Goal: Task Accomplishment & Management: Manage account settings

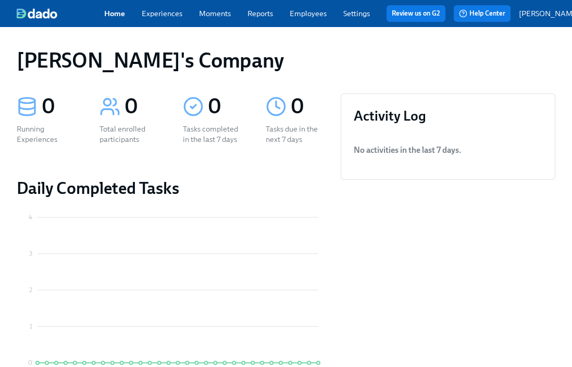
click at [344, 17] on link "Settings" at bounding box center [356, 13] width 27 height 9
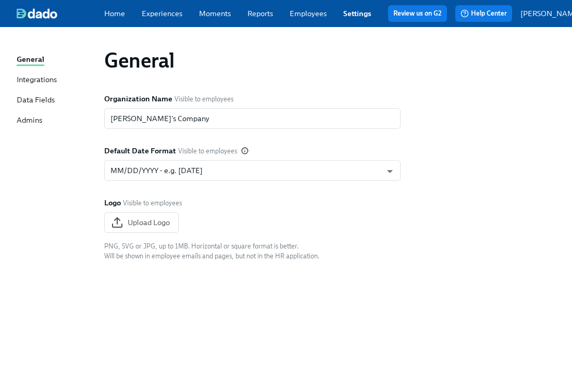
click at [546, 16] on p "[PERSON_NAME]" at bounding box center [550, 13] width 61 height 10
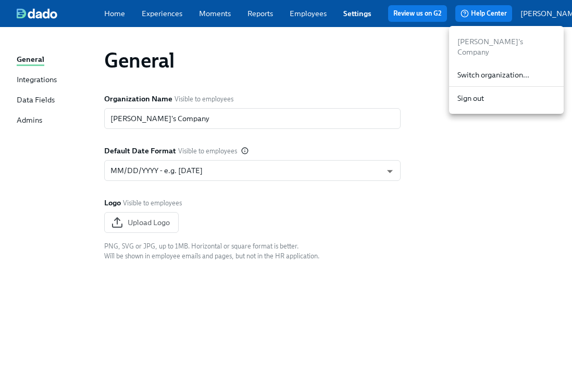
click at [488, 70] on span "Switch organization..." at bounding box center [506, 75] width 98 height 10
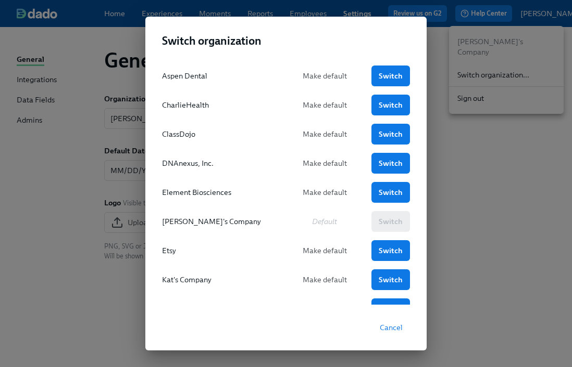
scroll to position [152, 0]
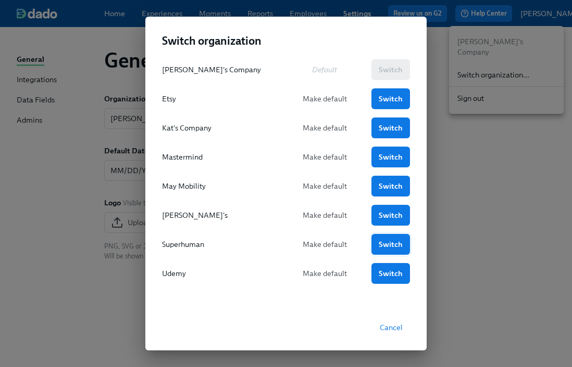
click at [395, 246] on span "Switch" at bounding box center [390, 244] width 24 height 10
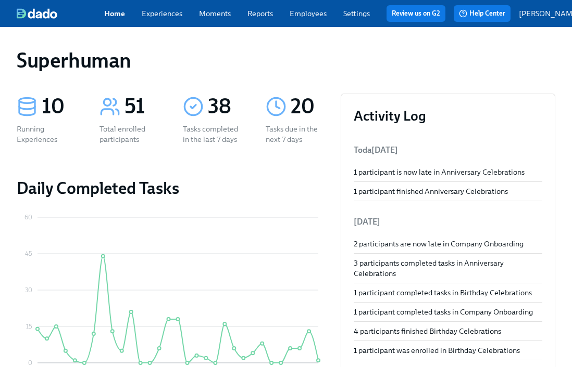
click at [301, 18] on link "Employees" at bounding box center [307, 13] width 37 height 9
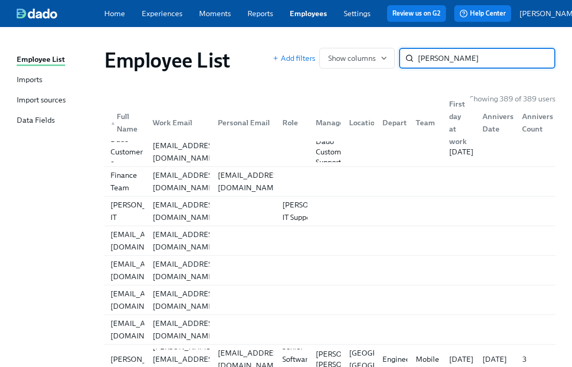
type input "pavel"
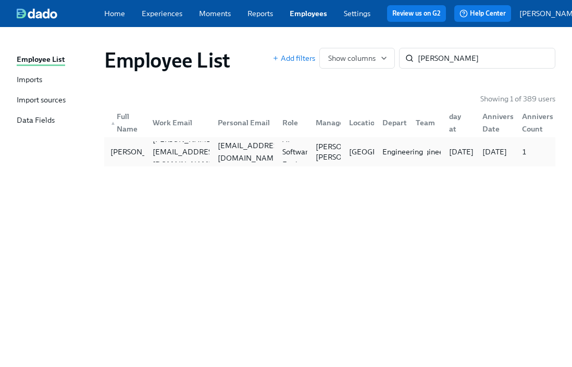
click at [402, 156] on div "Engineering" at bounding box center [402, 152] width 49 height 12
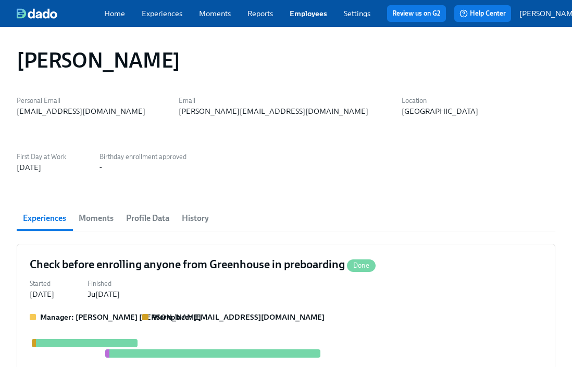
click at [150, 211] on span "Profile Data" at bounding box center [147, 218] width 43 height 15
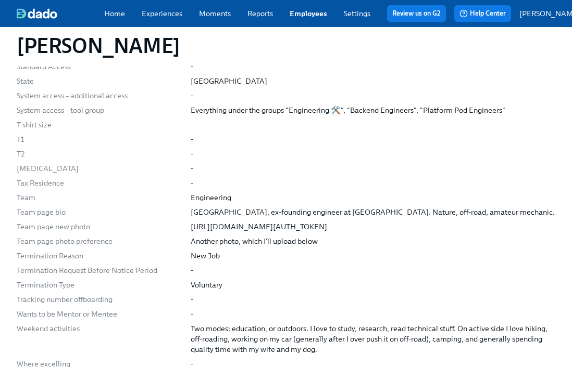
scroll to position [2547, 0]
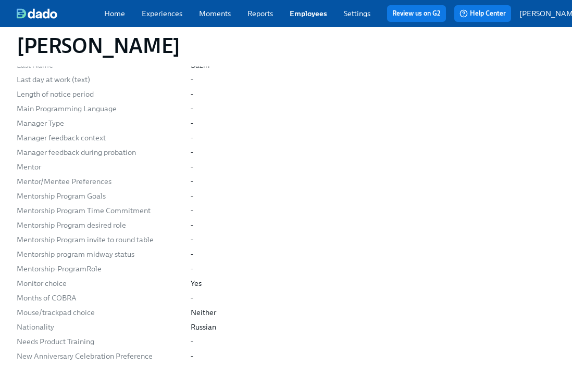
scroll to position [0, 0]
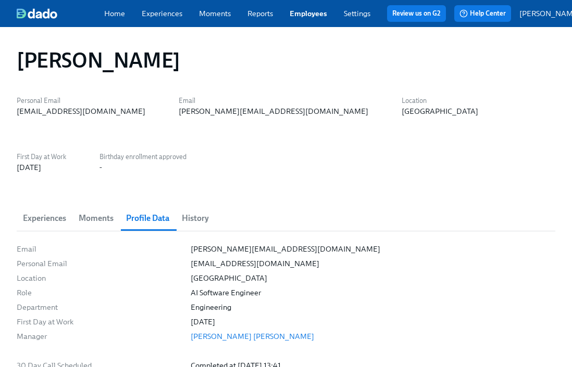
click at [194, 211] on span "History" at bounding box center [195, 218] width 27 height 15
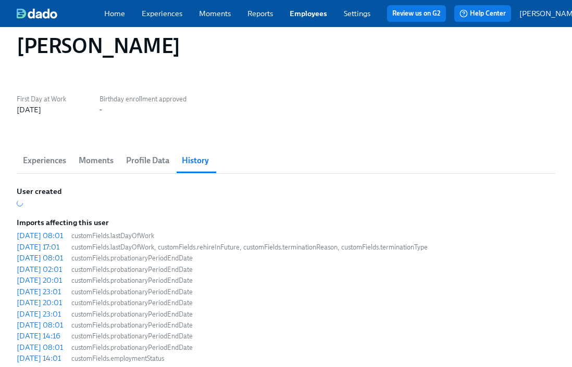
scroll to position [57, 0]
click at [63, 231] on div "2025/08/20 08:01" at bounding box center [40, 236] width 46 height 10
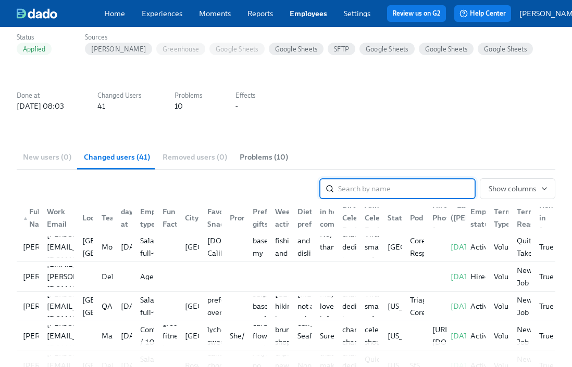
scroll to position [92, 0]
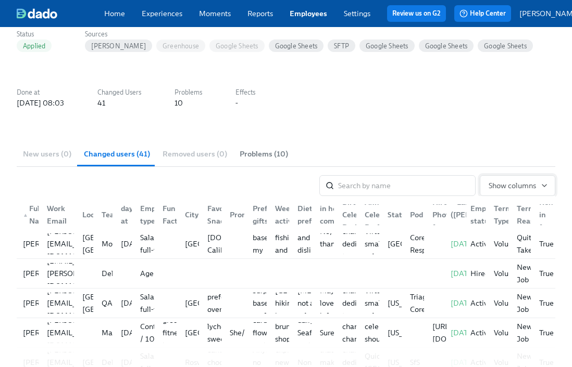
click at [520, 185] on span "Show columns" at bounding box center [517, 186] width 58 height 10
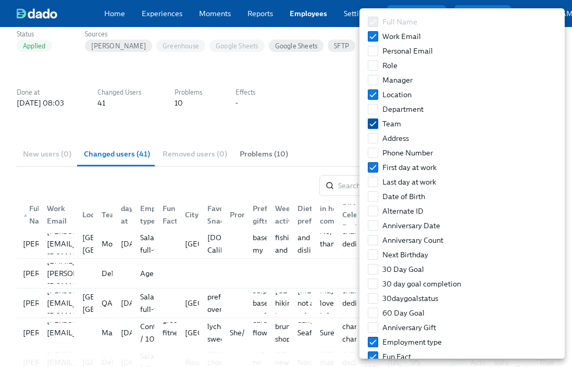
click at [374, 120] on input "Team" at bounding box center [372, 123] width 9 height 9
checkbox input "false"
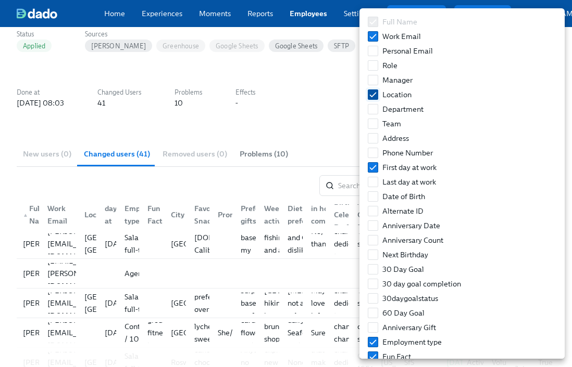
click at [374, 90] on input "Location" at bounding box center [372, 94] width 9 height 9
checkbox input "false"
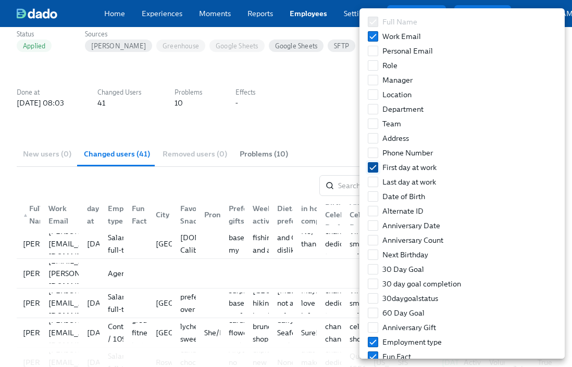
click at [374, 166] on input "First day at work" at bounding box center [372, 167] width 9 height 9
checkbox input "false"
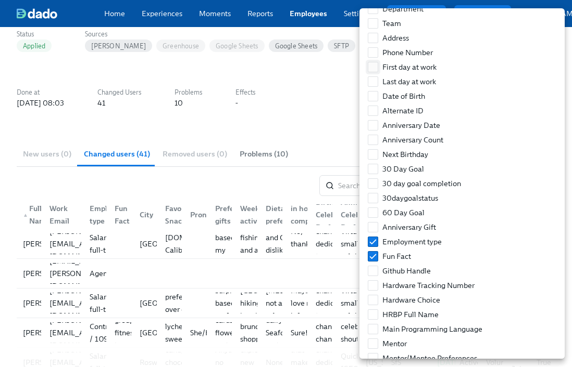
scroll to position [115, 0]
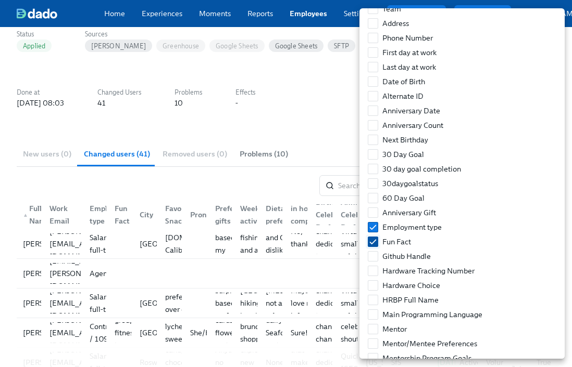
click at [375, 244] on input "Fun Fact" at bounding box center [372, 241] width 9 height 9
checkbox input "false"
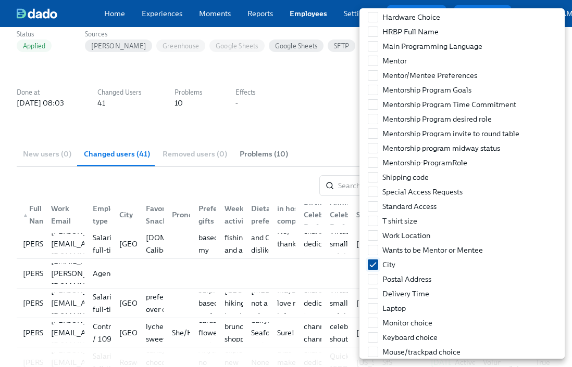
click at [373, 265] on input "City" at bounding box center [372, 264] width 9 height 9
checkbox input "false"
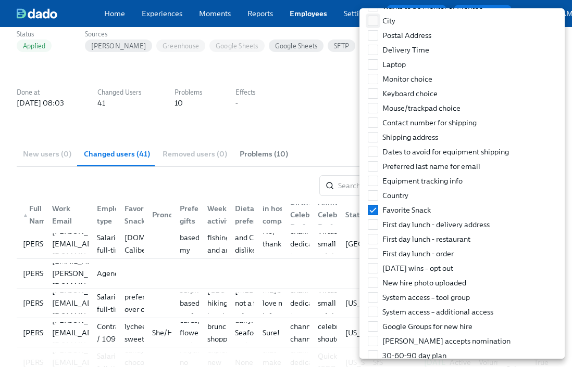
scroll to position [634, 0]
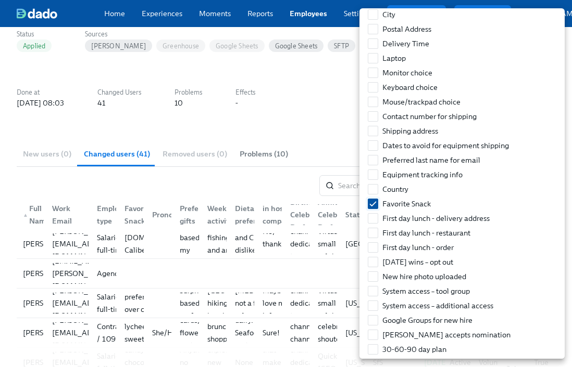
click at [373, 204] on input "Favorite Snack" at bounding box center [372, 203] width 9 height 9
checkbox input "false"
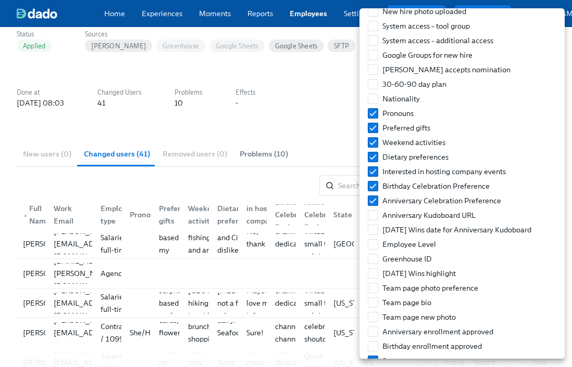
scroll to position [905, 0]
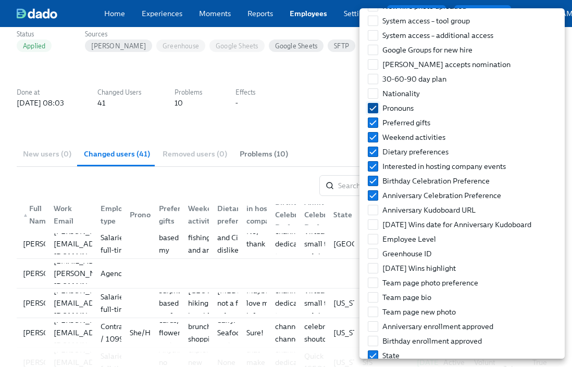
click at [370, 104] on input "Pronouns" at bounding box center [372, 108] width 9 height 9
checkbox input "false"
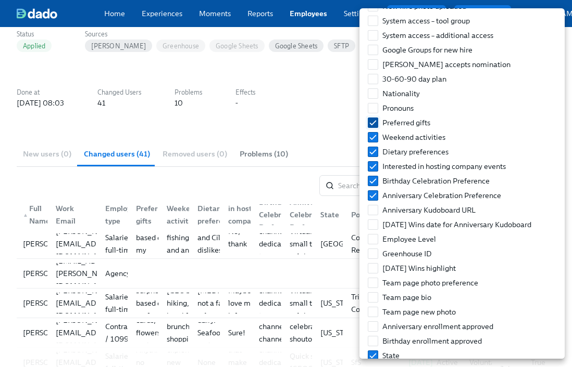
click at [370, 123] on input "Preferred gifts" at bounding box center [372, 122] width 9 height 9
checkbox input "false"
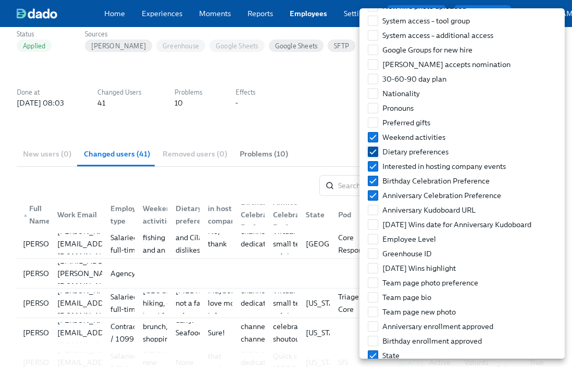
click at [372, 149] on input "Dietary preferences" at bounding box center [372, 151] width 9 height 9
checkbox input "false"
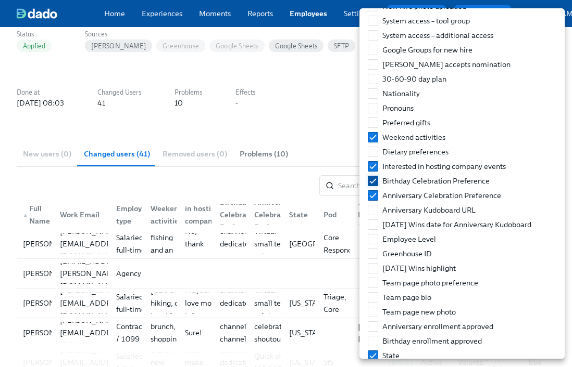
click at [373, 174] on label "Birthday Celebration Preference" at bounding box center [428, 181] width 130 height 15
click at [373, 176] on input "Birthday Celebration Preference" at bounding box center [372, 180] width 9 height 9
checkbox input "false"
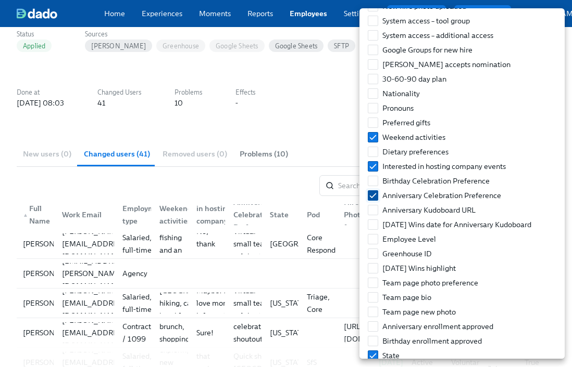
click at [372, 192] on input "Anniversary Celebration Preference" at bounding box center [372, 195] width 9 height 9
checkbox input "false"
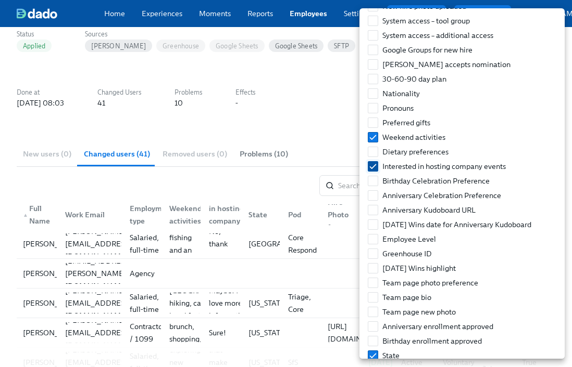
click at [371, 164] on input "Interested in hosting company events" at bounding box center [372, 166] width 9 height 9
checkbox input "false"
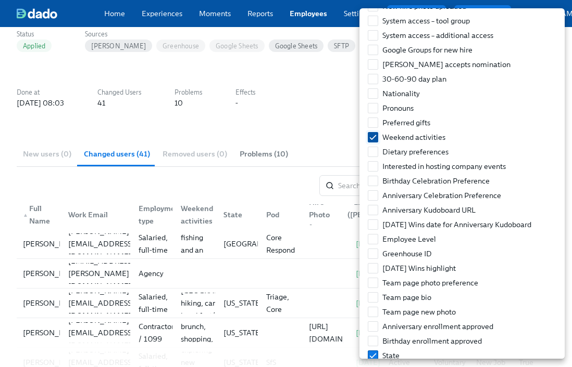
click at [371, 136] on input "Weekend activities" at bounding box center [372, 137] width 9 height 9
checkbox input "false"
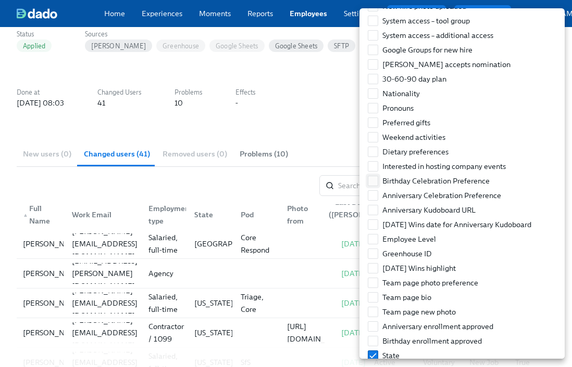
click at [371, 180] on input "Birthday Celebration Preference" at bounding box center [372, 180] width 9 height 9
checkbox input "true"
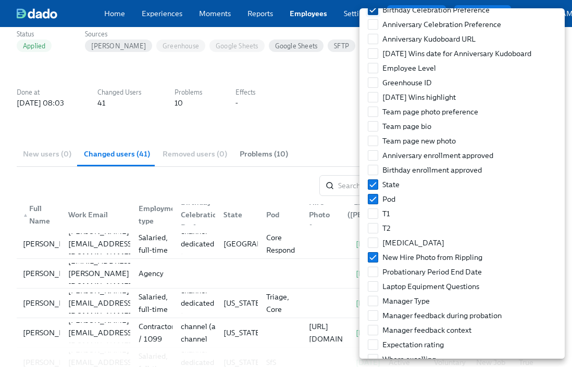
scroll to position [1080, 0]
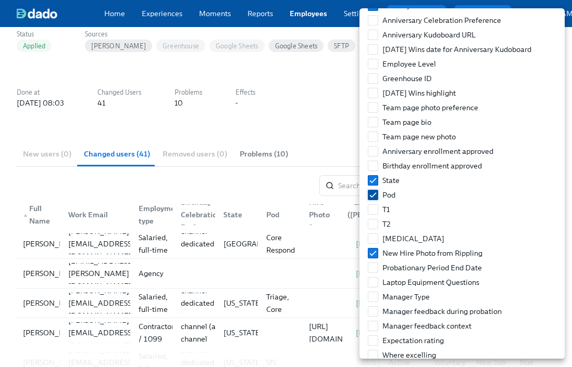
click at [370, 191] on input "Pod" at bounding box center [372, 195] width 9 height 9
checkbox input "false"
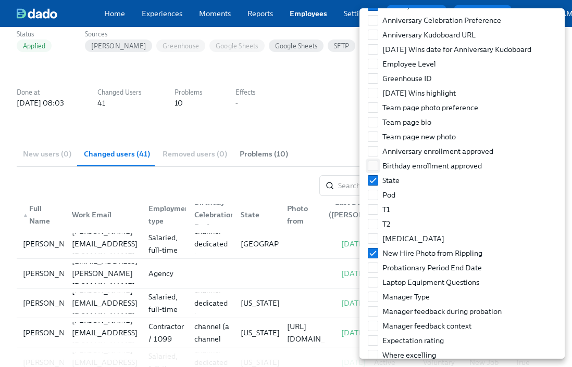
click at [370, 172] on label "Birthday enrollment approved" at bounding box center [424, 166] width 122 height 15
click at [370, 171] on input "Birthday enrollment approved" at bounding box center [372, 165] width 9 height 9
checkbox input "true"
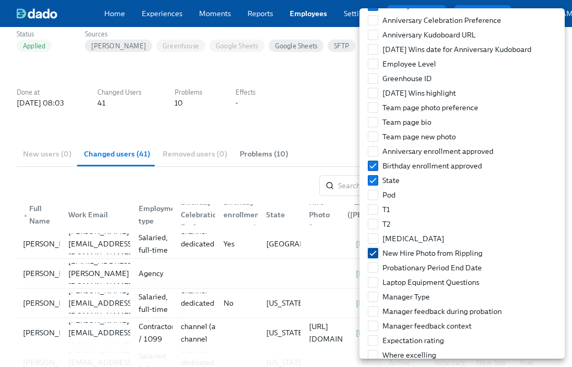
click at [374, 252] on input "New Hire Photo from Rippling" at bounding box center [372, 253] width 9 height 9
checkbox input "false"
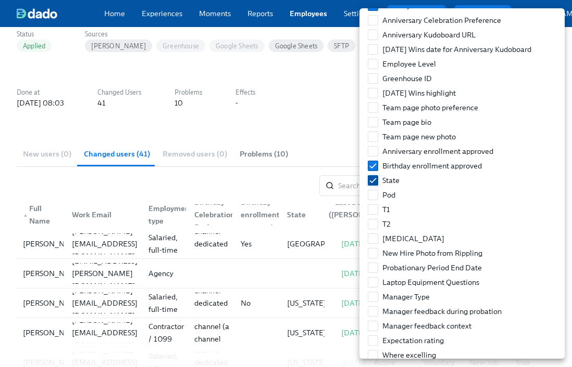
click at [372, 181] on input "State" at bounding box center [372, 180] width 9 height 9
checkbox input "false"
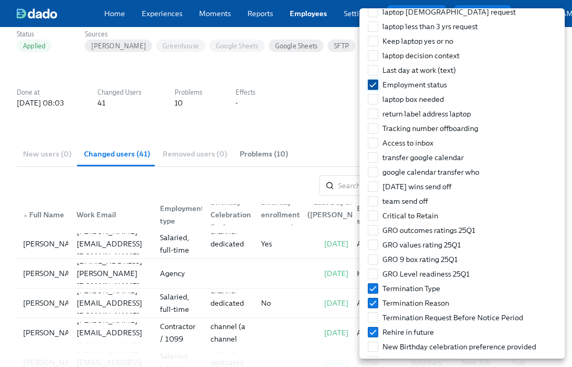
scroll to position [1808, 0]
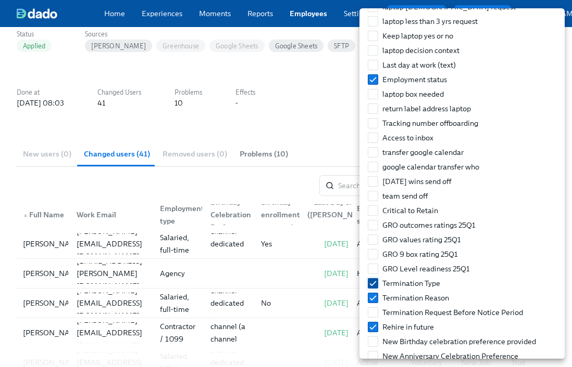
click at [426, 284] on span "Termination Type" at bounding box center [411, 283] width 58 height 10
click at [377, 284] on input "Termination Type" at bounding box center [372, 283] width 9 height 9
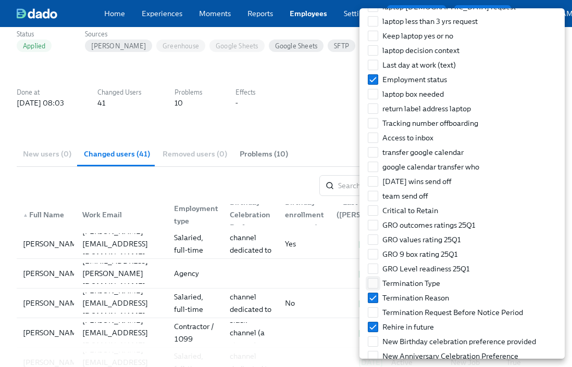
click at [424, 285] on span "Termination Type" at bounding box center [411, 283] width 58 height 10
click at [377, 285] on input "Termination Type" at bounding box center [372, 283] width 9 height 9
checkbox input "true"
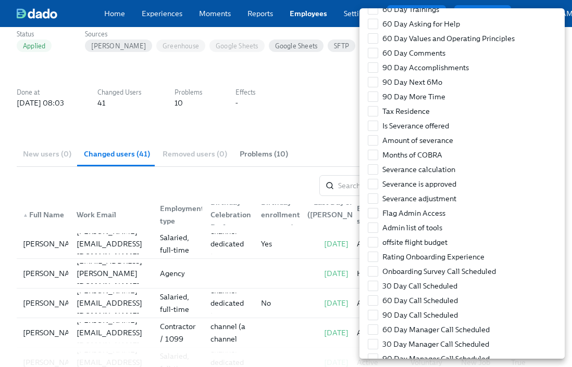
scroll to position [2504, 0]
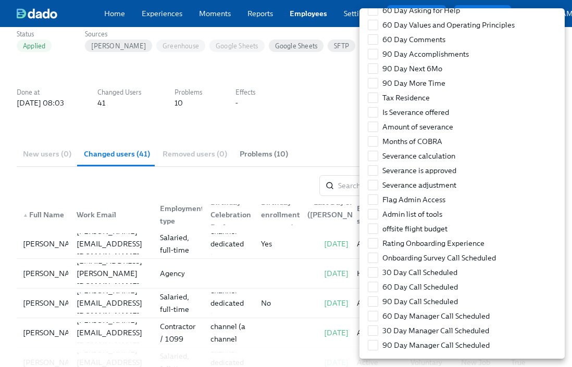
click at [260, 113] on div at bounding box center [286, 183] width 572 height 367
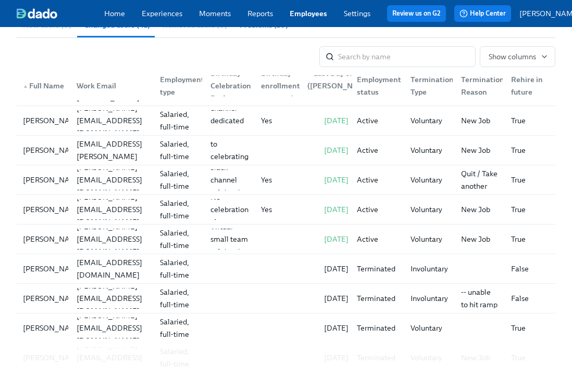
scroll to position [885, 0]
click at [435, 65] on input "search" at bounding box center [406, 56] width 137 height 21
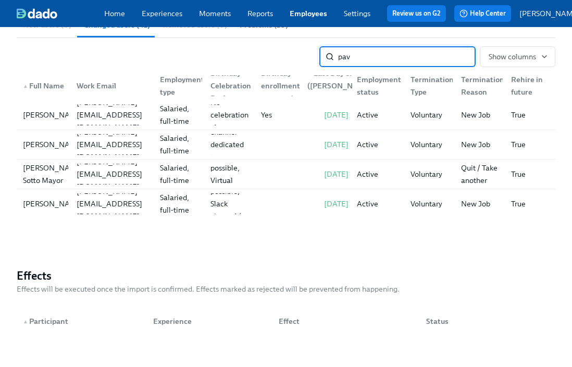
scroll to position [196, 0]
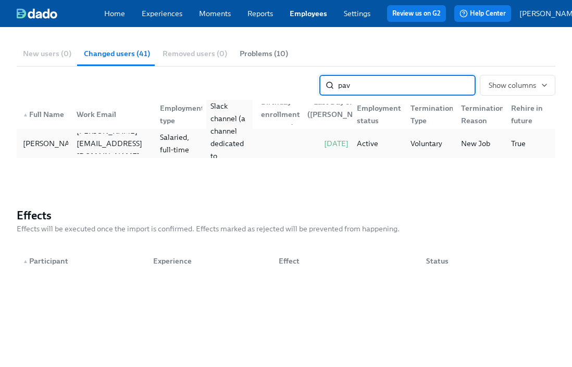
type input "pav"
click at [230, 146] on div "Slack channel (a channel dedicated to celebrating you!)" at bounding box center [229, 143] width 38 height 87
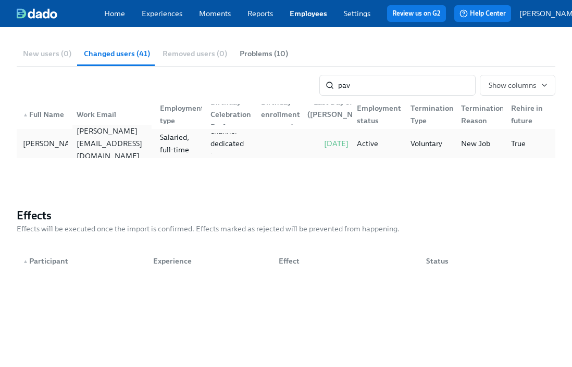
click at [97, 147] on div "pavel@superhuman.com" at bounding box center [112, 143] width 71 height 37
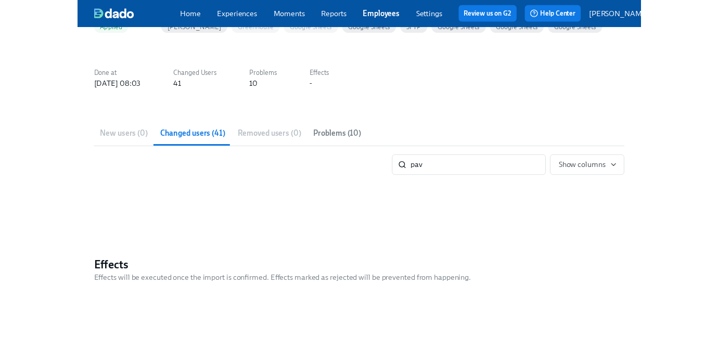
scroll to position [111, 0]
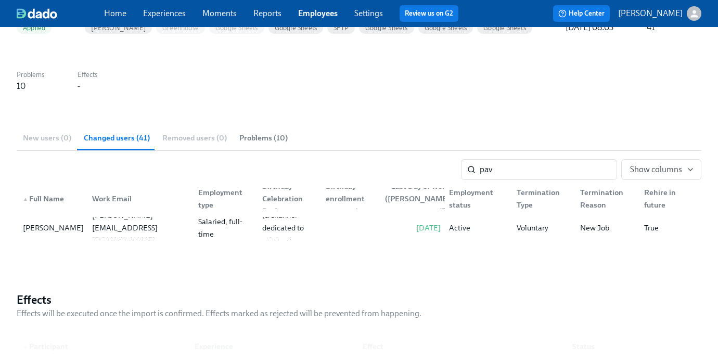
click at [185, 13] on link "Experiences" at bounding box center [164, 13] width 43 height 10
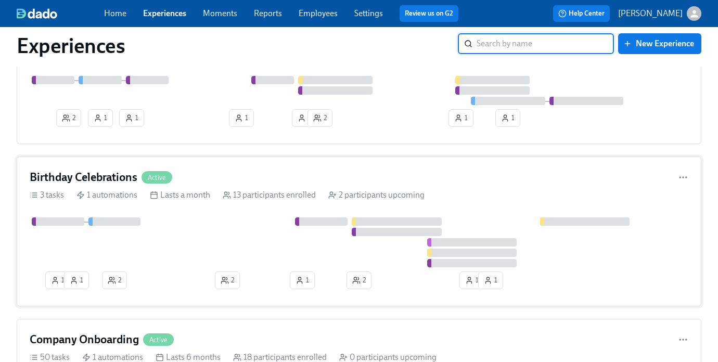
scroll to position [89, 0]
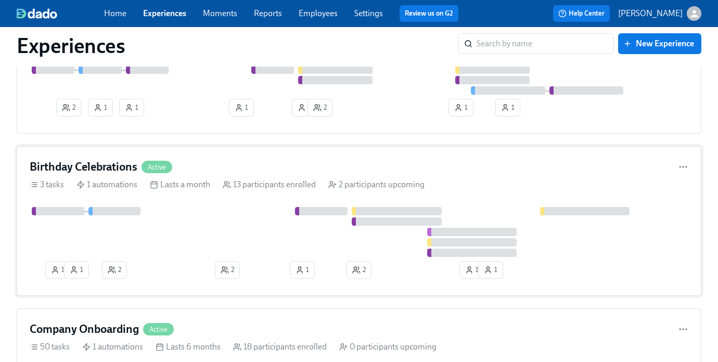
click at [221, 249] on div at bounding box center [359, 232] width 659 height 50
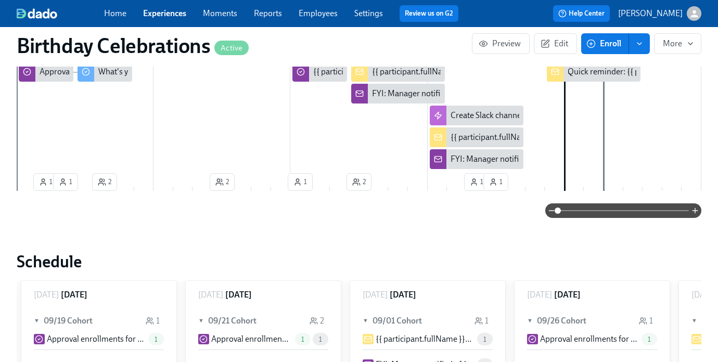
scroll to position [238, 0]
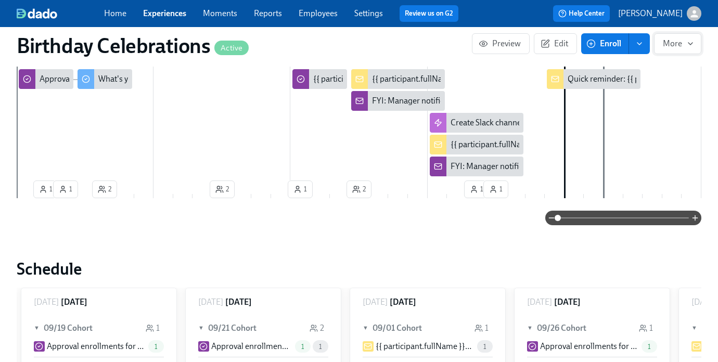
click at [571, 44] on span "More" at bounding box center [678, 44] width 30 height 10
click at [571, 40] on div at bounding box center [359, 181] width 718 height 362
click at [571, 44] on icon "enroll" at bounding box center [640, 44] width 8 height 8
click at [571, 74] on span "Enroll manually" at bounding box center [612, 69] width 59 height 11
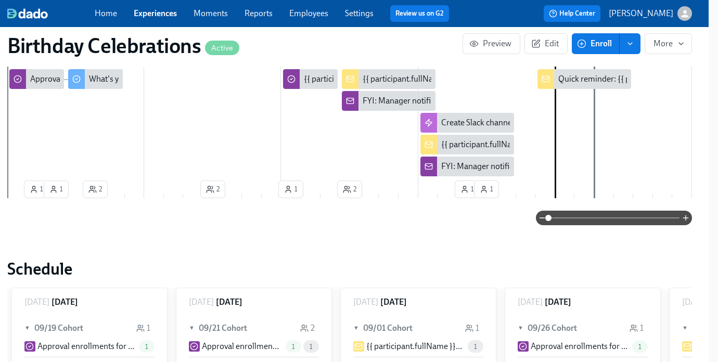
click at [571, 45] on span "Enroll" at bounding box center [595, 44] width 33 height 10
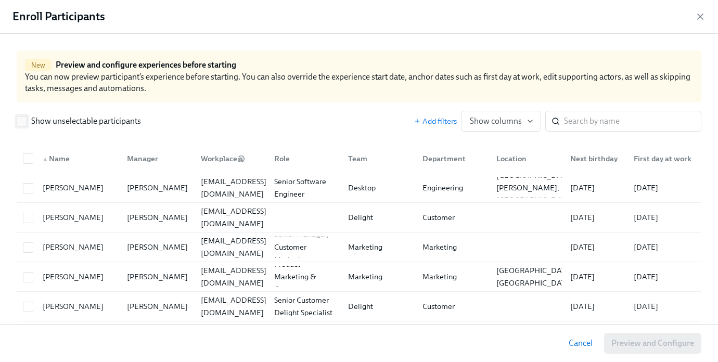
click at [48, 123] on span "Show unselectable participants" at bounding box center [86, 121] width 110 height 11
click at [27, 123] on input "Show unselectable participants" at bounding box center [21, 121] width 9 height 9
checkbox input "true"
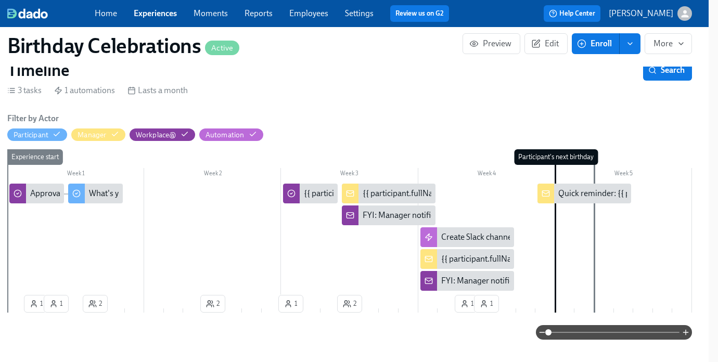
scroll to position [0, 9]
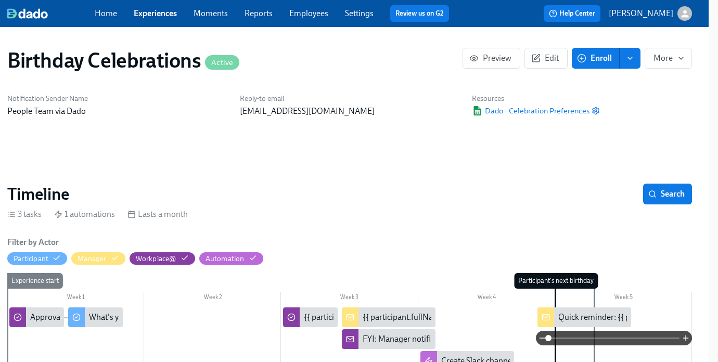
click at [535, 77] on div "Birthday Celebrations Active Preview Edit Enroll More" at bounding box center [350, 61] width 702 height 42
click at [539, 54] on icon "button" at bounding box center [535, 58] width 9 height 9
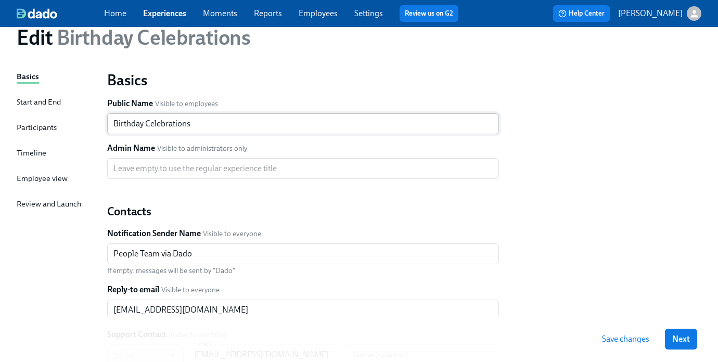
scroll to position [44, 0]
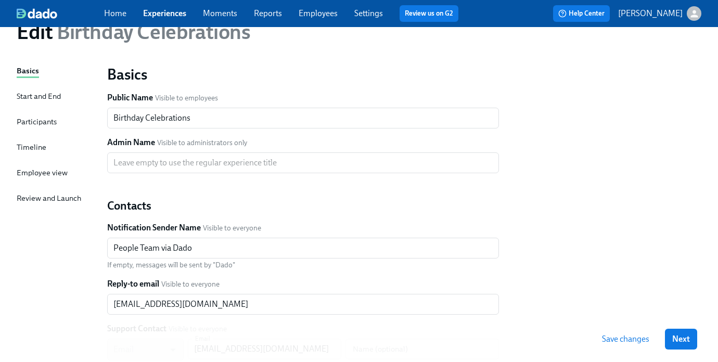
click at [32, 123] on div "Participants" at bounding box center [37, 121] width 40 height 11
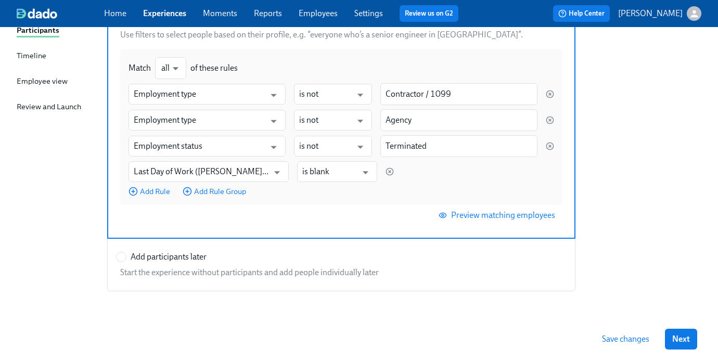
scroll to position [125, 0]
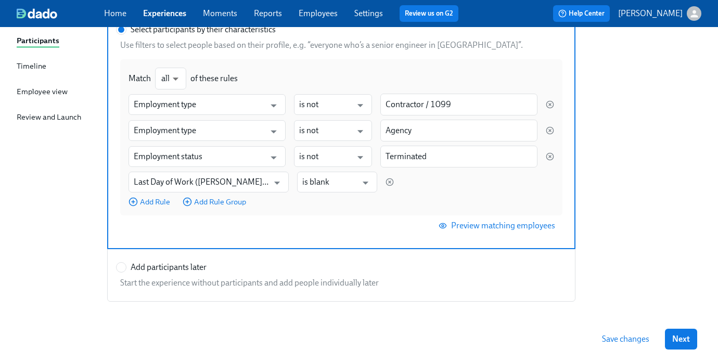
click at [462, 226] on span "Preview matching employees" at bounding box center [498, 226] width 115 height 10
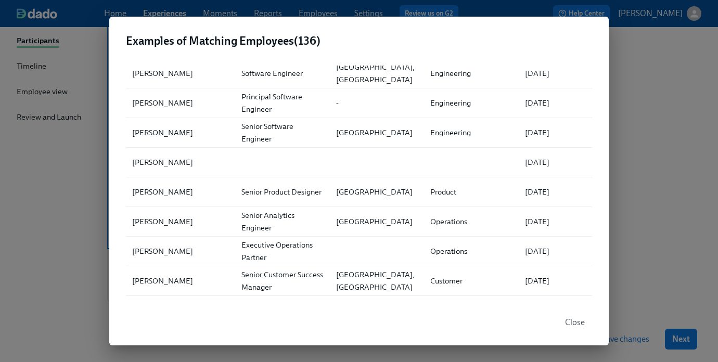
scroll to position [1673, 0]
click at [344, 159] on div at bounding box center [375, 163] width 95 height 21
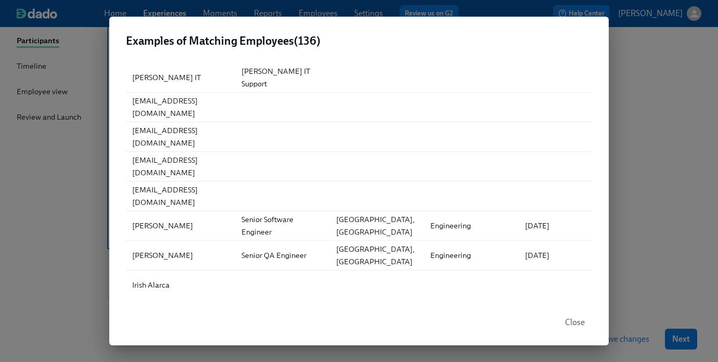
scroll to position [99, 0]
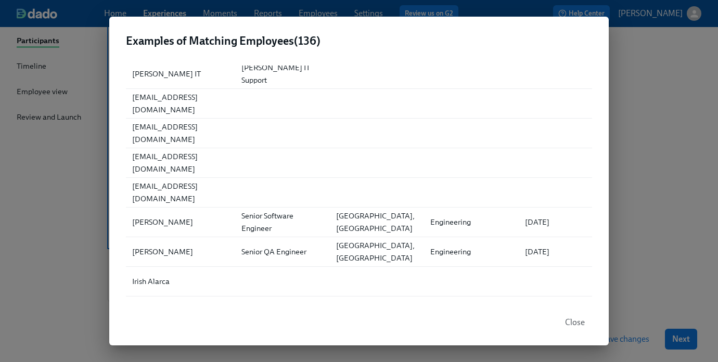
click at [571, 150] on div "Examples of Matching Employees ( 136 ) ▲ Full Name Role Location Department Fir…" at bounding box center [359, 181] width 718 height 362
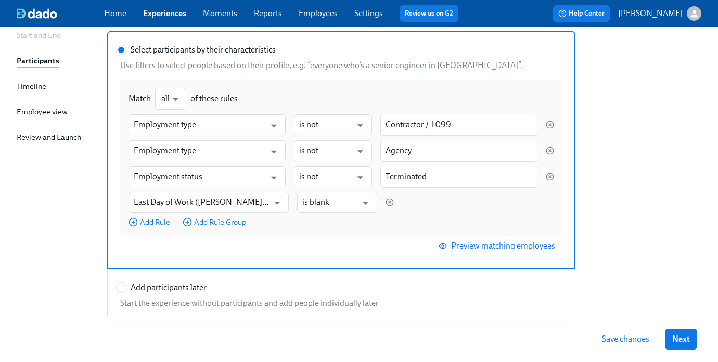
scroll to position [125, 0]
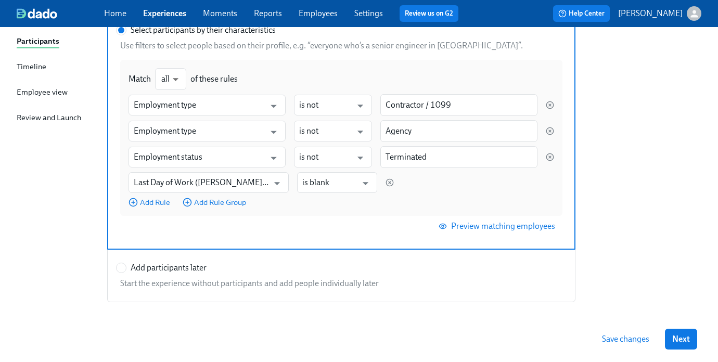
click at [473, 228] on span "Preview matching employees" at bounding box center [498, 226] width 115 height 10
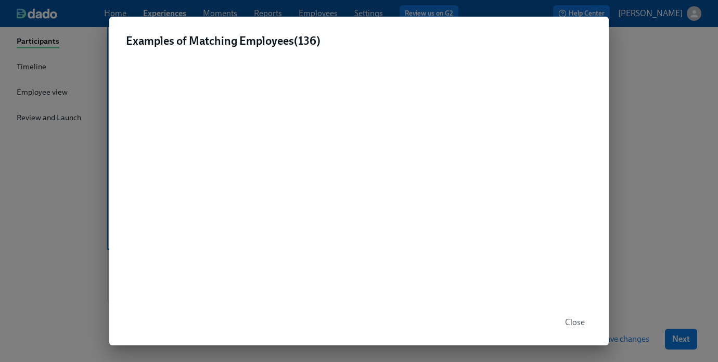
scroll to position [392, 0]
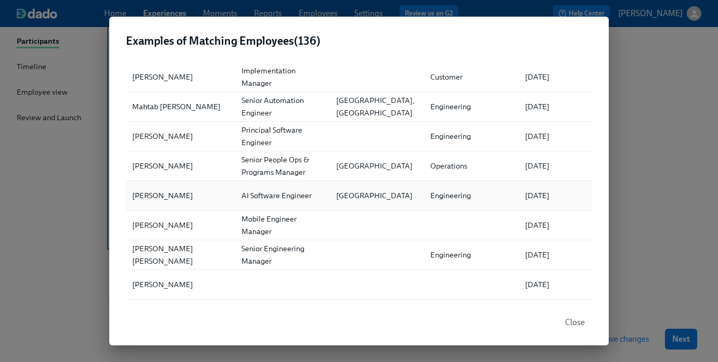
click at [208, 196] on div "[PERSON_NAME]" at bounding box center [180, 195] width 105 height 21
click at [266, 197] on div "AI Software Engineer" at bounding box center [276, 195] width 79 height 12
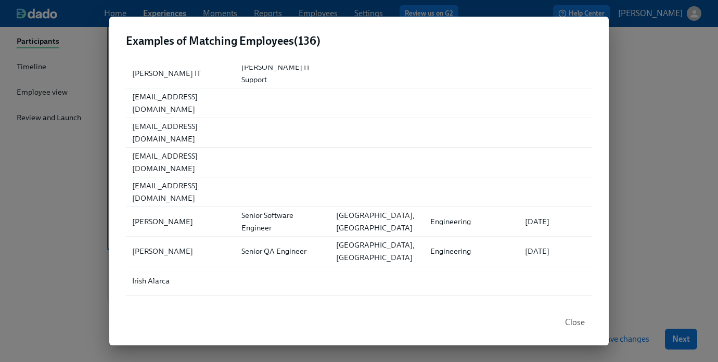
scroll to position [0, 0]
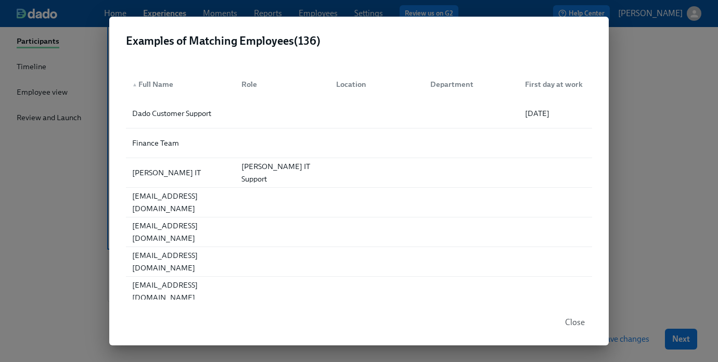
click at [571, 95] on div "Examples of Matching Employees ( 136 ) ▲ Full Name Role Location Department Fir…" at bounding box center [359, 181] width 718 height 362
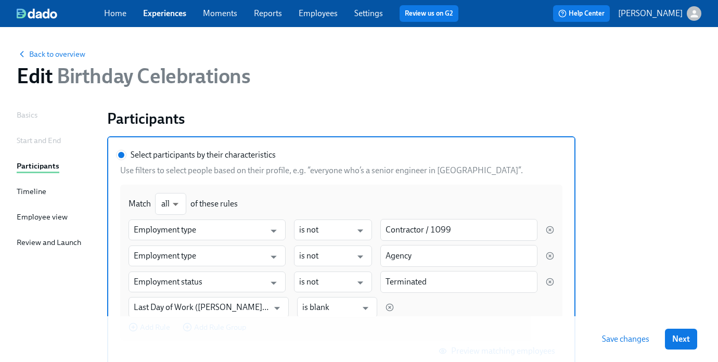
click at [310, 23] on div "Home Experiences Moments Reports Employees Settings Review us on G2 Help Center…" at bounding box center [359, 13] width 718 height 27
click at [316, 13] on link "Employees" at bounding box center [318, 13] width 39 height 10
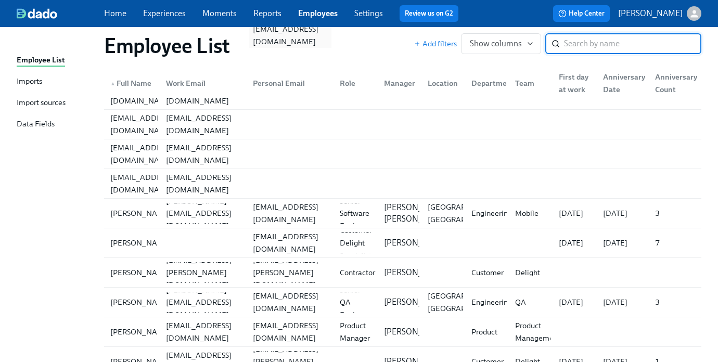
scroll to position [148, 0]
type input "pavel"
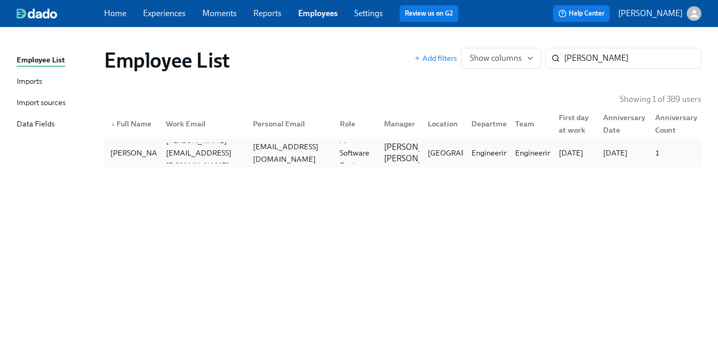
click at [308, 148] on div "pvlbzn@gmail.com" at bounding box center [290, 153] width 83 height 25
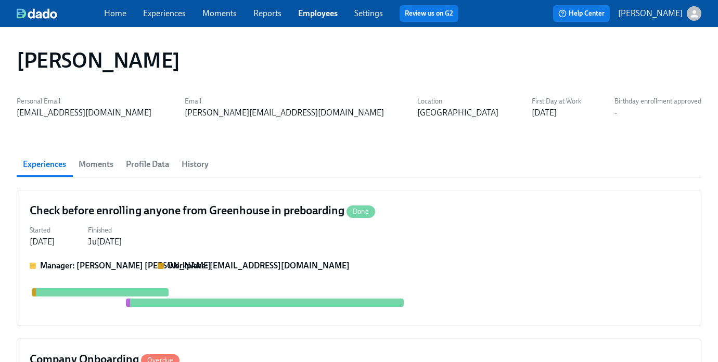
click at [152, 163] on span "Profile Data" at bounding box center [147, 164] width 43 height 15
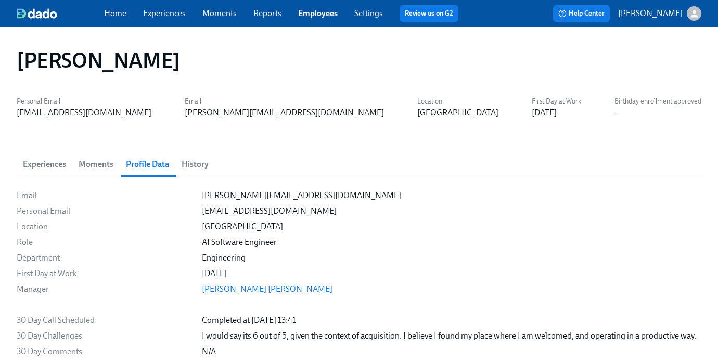
click at [197, 167] on span "History" at bounding box center [195, 164] width 27 height 15
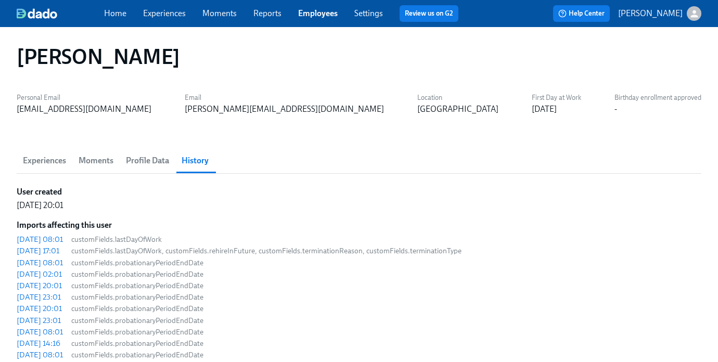
scroll to position [4, 0]
click at [63, 239] on div "2025/08/20 08:01" at bounding box center [40, 239] width 46 height 10
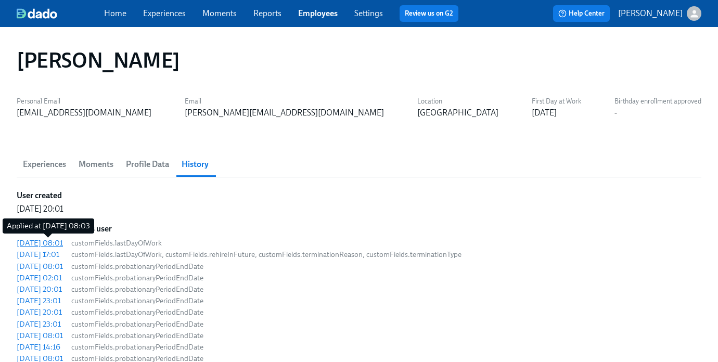
click at [62, 242] on div "2025/08/20 08:01" at bounding box center [40, 243] width 46 height 10
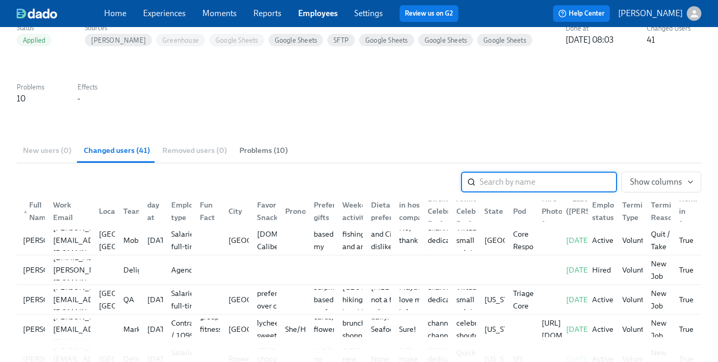
scroll to position [115, 0]
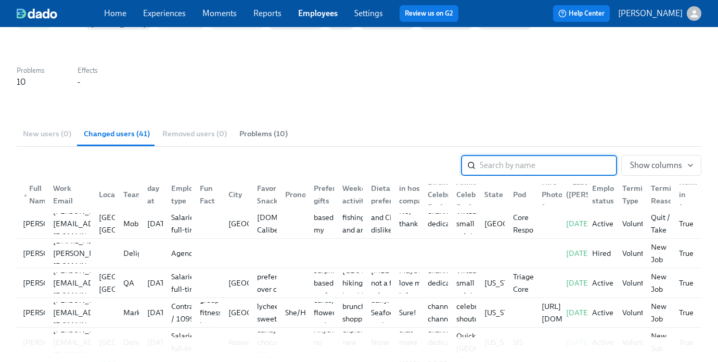
click at [515, 168] on input "search" at bounding box center [548, 165] width 137 height 21
type input "pavel"
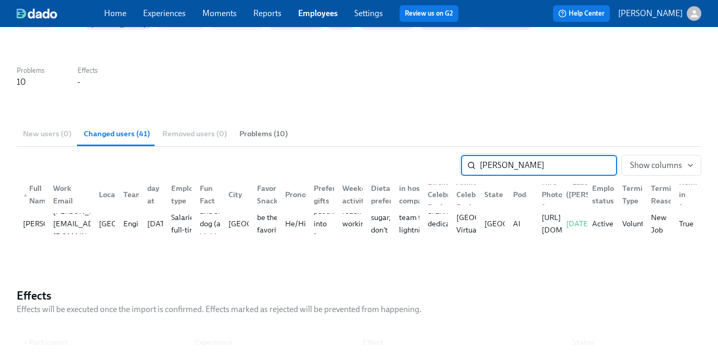
scroll to position [0, 0]
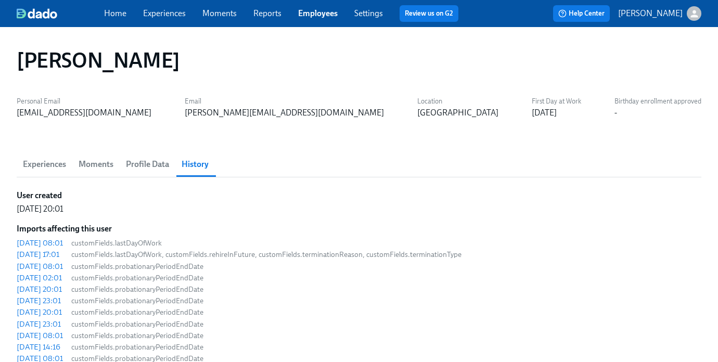
click at [45, 160] on span "Experiences" at bounding box center [44, 164] width 43 height 15
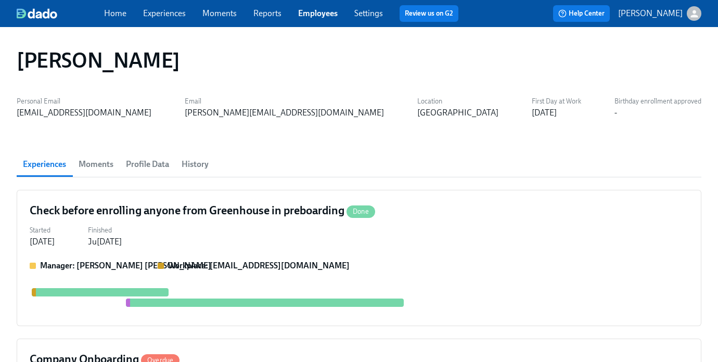
click at [148, 165] on span "Profile Data" at bounding box center [147, 164] width 43 height 15
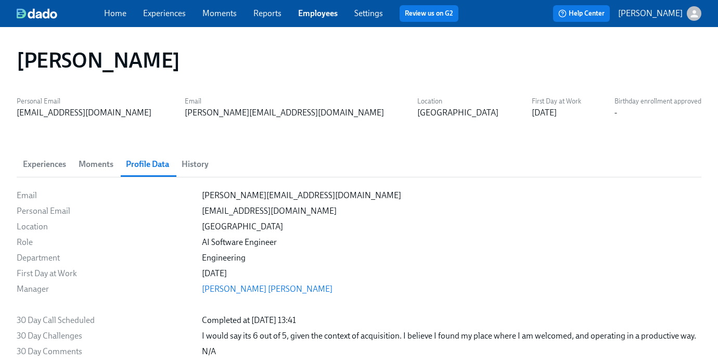
click at [45, 165] on span "Experiences" at bounding box center [44, 164] width 43 height 15
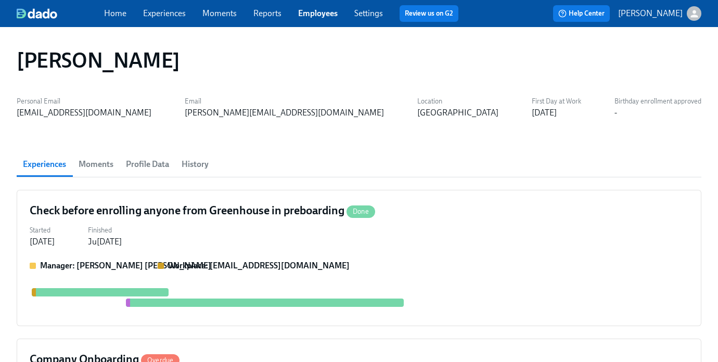
click at [186, 41] on div "Pavel Bazin" at bounding box center [359, 61] width 702 height 42
click at [170, 11] on link "Experiences" at bounding box center [164, 13] width 43 height 10
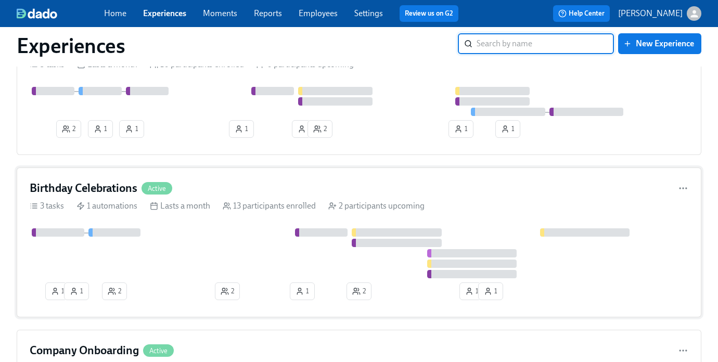
scroll to position [72, 0]
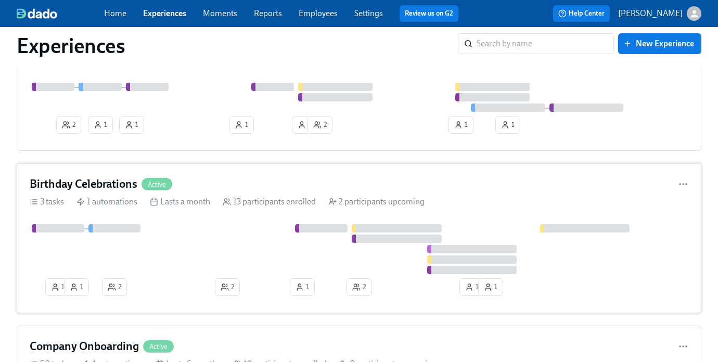
click at [284, 242] on div at bounding box center [359, 249] width 659 height 50
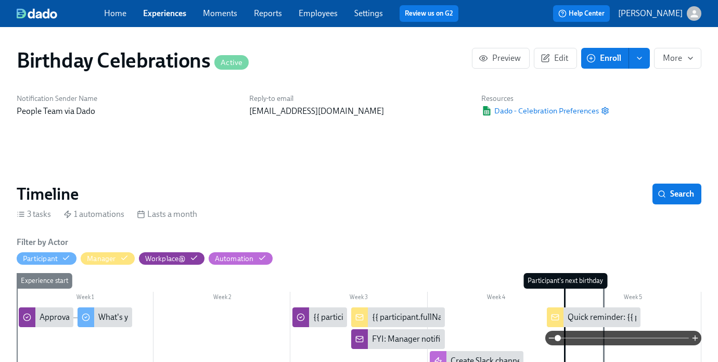
scroll to position [0, 1641]
click at [571, 111] on span "Dado - Celebration Preferences" at bounding box center [539, 111] width 117 height 10
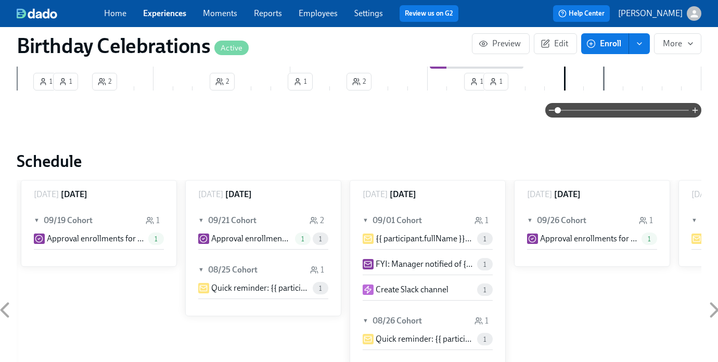
scroll to position [346, 0]
click at [157, 239] on span "1" at bounding box center [156, 240] width 16 height 8
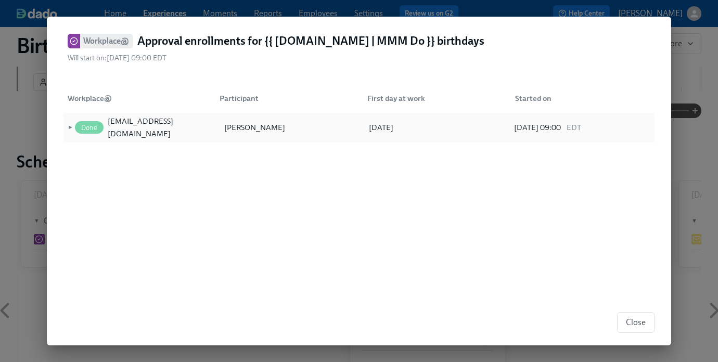
click at [67, 133] on span "►" at bounding box center [69, 127] width 7 height 11
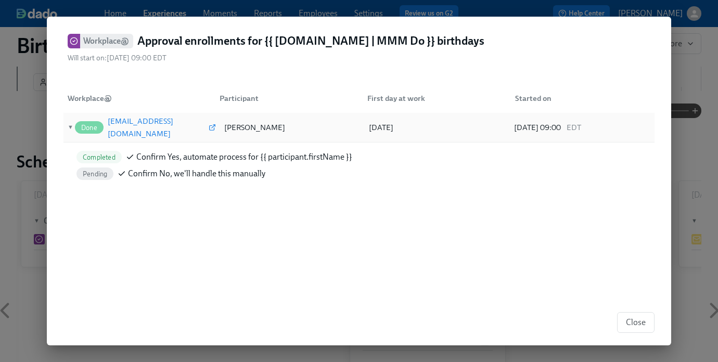
click at [184, 140] on div "workplace@superhuman.com" at bounding box center [157, 127] width 99 height 25
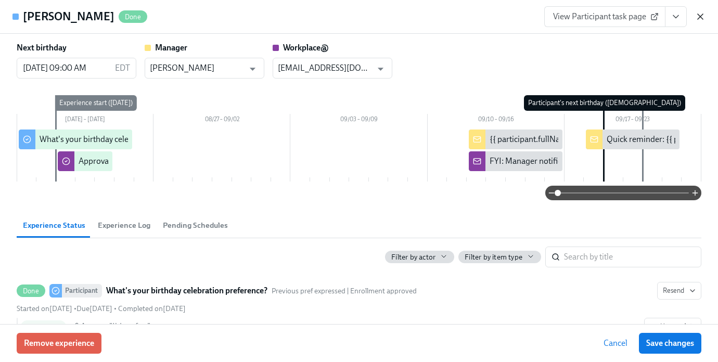
click at [571, 16] on icon "button" at bounding box center [700, 16] width 10 height 10
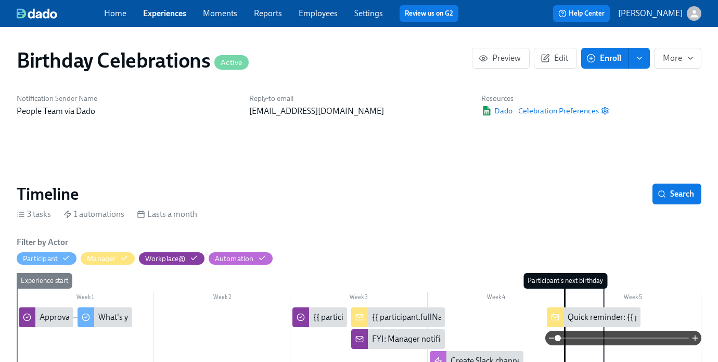
click at [326, 19] on div "Home Experiences Moments Reports Employees Settings Review us on G2" at bounding box center [285, 13] width 363 height 17
click at [324, 6] on div "Home Experiences Moments Reports Employees Settings Review us on G2" at bounding box center [285, 13] width 363 height 17
click at [324, 12] on link "Employees" at bounding box center [318, 13] width 39 height 10
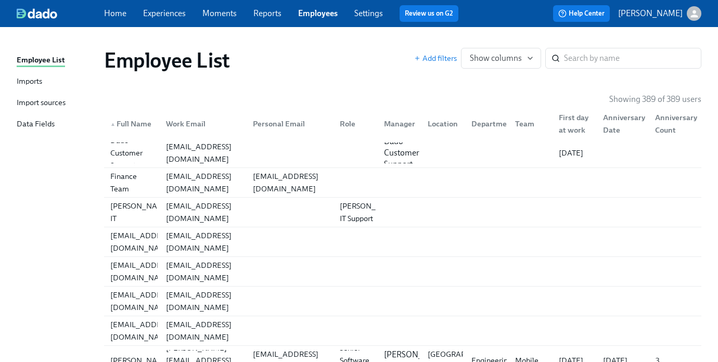
click at [43, 103] on div "Import sources" at bounding box center [41, 103] width 49 height 13
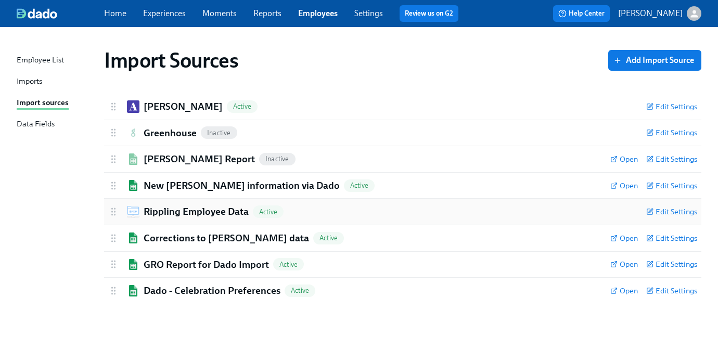
click at [193, 213] on h2 "Rippling Employee Data" at bounding box center [196, 212] width 105 height 14
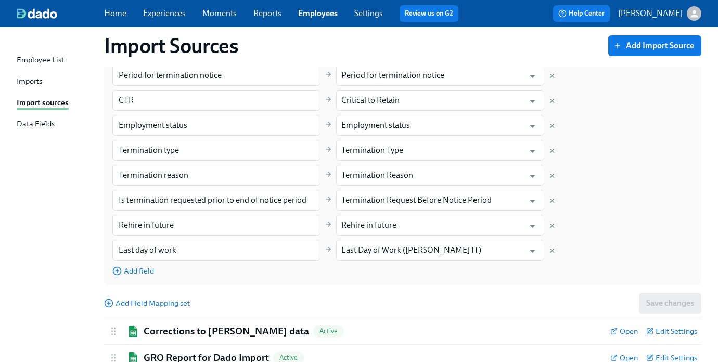
scroll to position [1043, 0]
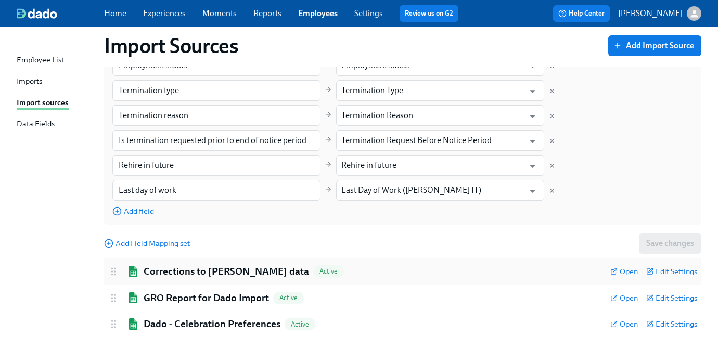
click at [207, 270] on h2 "Corrections to Ashby data" at bounding box center [227, 272] width 166 height 14
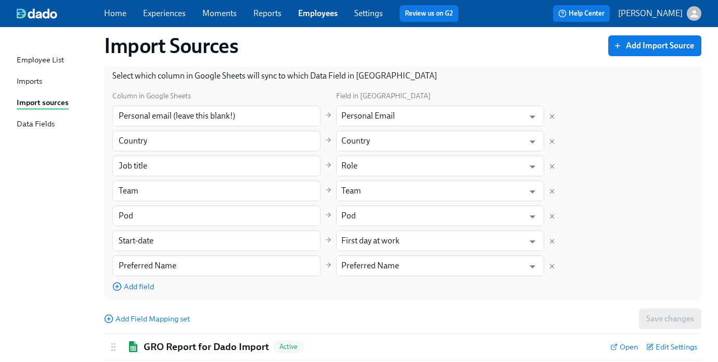
scroll to position [1362, 0]
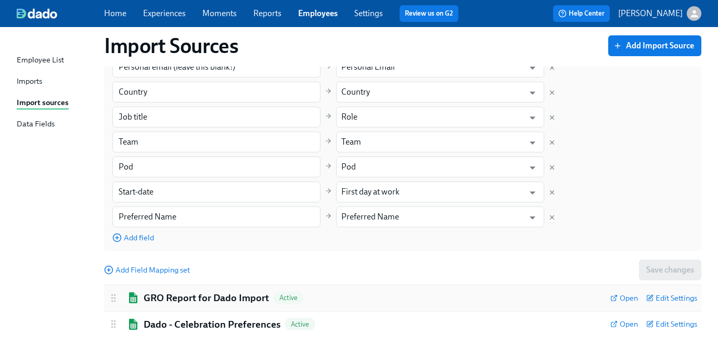
click at [196, 293] on h2 "GRO Report for Dado Import" at bounding box center [206, 298] width 125 height 14
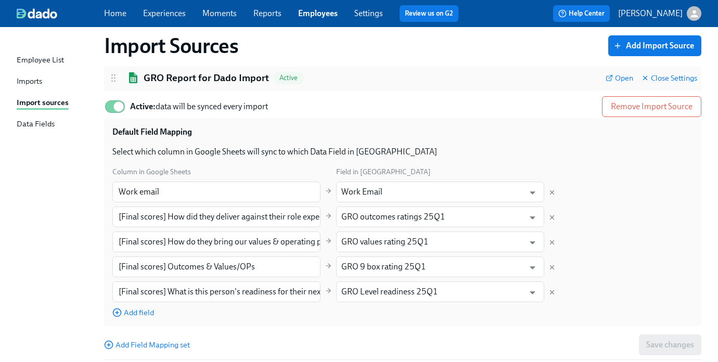
scroll to position [1630, 0]
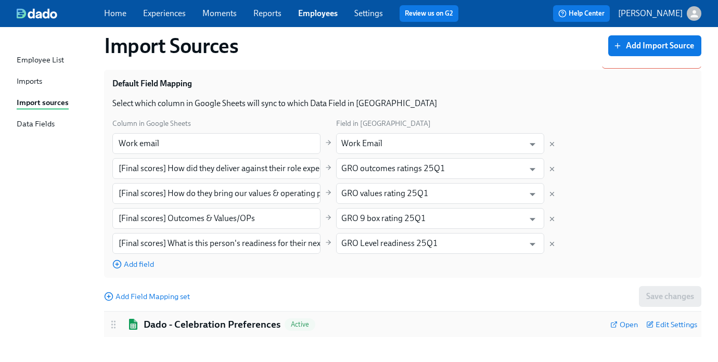
click at [190, 312] on div "Dado - Celebration Preferences Active Open Edit Settings" at bounding box center [403, 325] width 598 height 26
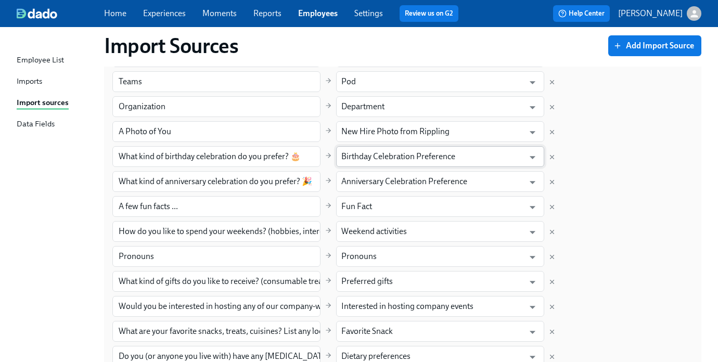
scroll to position [0, 0]
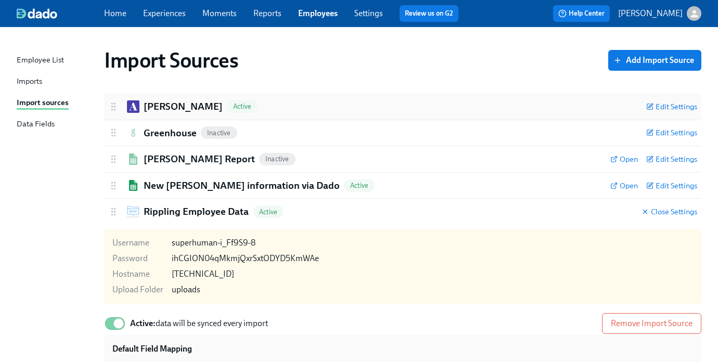
click at [158, 106] on h2 "Ashby" at bounding box center [183, 107] width 79 height 14
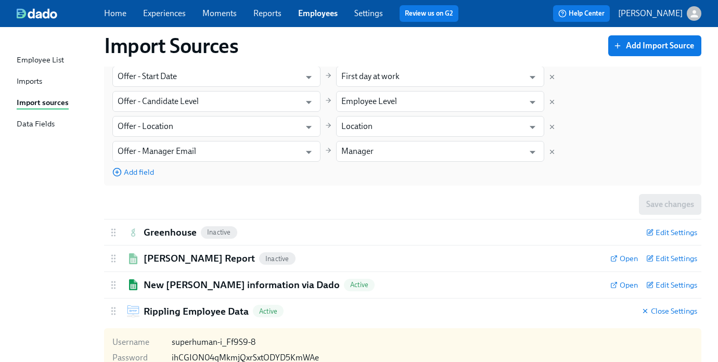
scroll to position [361, 0]
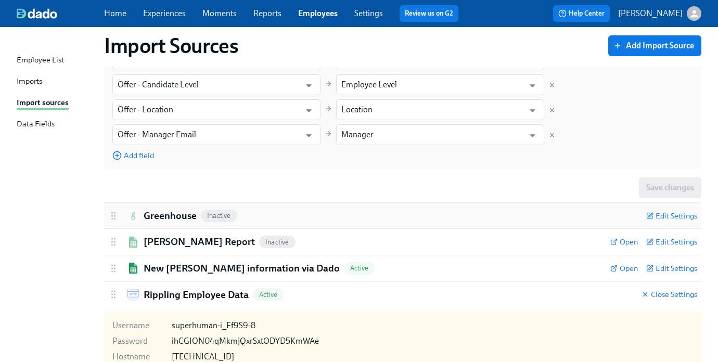
click at [321, 207] on div "Greenhouse Inactive Edit Settings" at bounding box center [403, 216] width 598 height 26
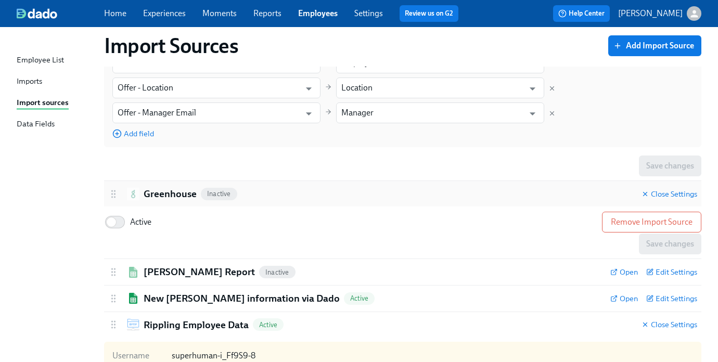
scroll to position [380, 0]
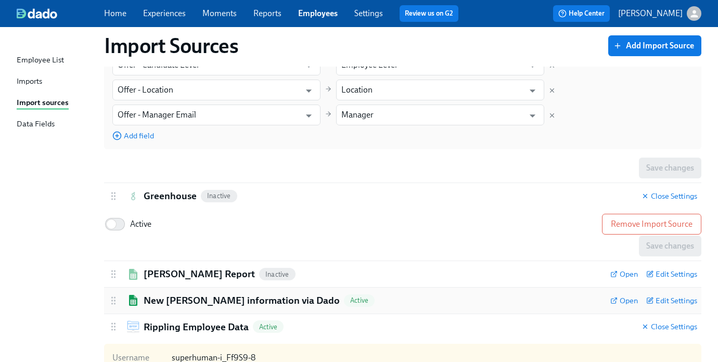
click at [343, 303] on div "New Joiner information via Dado Active" at bounding box center [355, 301] width 494 height 14
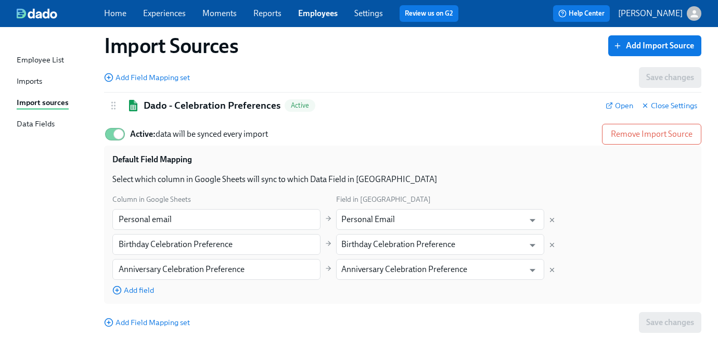
scroll to position [1317, 0]
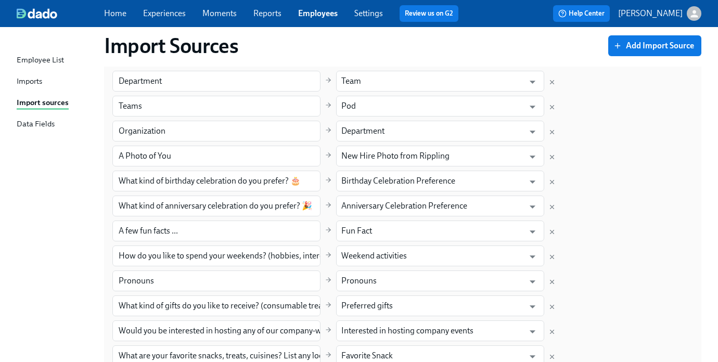
click at [39, 123] on div "Data Fields" at bounding box center [36, 124] width 38 height 13
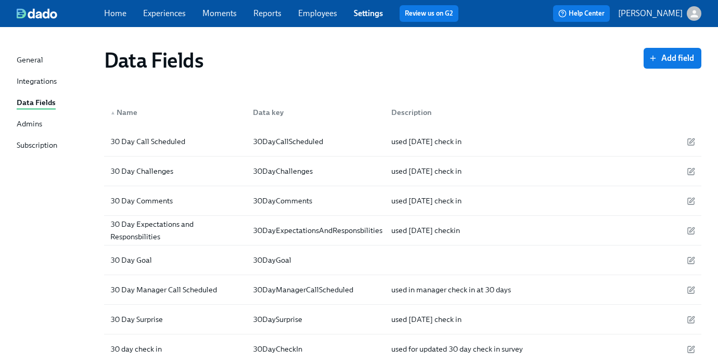
click at [281, 49] on div "Data Fields" at bounding box center [374, 60] width 540 height 25
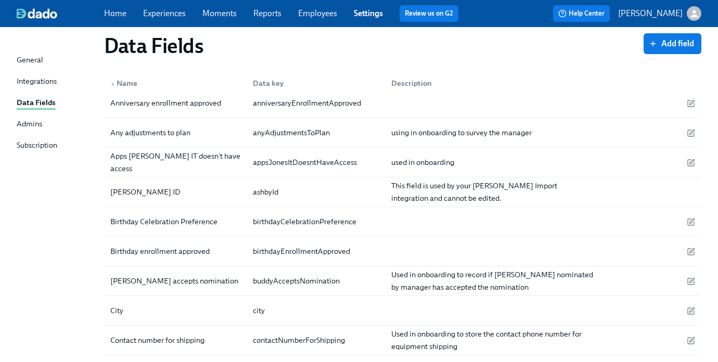
scroll to position [1019, 0]
click at [40, 56] on div "General" at bounding box center [30, 60] width 27 height 13
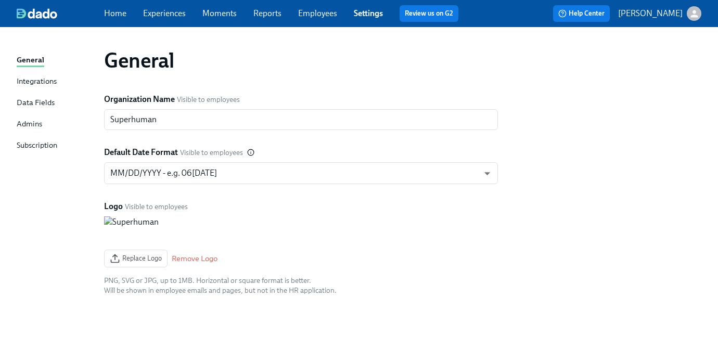
click at [40, 87] on div "Integrations" at bounding box center [37, 81] width 40 height 13
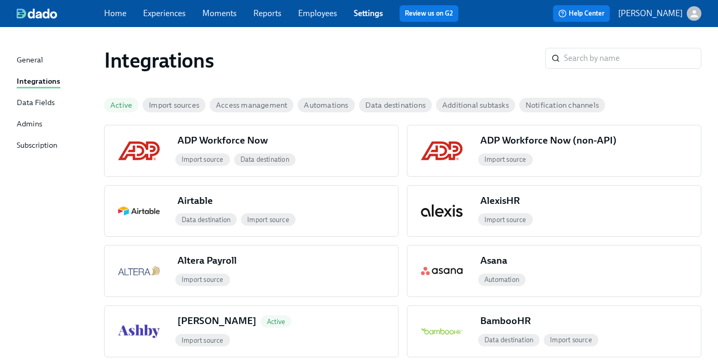
click at [121, 105] on span "Active" at bounding box center [121, 105] width 34 height 8
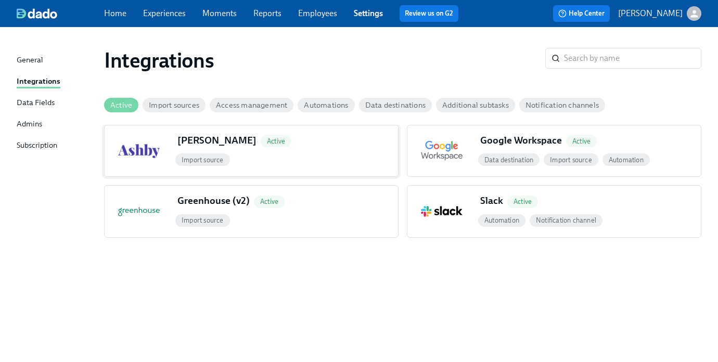
click at [306, 149] on div "Ashby Active" at bounding box center [285, 143] width 225 height 18
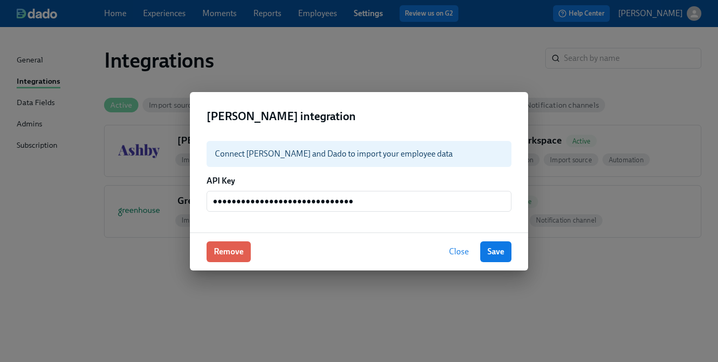
click at [95, 122] on div "Ashby integration Connect Ashby and Dado to import your employee data API Key ●…" at bounding box center [359, 181] width 718 height 362
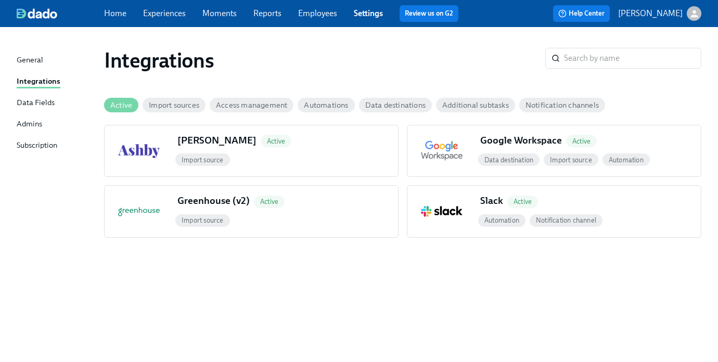
click at [48, 100] on div "Data Fields" at bounding box center [36, 103] width 38 height 13
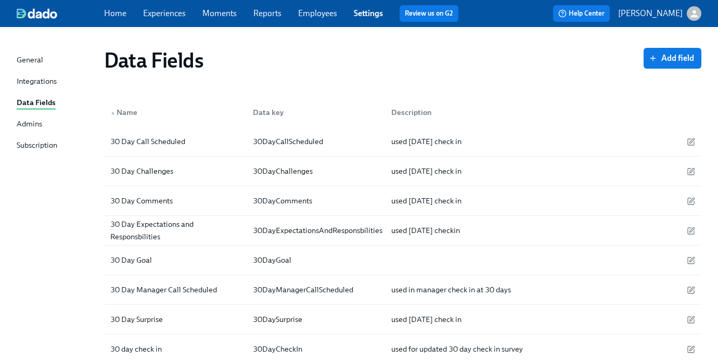
click at [36, 82] on div "Integrations" at bounding box center [37, 81] width 40 height 13
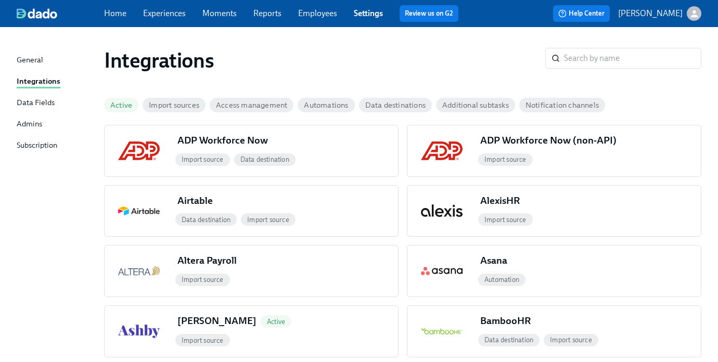
click at [312, 11] on link "Employees" at bounding box center [317, 13] width 39 height 10
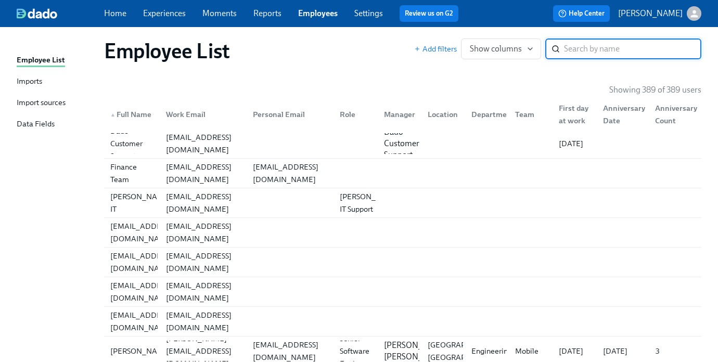
scroll to position [1, 0]
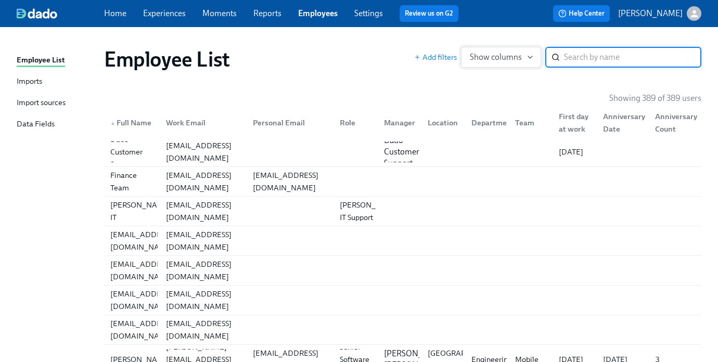
click at [501, 60] on span "Show columns" at bounding box center [501, 57] width 62 height 10
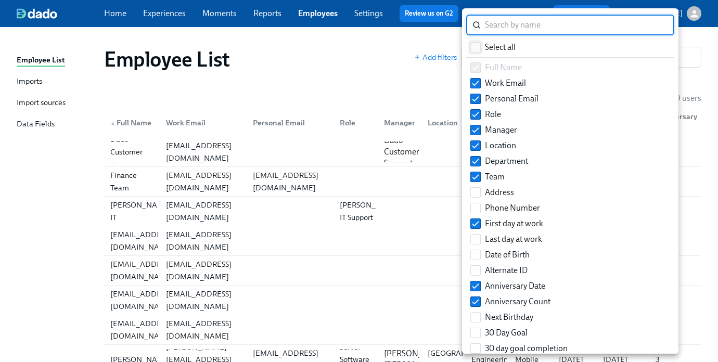
click at [497, 47] on span "Select all" at bounding box center [500, 47] width 31 height 11
click at [480, 47] on input "Select all" at bounding box center [475, 47] width 9 height 9
checkbox input "true"
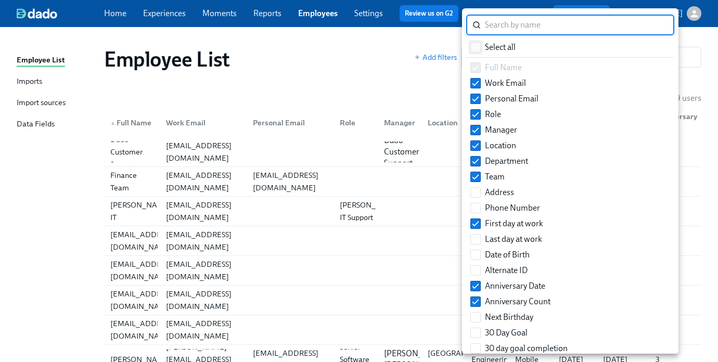
checkbox input "true"
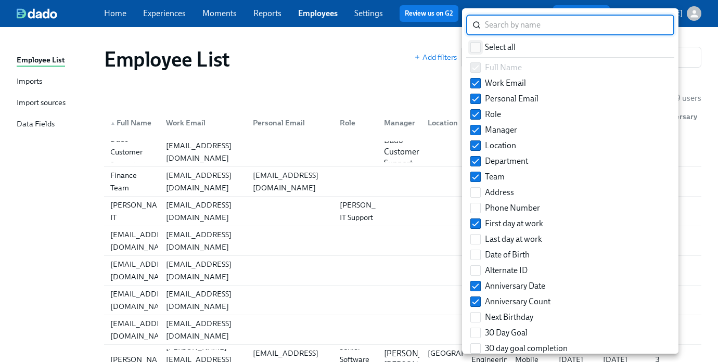
checkbox input "true"
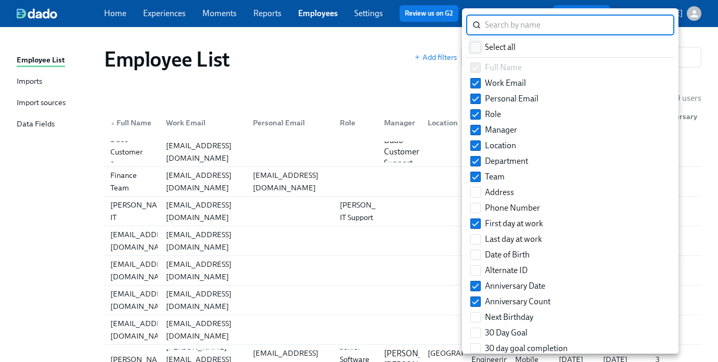
checkbox input "true"
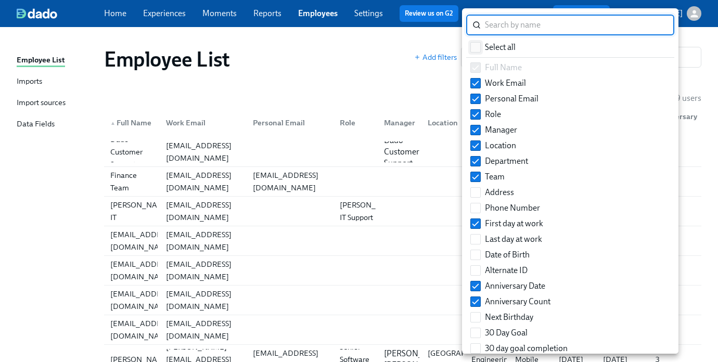
checkbox input "true"
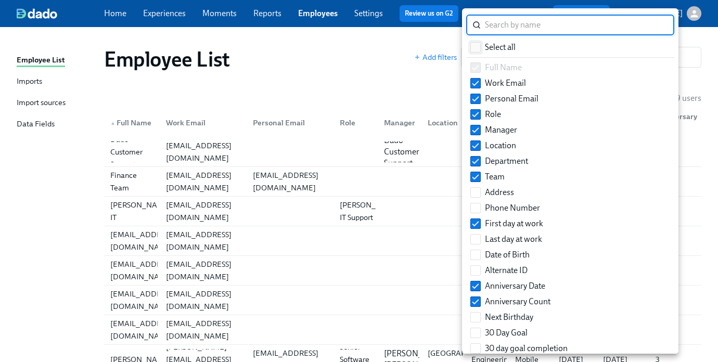
checkbox input "true"
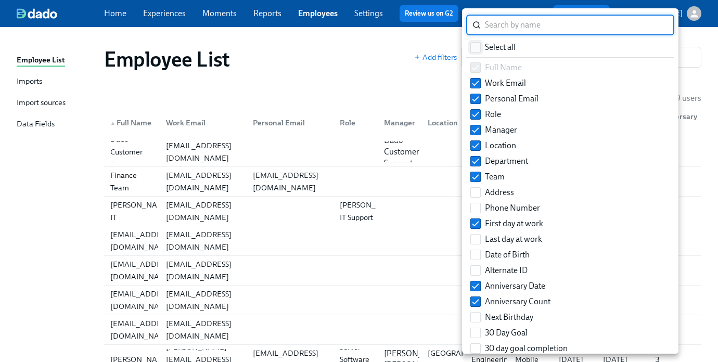
checkbox input "true"
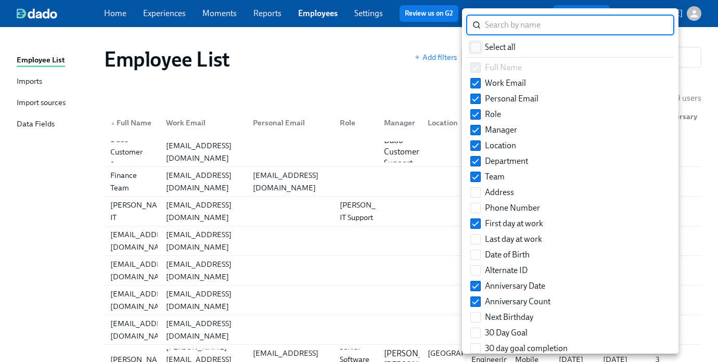
checkbox input "true"
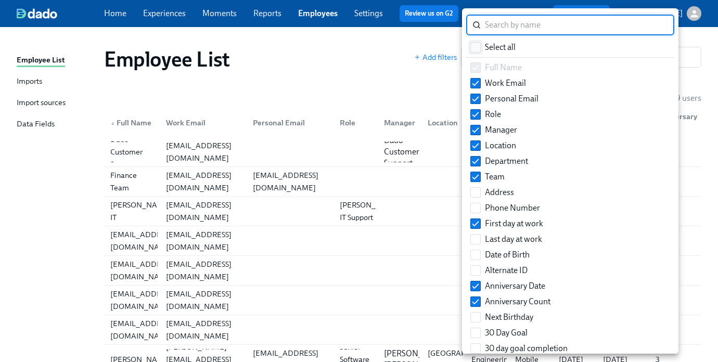
checkbox input "true"
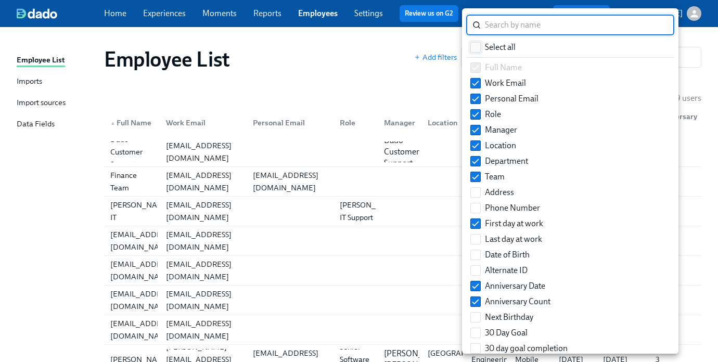
checkbox input "true"
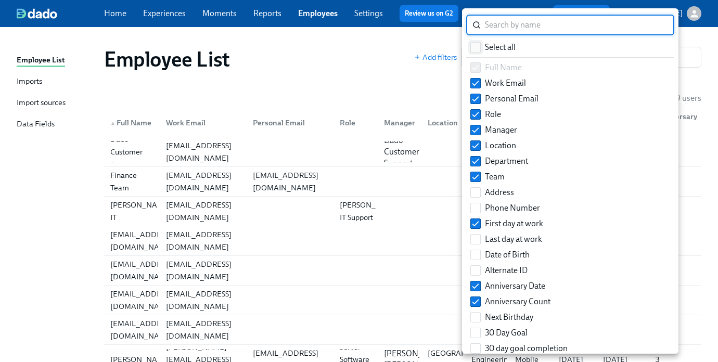
checkbox input "true"
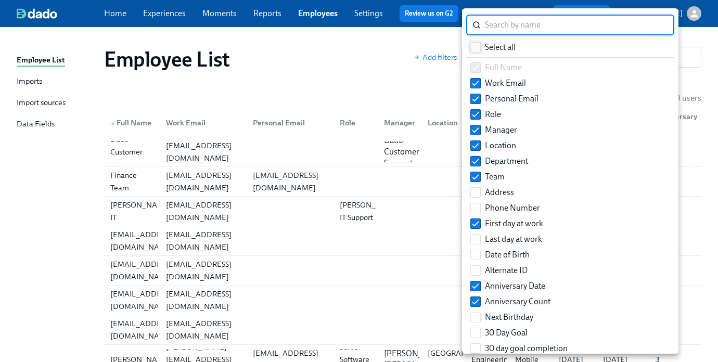
checkbox input "true"
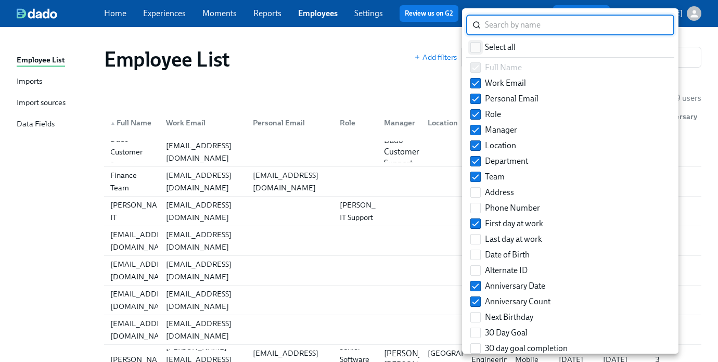
checkbox input "true"
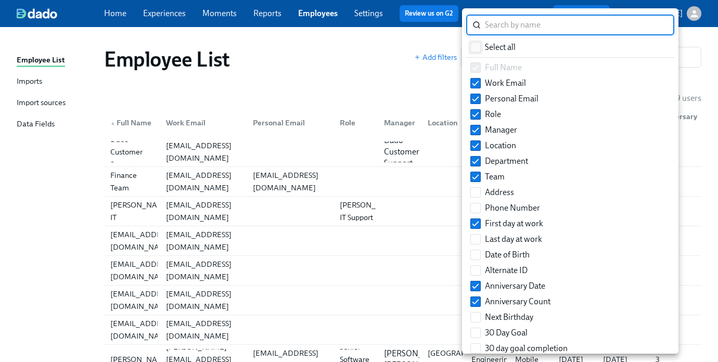
checkbox input "true"
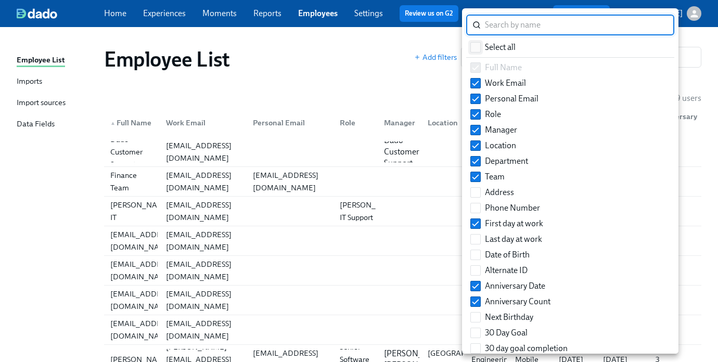
checkbox input "true"
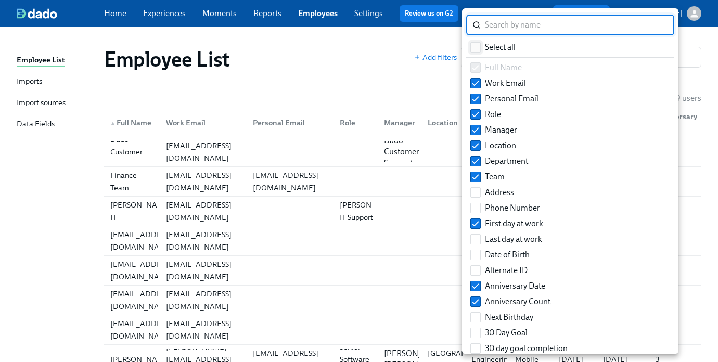
checkbox input "true"
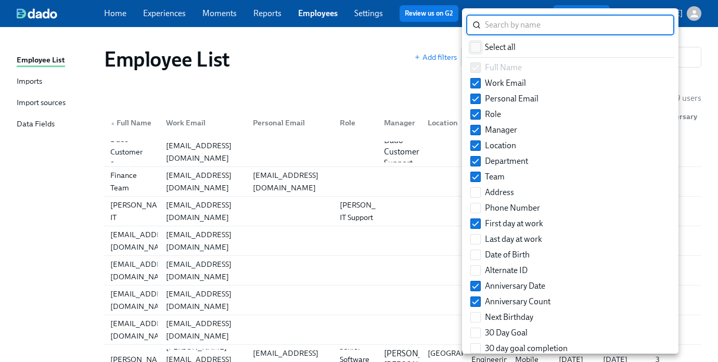
checkbox input "true"
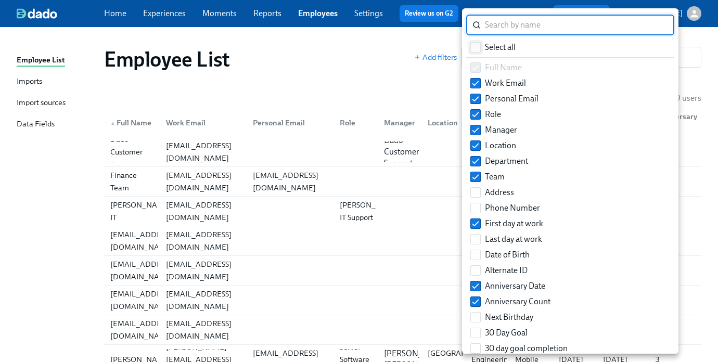
checkbox input "true"
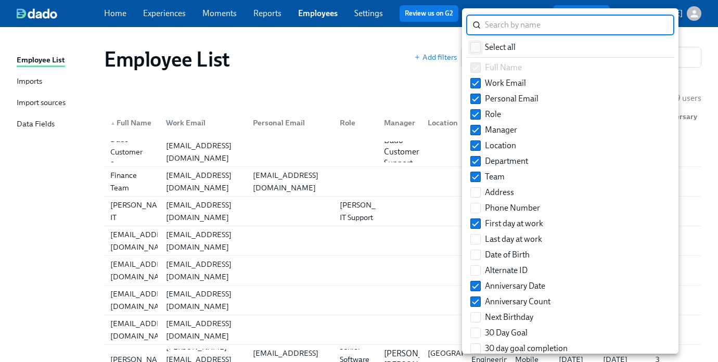
checkbox input "true"
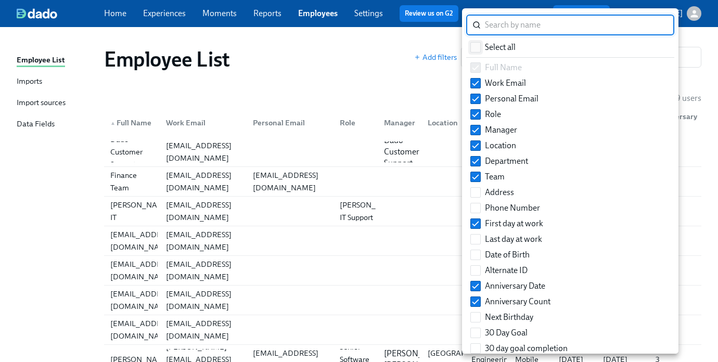
checkbox input "true"
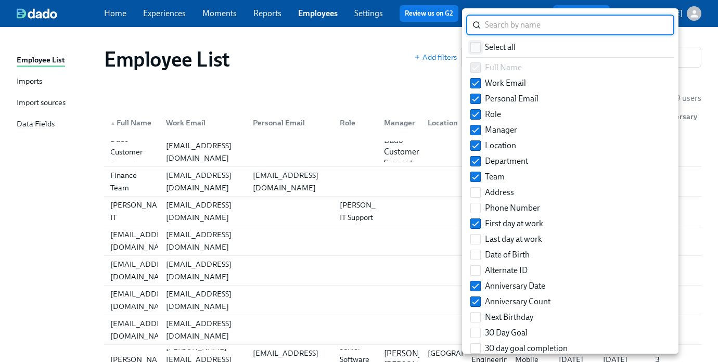
checkbox input "true"
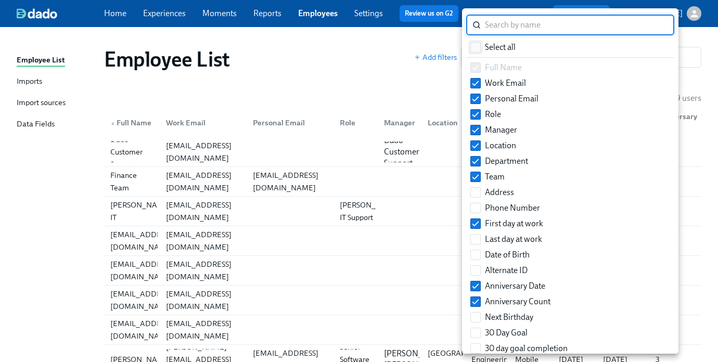
checkbox input "true"
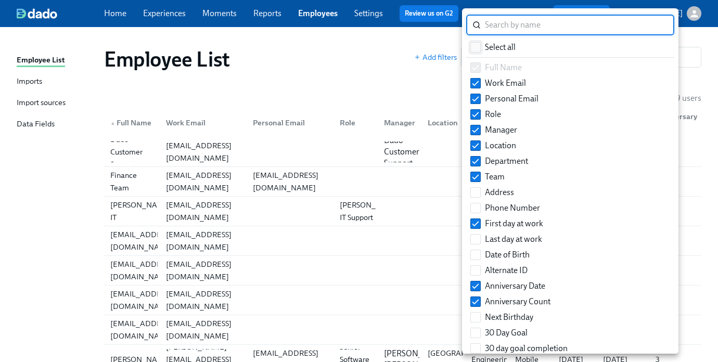
checkbox input "true"
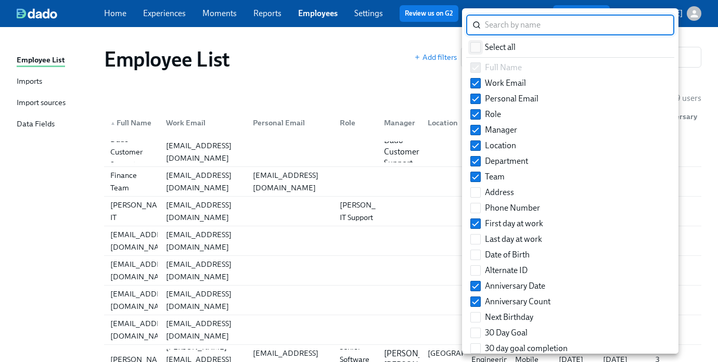
checkbox input "true"
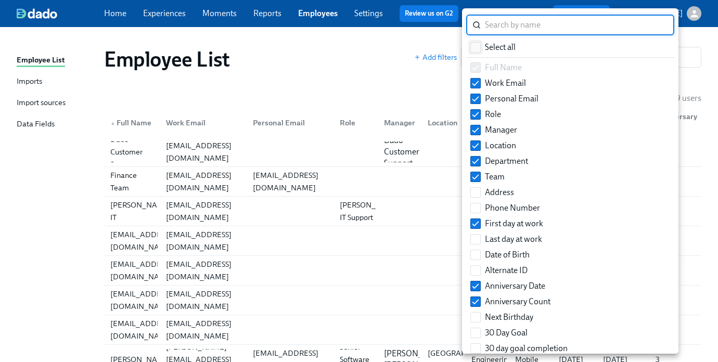
checkbox input "true"
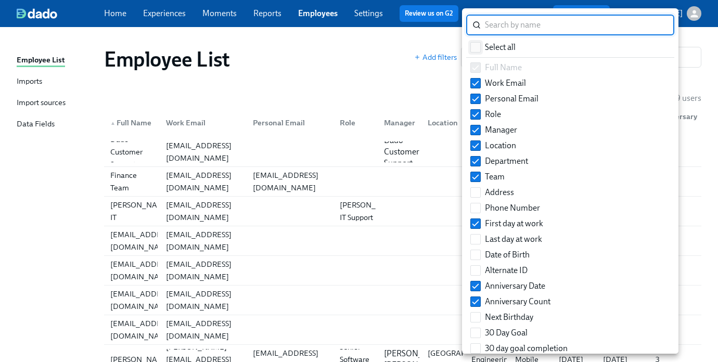
checkbox input "true"
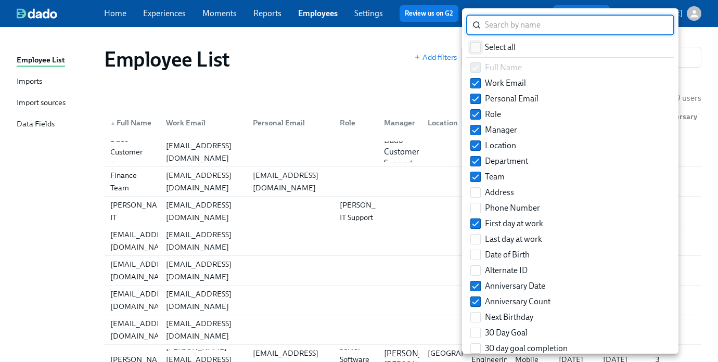
checkbox input "true"
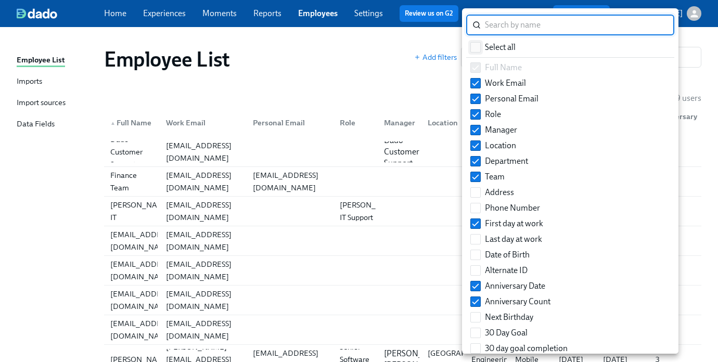
checkbox input "true"
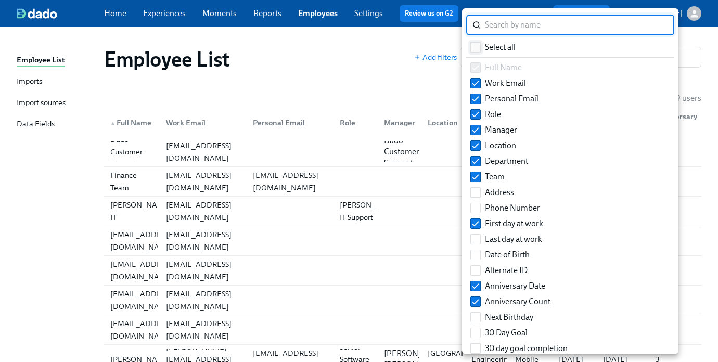
checkbox input "true"
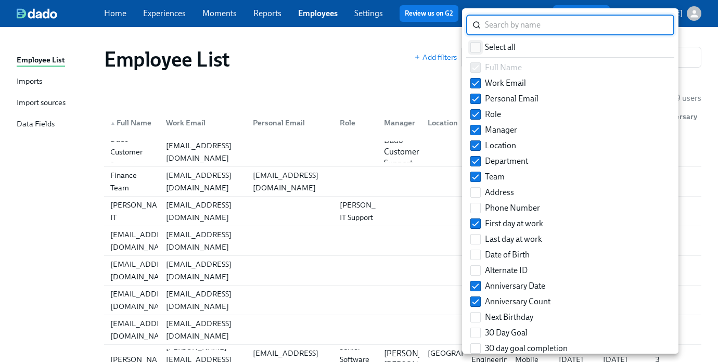
checkbox input "true"
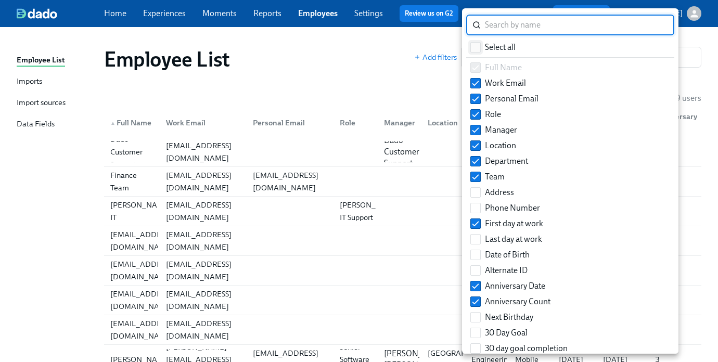
checkbox input "true"
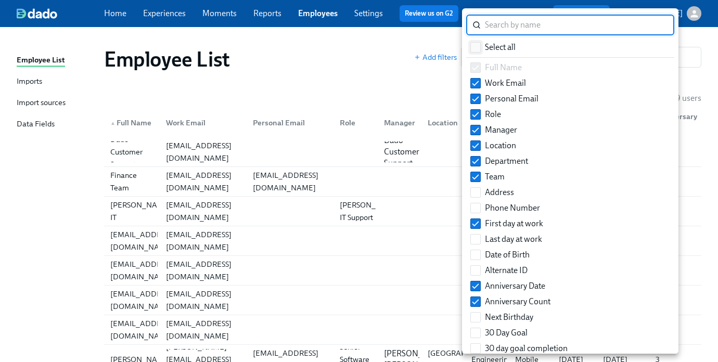
checkbox input "true"
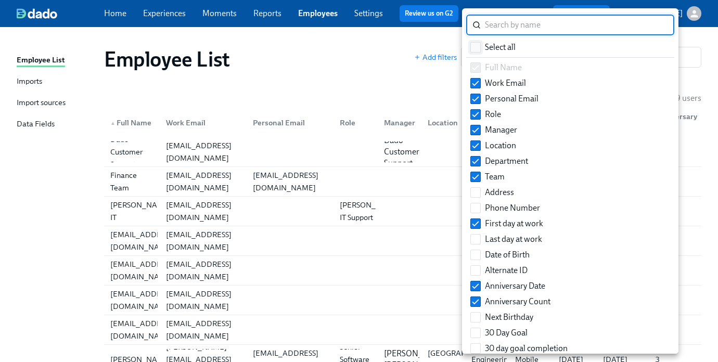
checkbox input "true"
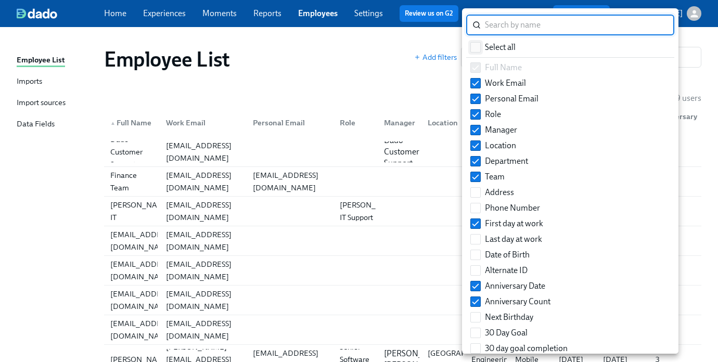
checkbox input "true"
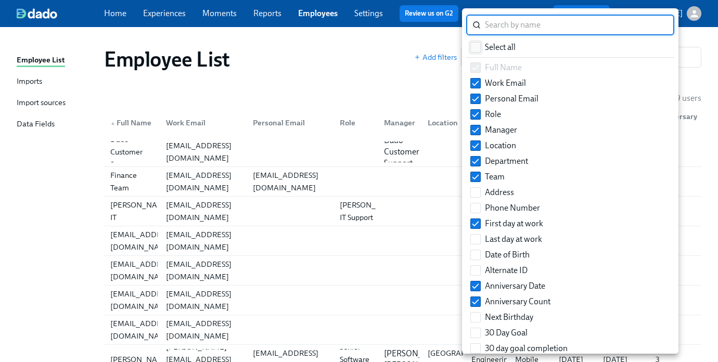
checkbox input "true"
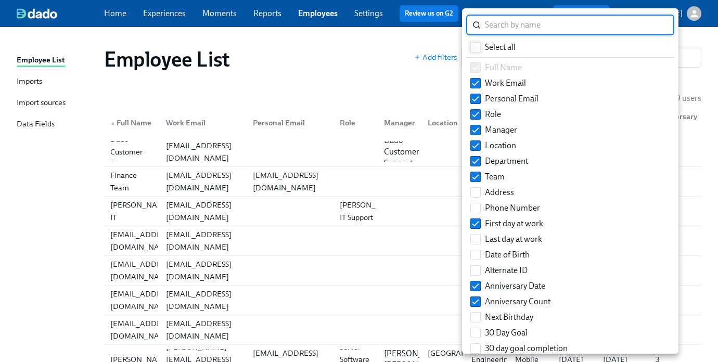
checkbox input "true"
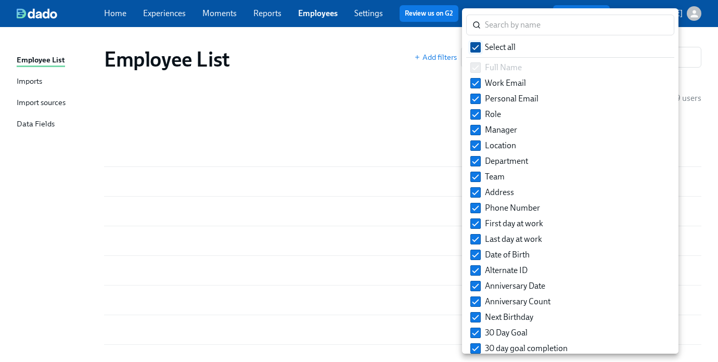
click at [497, 47] on span "Select all" at bounding box center [500, 47] width 31 height 11
click at [480, 47] on input "Select all" at bounding box center [475, 47] width 9 height 9
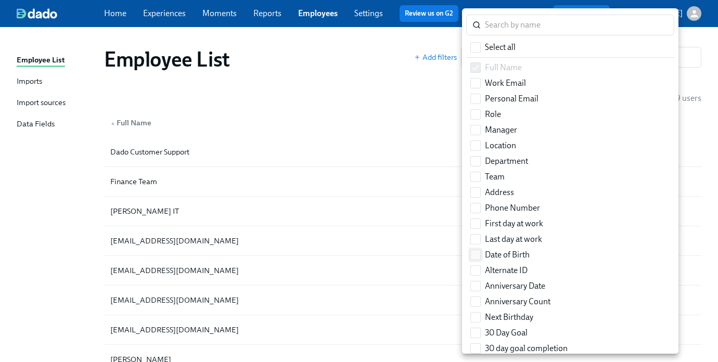
click at [520, 256] on span "Date of Birth" at bounding box center [507, 254] width 45 height 11
click at [480, 256] on input "Date of Birth" at bounding box center [475, 254] width 9 height 9
click at [391, 91] on div at bounding box center [359, 181] width 718 height 362
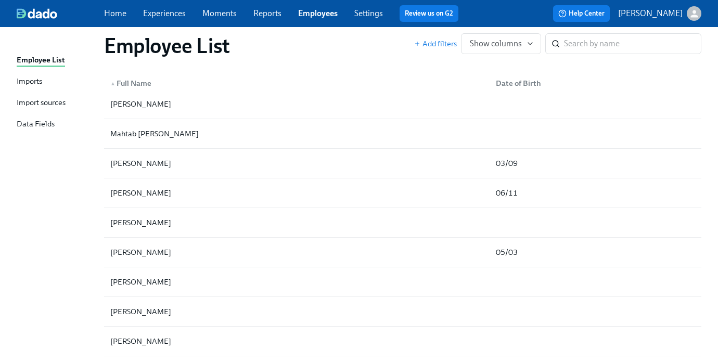
scroll to position [1382, 0]
click at [502, 45] on span "Show columns" at bounding box center [501, 44] width 62 height 10
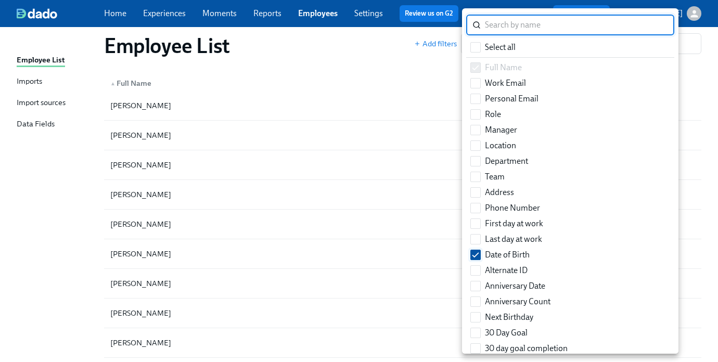
click at [508, 251] on span "Date of Birth" at bounding box center [507, 254] width 45 height 11
click at [480, 251] on input "Date of Birth" at bounding box center [475, 254] width 9 height 9
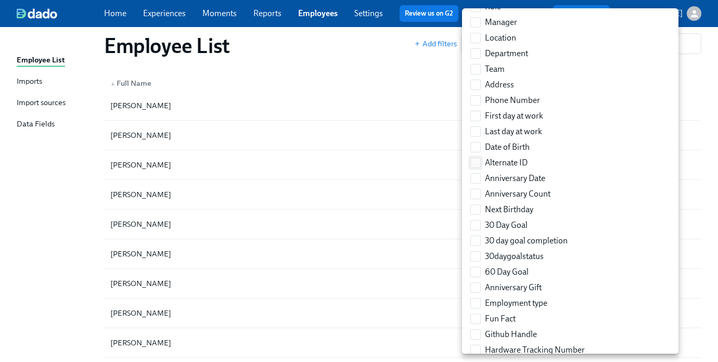
scroll to position [110, 0]
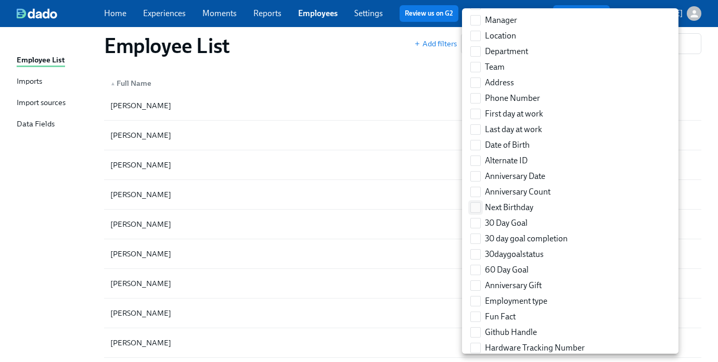
click at [511, 207] on span "Next Birthday" at bounding box center [509, 207] width 48 height 11
click at [480, 207] on input "Next Birthday" at bounding box center [475, 207] width 9 height 9
click at [424, 170] on div at bounding box center [359, 181] width 718 height 362
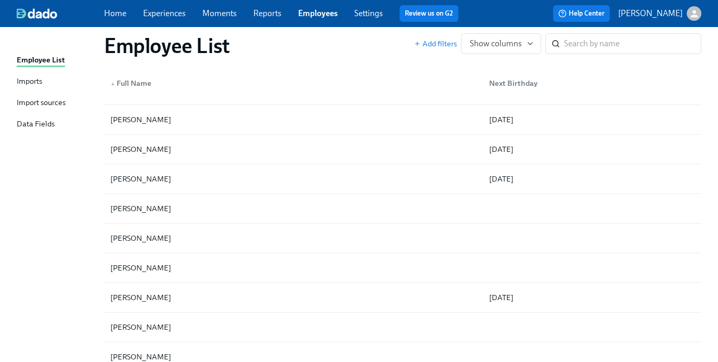
scroll to position [1705, 0]
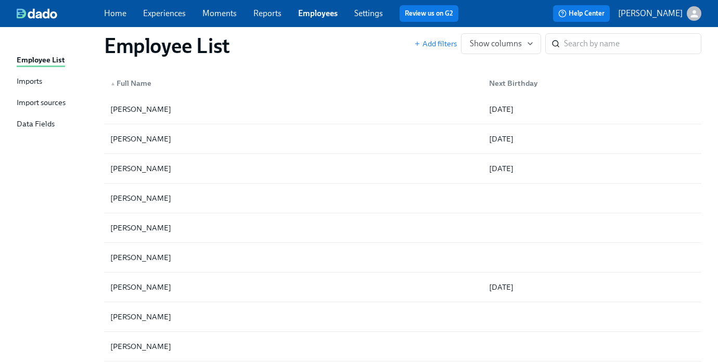
click at [38, 95] on div "Employee List Imports Import sources Data Fields" at bounding box center [60, 96] width 87 height 85
click at [38, 100] on div "Import sources" at bounding box center [41, 103] width 49 height 13
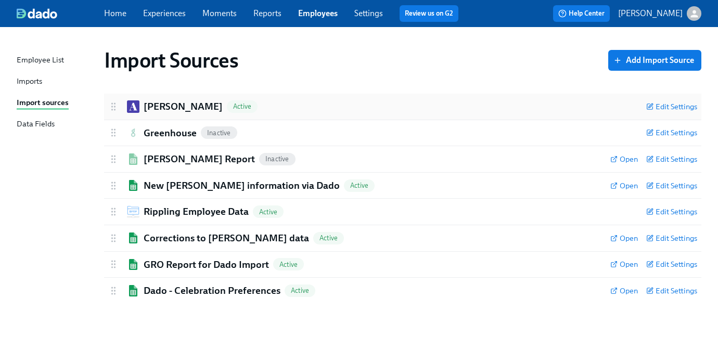
click at [300, 109] on div "Ashby Active" at bounding box center [373, 107] width 530 height 14
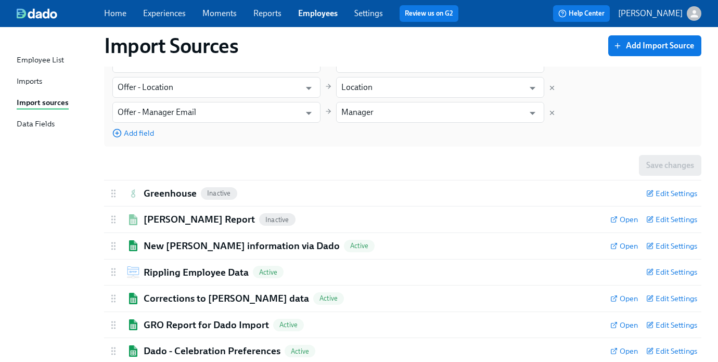
scroll to position [391, 0]
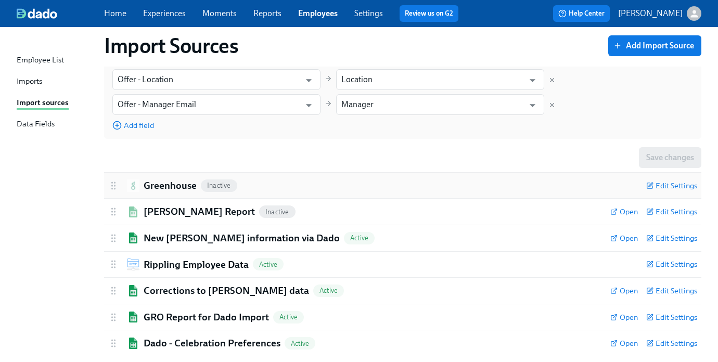
click at [271, 187] on div "Greenhouse Inactive" at bounding box center [373, 186] width 530 height 14
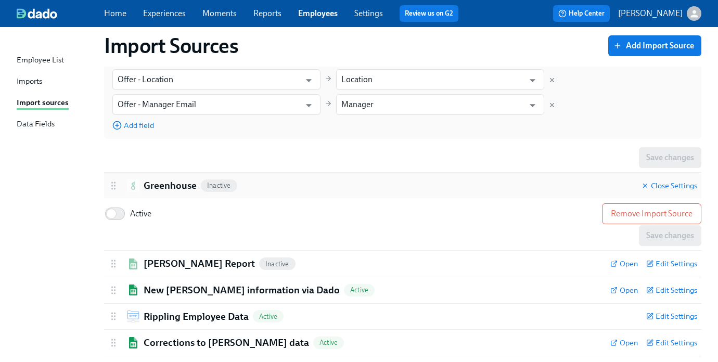
click at [271, 187] on div "Greenhouse Inactive" at bounding box center [370, 186] width 525 height 14
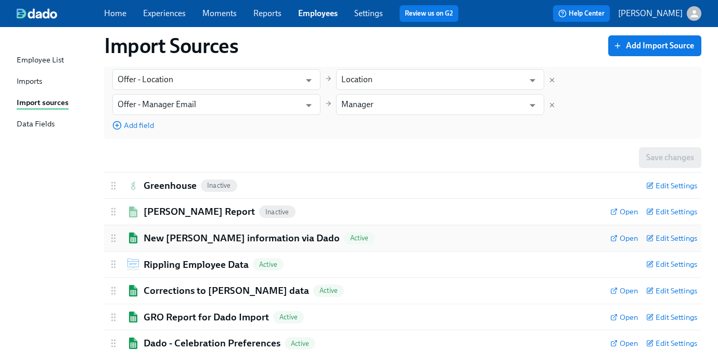
click at [258, 240] on h2 "New Joiner information via Dado" at bounding box center [242, 239] width 196 height 14
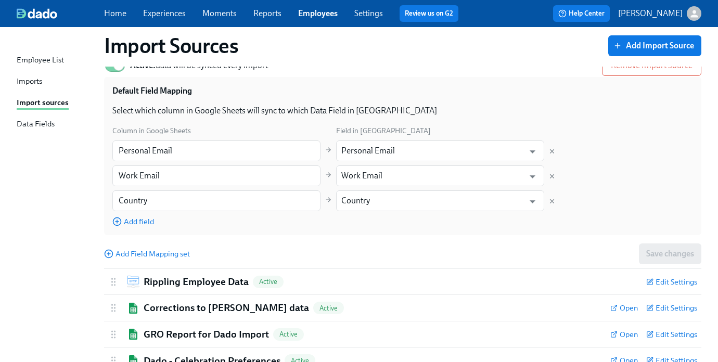
scroll to position [629, 0]
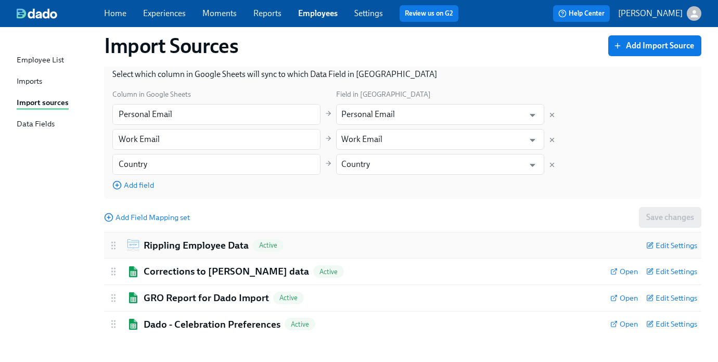
click at [222, 248] on h2 "Rippling Employee Data" at bounding box center [196, 246] width 105 height 14
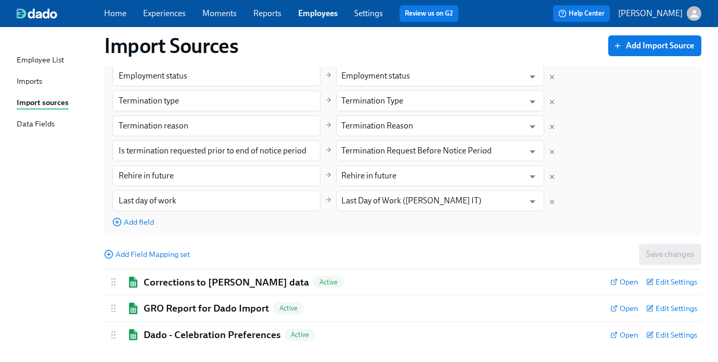
scroll to position [1701, 0]
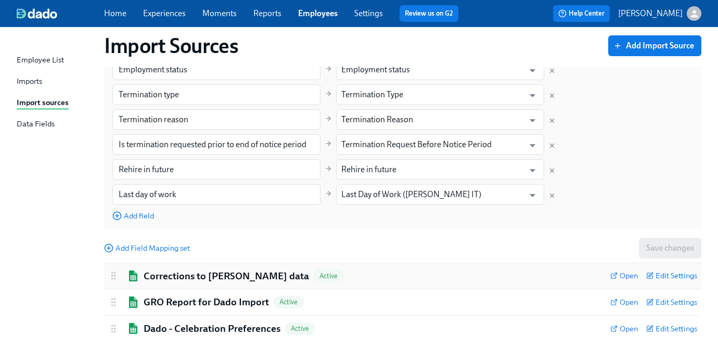
click at [219, 274] on h2 "Corrections to Ashby data" at bounding box center [227, 277] width 166 height 14
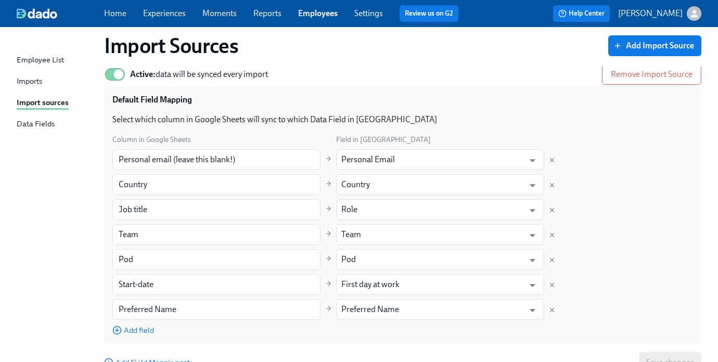
scroll to position [2024, 0]
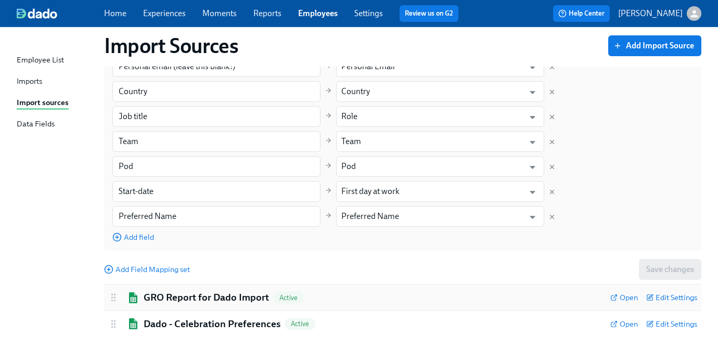
click at [215, 296] on h2 "GRO Report for Dado Import" at bounding box center [206, 298] width 125 height 14
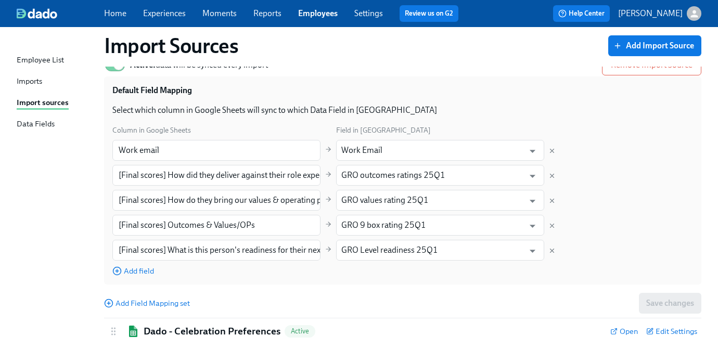
scroll to position [2293, 0]
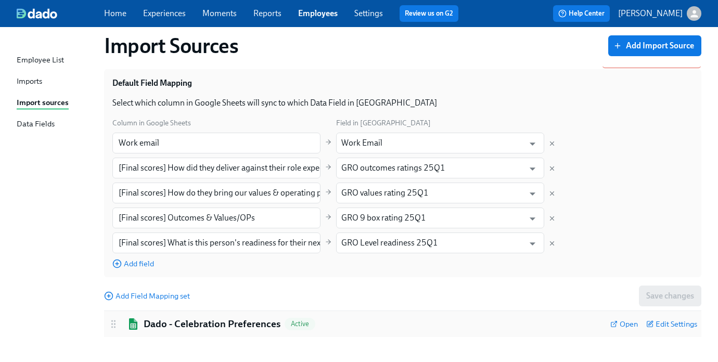
click at [211, 323] on h2 "Dado - Celebration Preferences" at bounding box center [212, 325] width 137 height 14
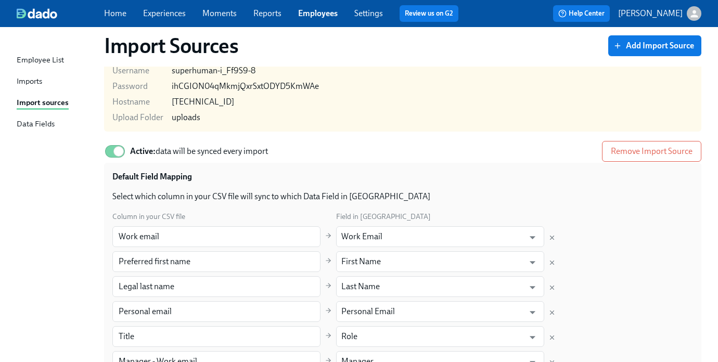
scroll to position [0, 0]
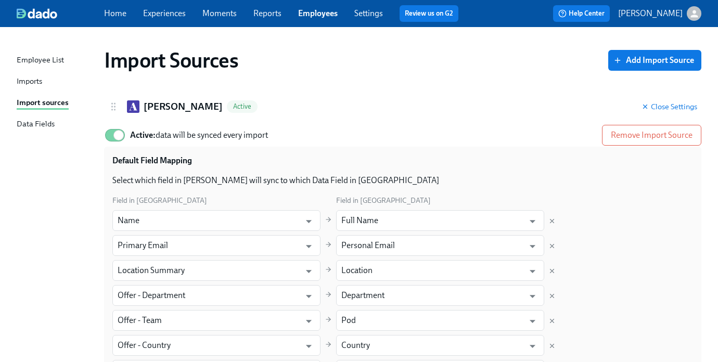
click at [44, 122] on div "Data Fields" at bounding box center [36, 124] width 38 height 13
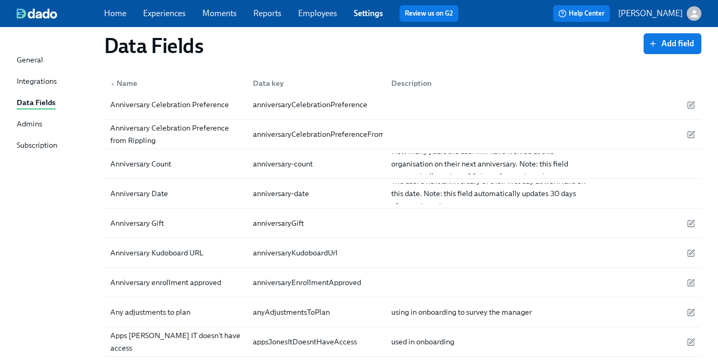
scroll to position [837, 0]
click at [441, 103] on div at bounding box center [490, 105] width 214 height 21
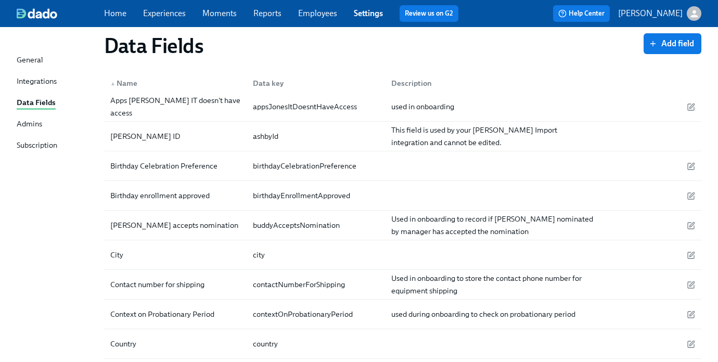
scroll to position [1074, 0]
click at [159, 11] on link "Experiences" at bounding box center [164, 13] width 43 height 10
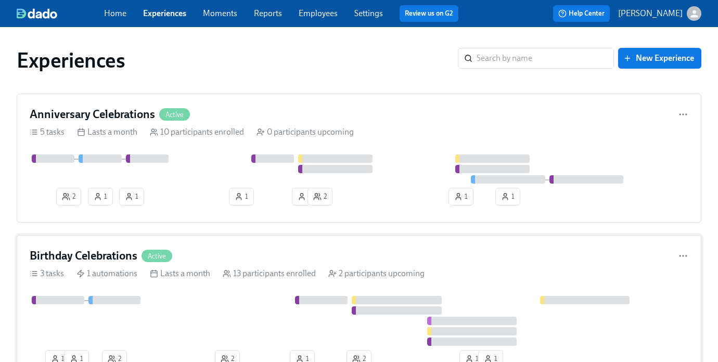
click at [198, 297] on div at bounding box center [359, 321] width 659 height 50
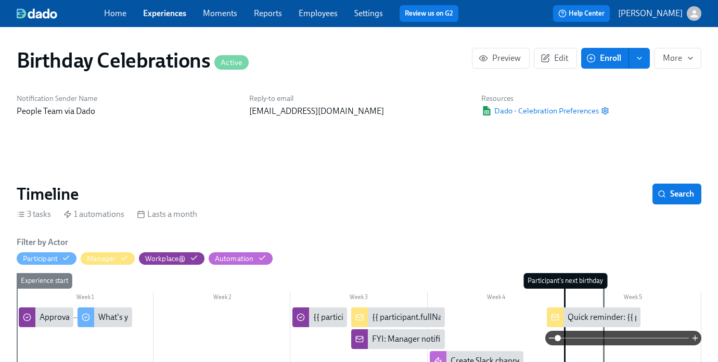
scroll to position [0, 1641]
click at [571, 58] on icon "enroll" at bounding box center [640, 58] width 8 height 8
click at [369, 196] on div "Timeline Search" at bounding box center [359, 194] width 685 height 21
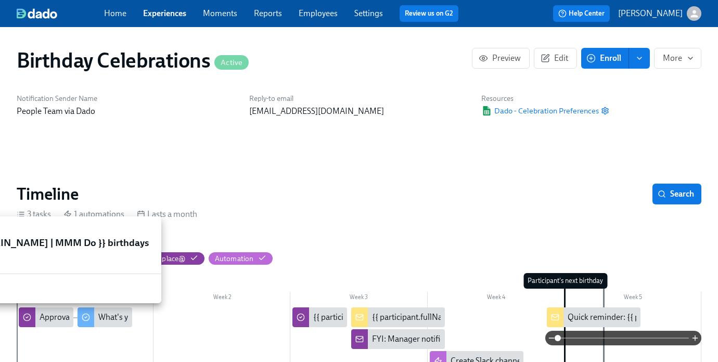
click at [43, 315] on div "Approval enrollments for {{ participant.calculatedFields.birthday.date | MMM Do…" at bounding box center [163, 317] width 246 height 11
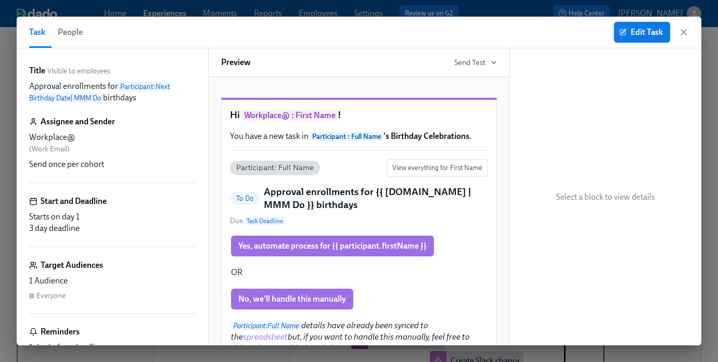
click at [571, 28] on span "Edit Task" at bounding box center [642, 32] width 42 height 10
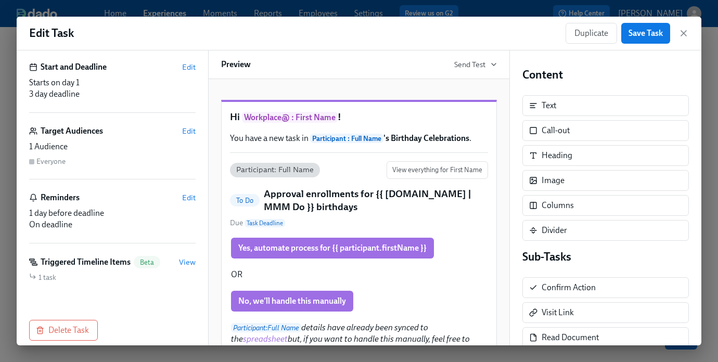
scroll to position [138, 0]
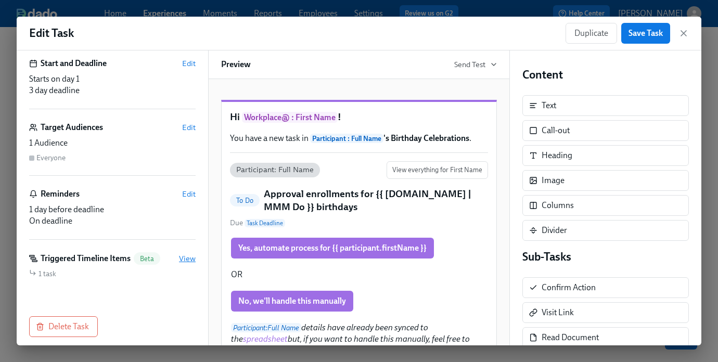
click at [189, 260] on span "View" at bounding box center [187, 258] width 17 height 10
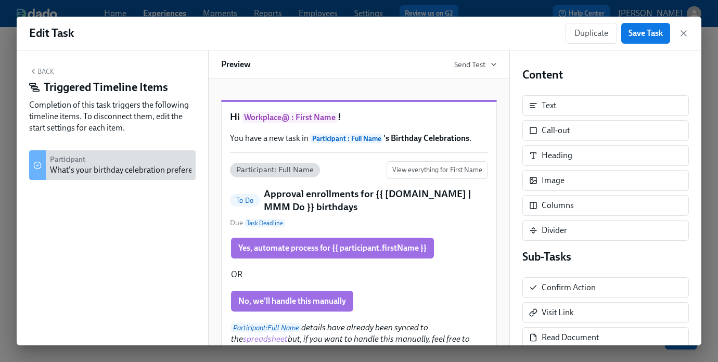
click at [124, 167] on div "What's your birthday celebration preference?" at bounding box center [129, 169] width 159 height 11
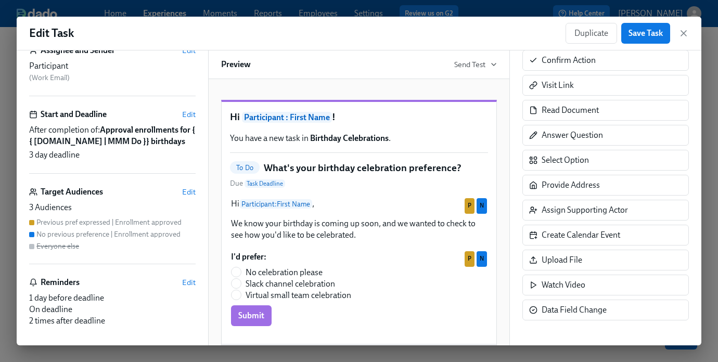
scroll to position [77, 0]
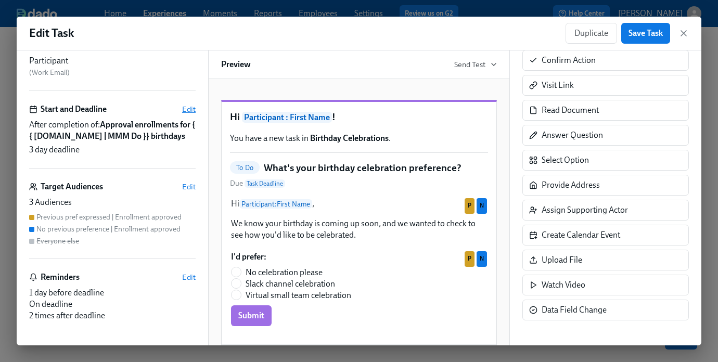
click at [186, 107] on span "Edit" at bounding box center [189, 109] width 14 height 10
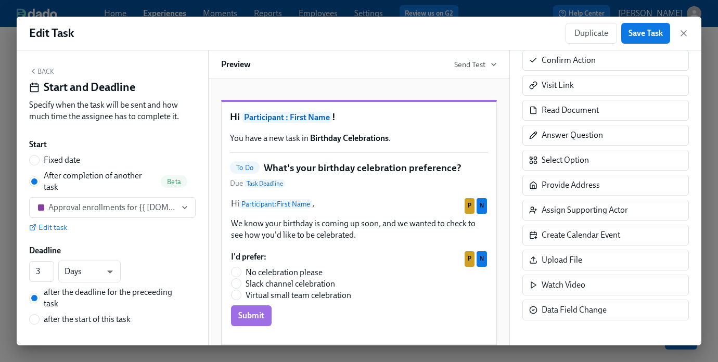
scroll to position [9, 0]
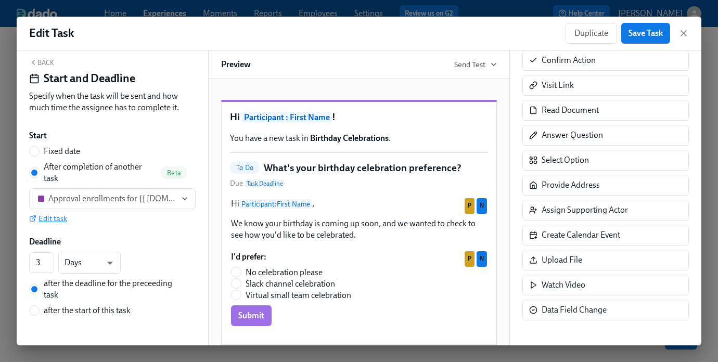
click at [56, 218] on span "Edit task" at bounding box center [48, 218] width 38 height 10
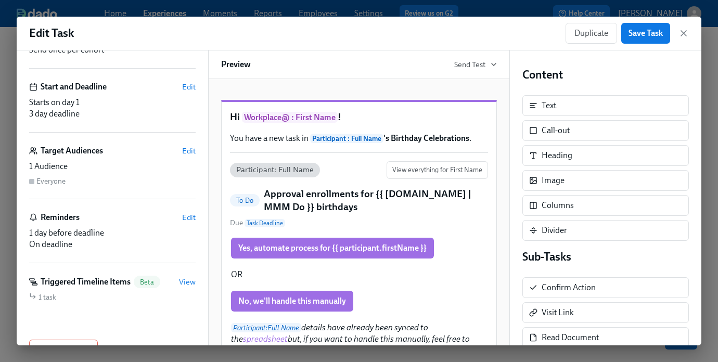
scroll to position [146, 0]
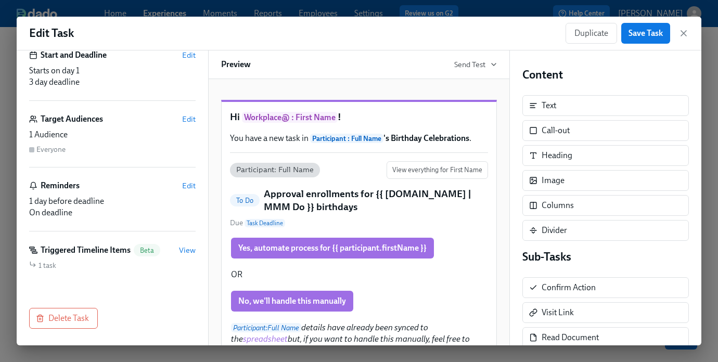
click at [571, 32] on div "Edit Task Duplicate Save Task" at bounding box center [359, 34] width 685 height 34
click at [571, 34] on icon "button" at bounding box center [684, 33] width 10 height 10
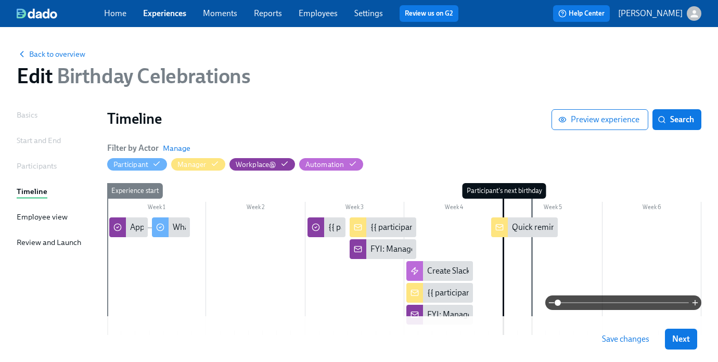
click at [42, 139] on div "Start and End" at bounding box center [39, 140] width 44 height 11
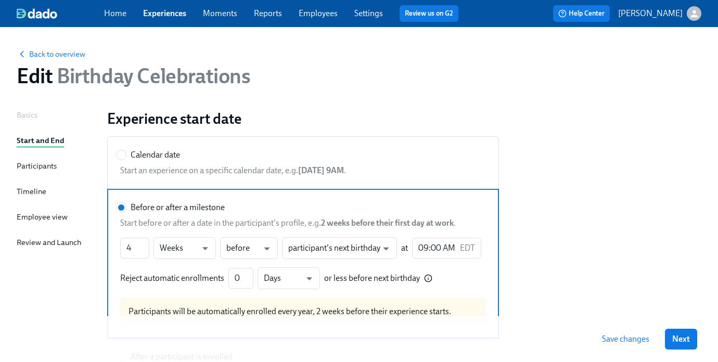
click at [34, 174] on div "Basics Start and End Participants Timeline Employee view Review and Launch" at bounding box center [56, 320] width 78 height 422
click at [33, 164] on div "Participants" at bounding box center [37, 165] width 40 height 11
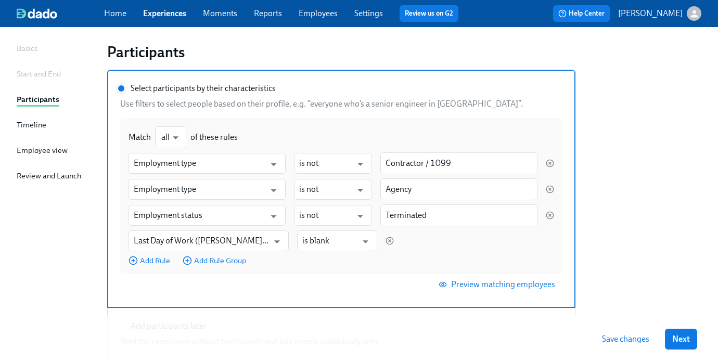
scroll to position [66, 0]
click at [21, 149] on div "Employee view" at bounding box center [42, 150] width 51 height 11
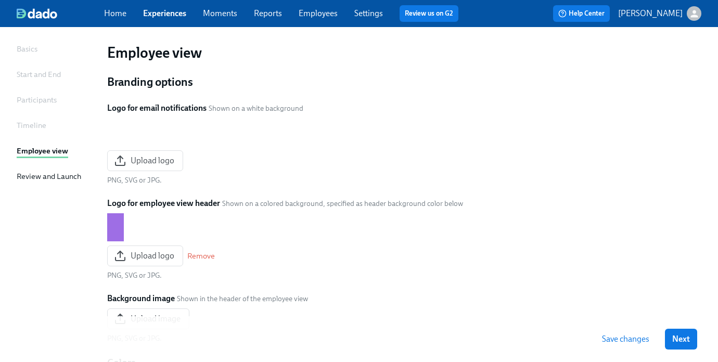
click at [30, 175] on div "Review and Launch" at bounding box center [49, 176] width 65 height 11
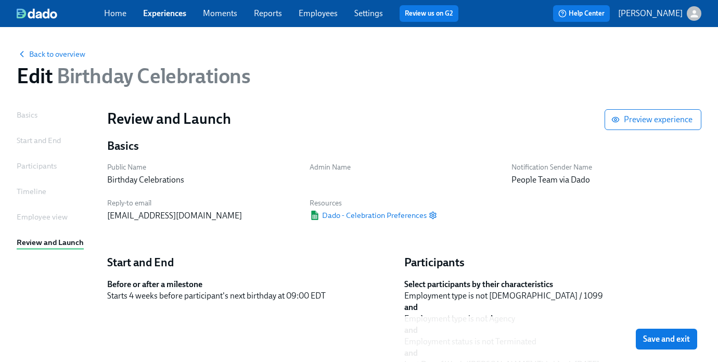
click at [159, 19] on div "Home Experiences Moments Reports Employees Settings Review us on G2" at bounding box center [285, 13] width 363 height 17
click at [159, 11] on link "Experiences" at bounding box center [164, 13] width 43 height 10
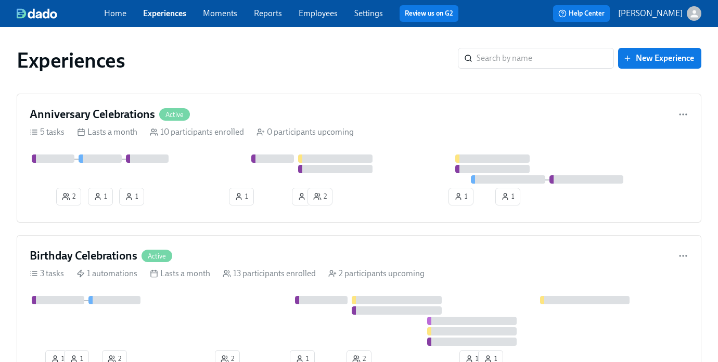
click at [317, 10] on link "Employees" at bounding box center [318, 13] width 39 height 10
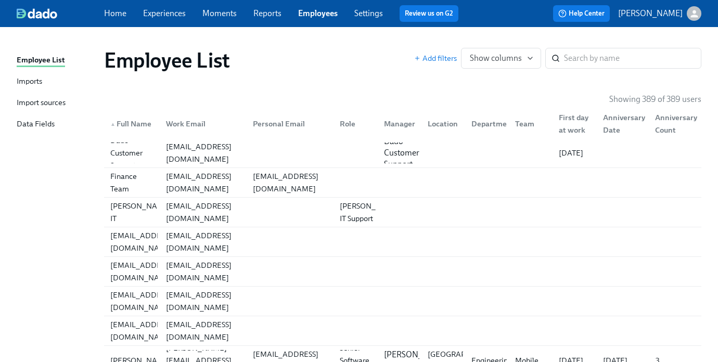
click at [32, 81] on div "Imports" at bounding box center [30, 81] width 26 height 13
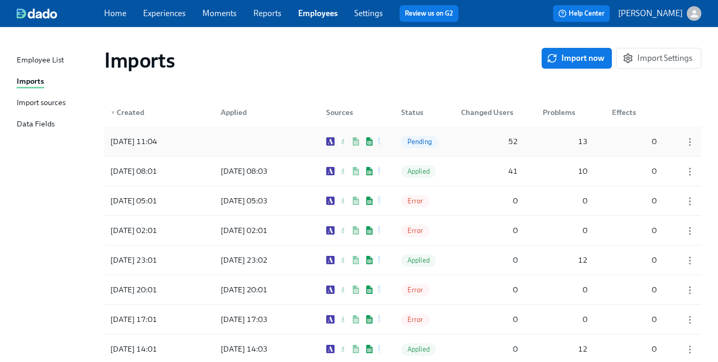
click at [262, 138] on div at bounding box center [259, 141] width 94 height 21
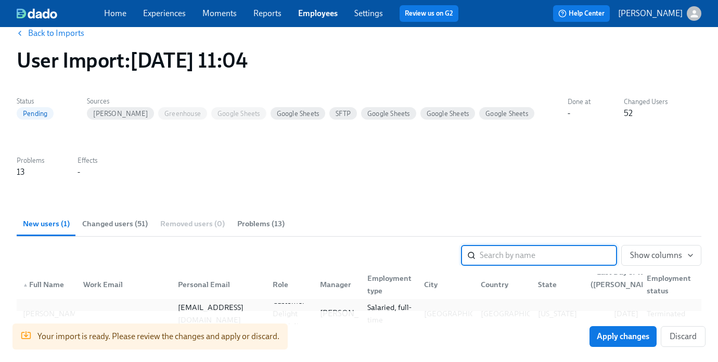
scroll to position [26, 0]
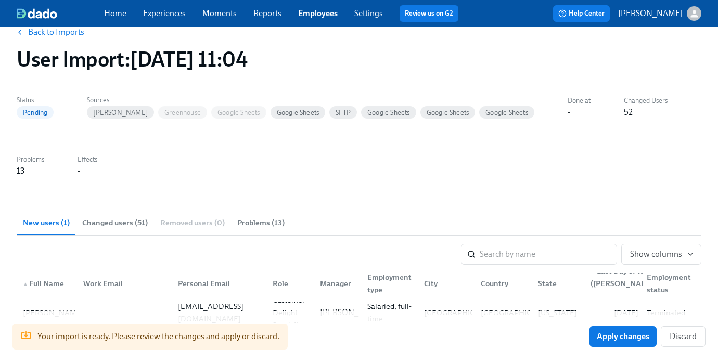
click at [98, 120] on div "Status Pending Sources Ashby Greenhouse Google Sheets Google Sheets SFTP Google…" at bounding box center [359, 135] width 685 height 84
click at [98, 112] on span "Ashby" at bounding box center [120, 113] width 67 height 8
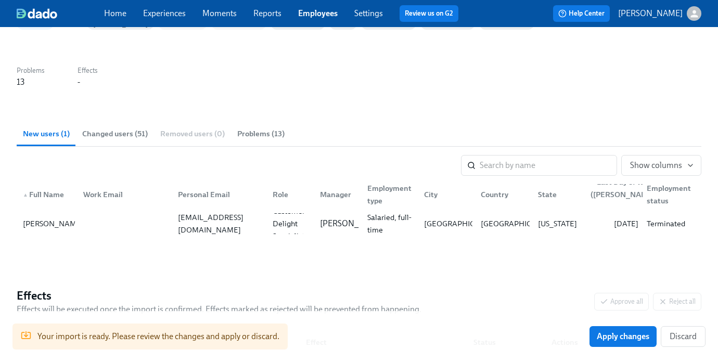
scroll to position [116, 0]
click at [571, 162] on span "Show columns" at bounding box center [661, 165] width 62 height 10
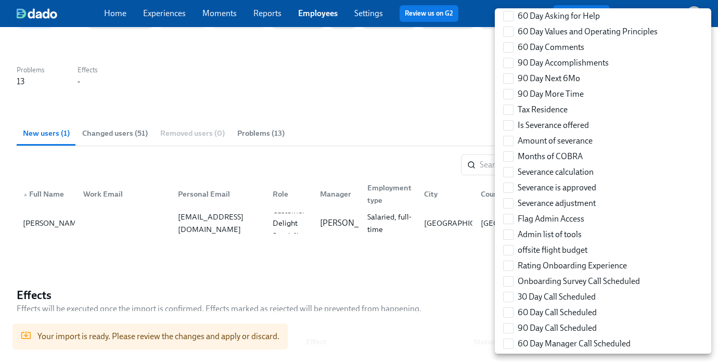
scroll to position [2712, 0]
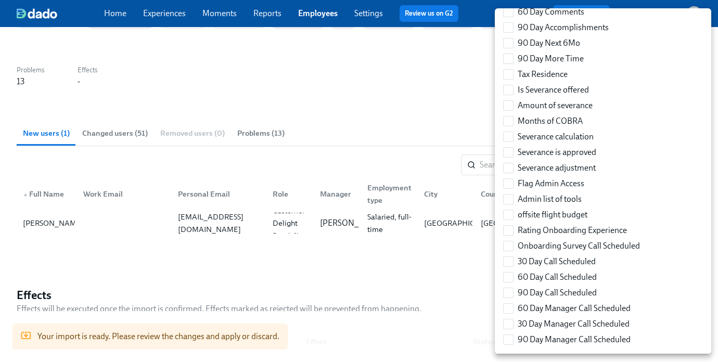
click at [300, 136] on div at bounding box center [359, 181] width 718 height 362
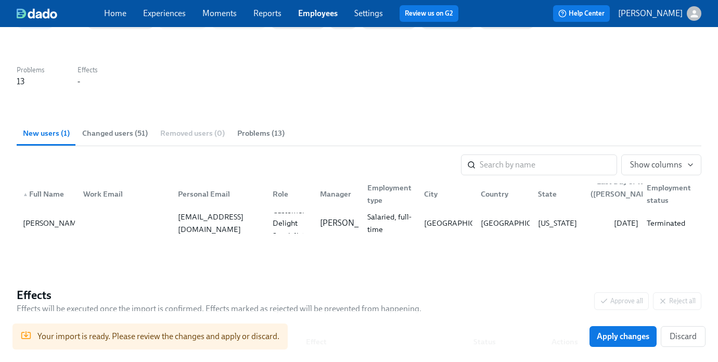
scroll to position [0, 0]
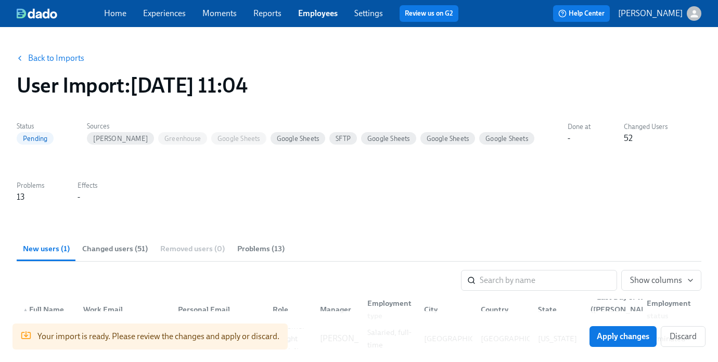
click at [271, 136] on span "Google Sheets" at bounding box center [298, 139] width 55 height 8
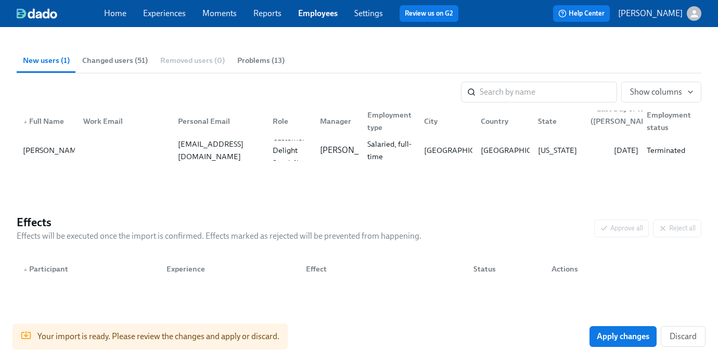
scroll to position [193, 0]
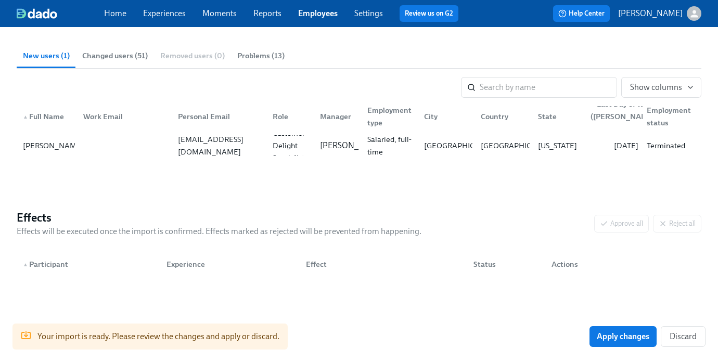
click at [247, 56] on span "Problems (13)" at bounding box center [260, 56] width 47 height 12
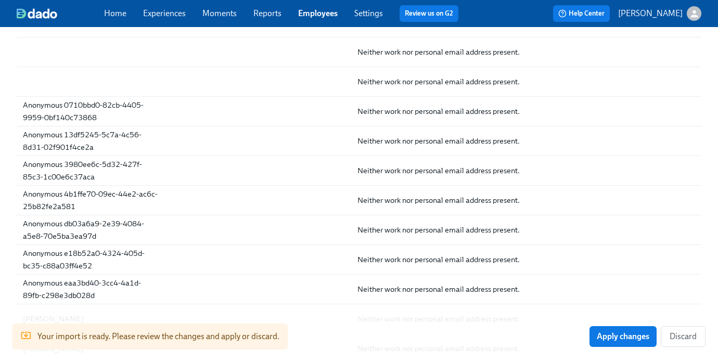
scroll to position [344, 0]
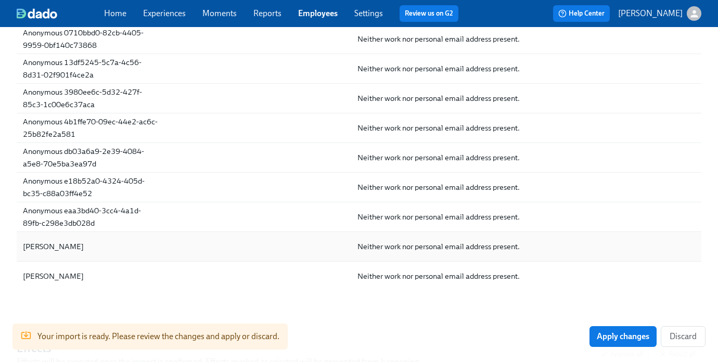
click at [382, 252] on div "Neither work nor personal email address present." at bounding box center [439, 246] width 162 height 12
click at [39, 247] on div "Ivan Bertona" at bounding box center [53, 246] width 69 height 12
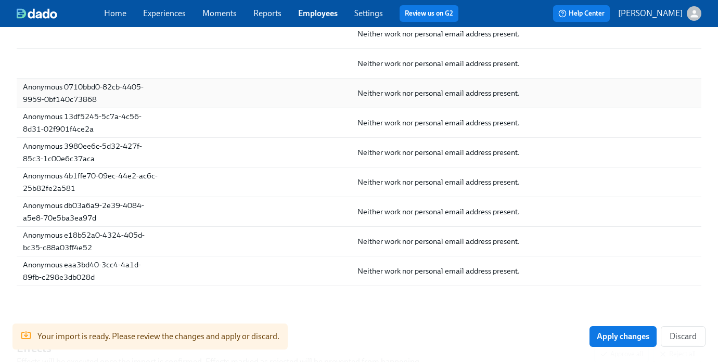
scroll to position [0, 0]
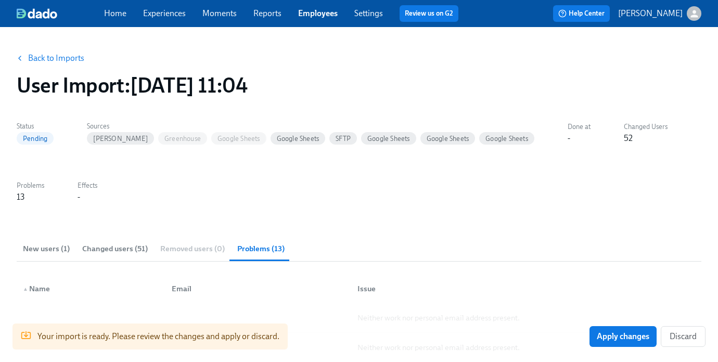
click at [69, 59] on link "Back to Imports" at bounding box center [56, 58] width 56 height 10
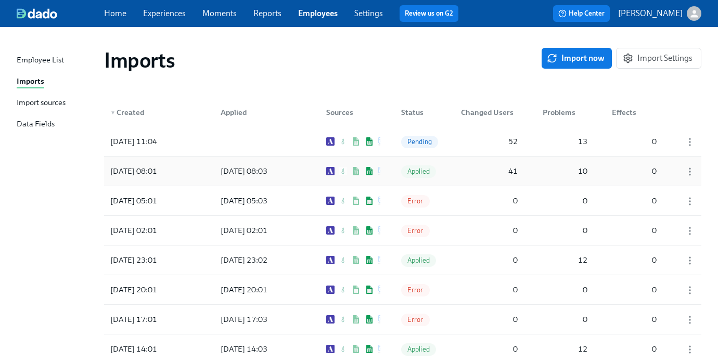
click at [291, 173] on div "2025/08/20 08:03" at bounding box center [259, 171] width 94 height 21
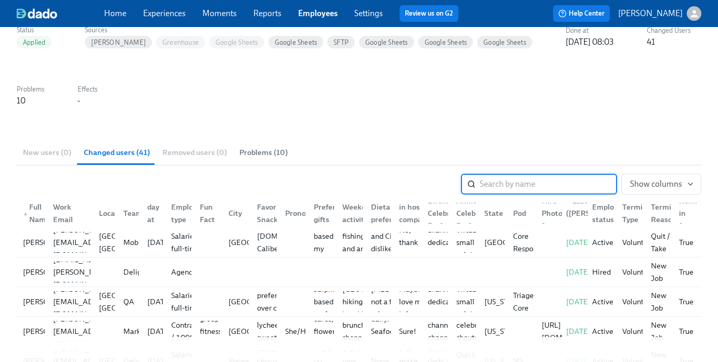
scroll to position [103, 0]
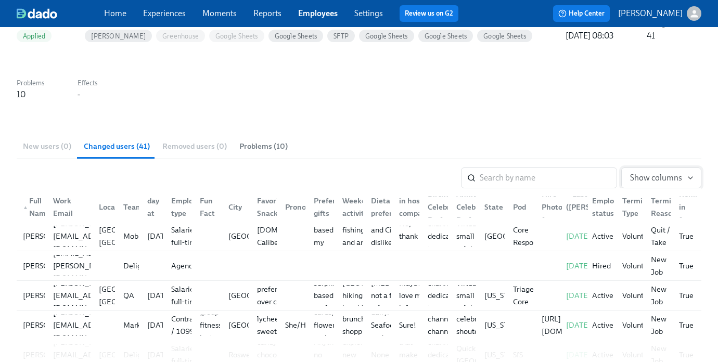
click at [571, 173] on button "Show columns" at bounding box center [661, 178] width 80 height 21
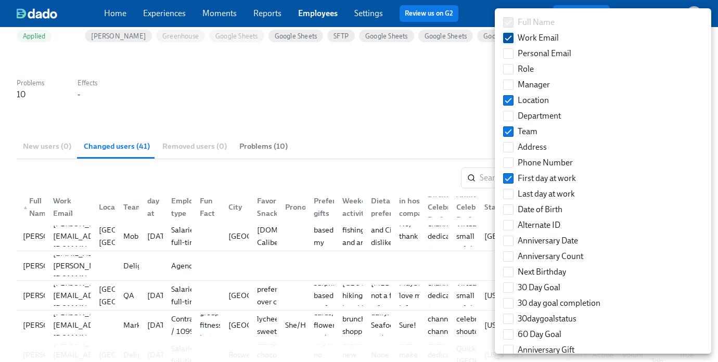
click at [509, 31] on label "Work Email" at bounding box center [531, 38] width 64 height 16
click at [509, 33] on input "Work Email" at bounding box center [508, 37] width 9 height 9
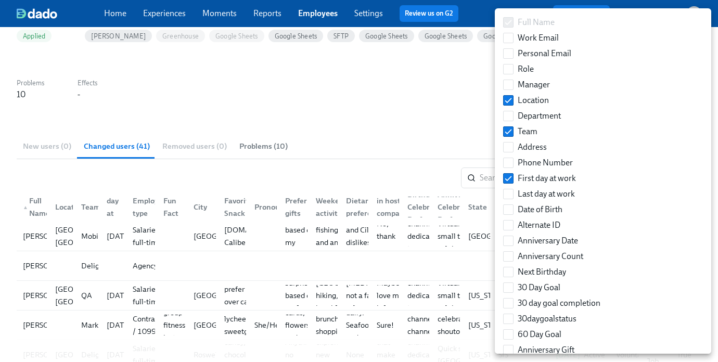
click at [508, 17] on label "Full Name" at bounding box center [529, 23] width 60 height 16
click at [511, 208] on input "Date of Birth" at bounding box center [508, 209] width 9 height 9
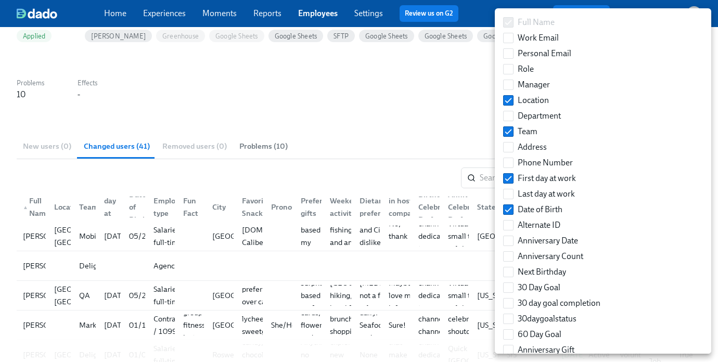
click at [349, 145] on div at bounding box center [359, 181] width 718 height 362
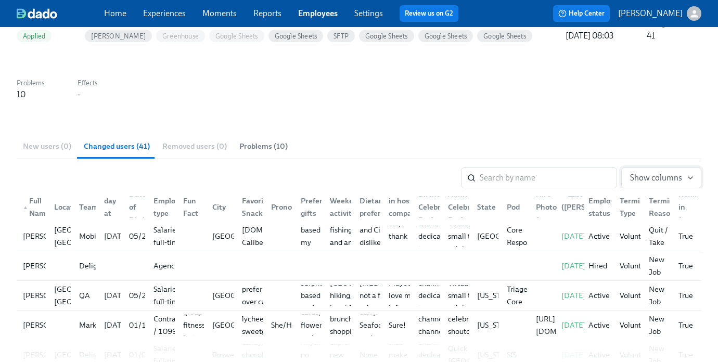
click at [571, 177] on span "Show columns" at bounding box center [661, 178] width 62 height 10
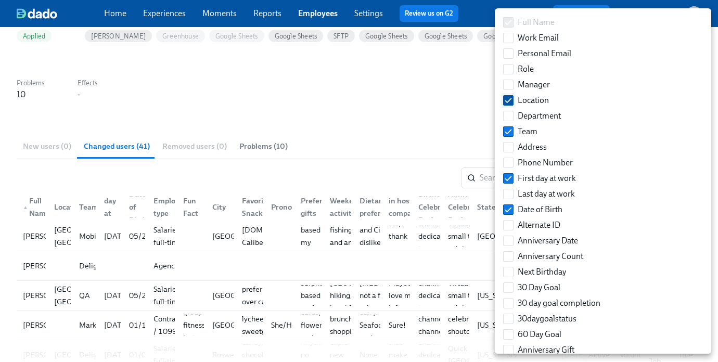
click at [512, 98] on input "Location" at bounding box center [508, 100] width 9 height 9
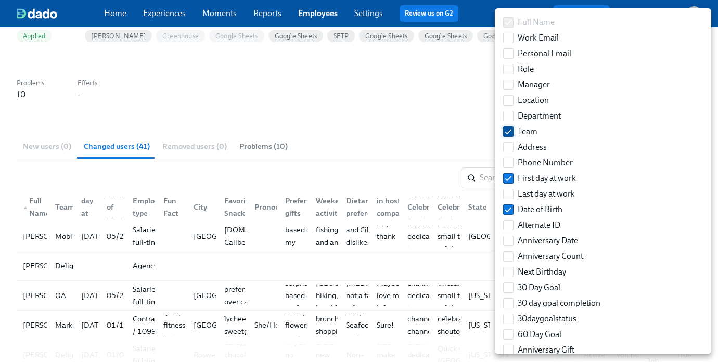
click at [511, 130] on input "Team" at bounding box center [508, 131] width 9 height 9
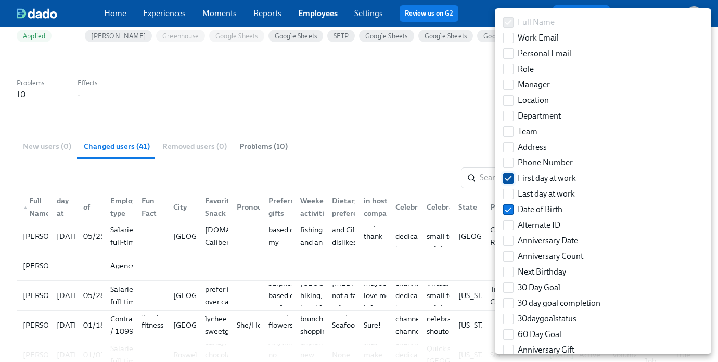
click at [514, 172] on label "First day at work" at bounding box center [539, 179] width 81 height 16
click at [513, 174] on input "First day at work" at bounding box center [508, 178] width 9 height 9
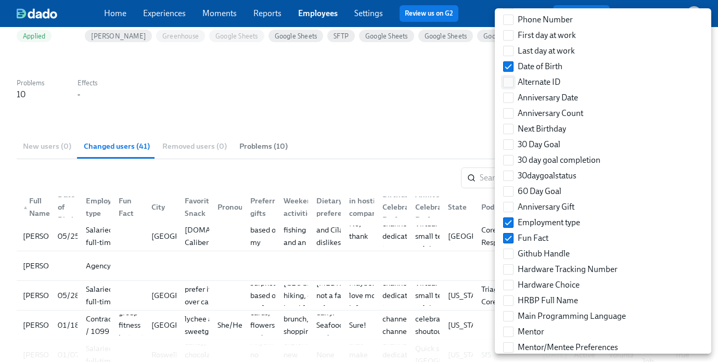
scroll to position [145, 0]
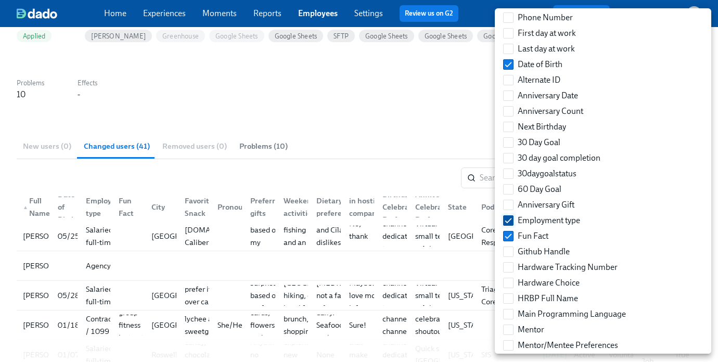
click at [512, 223] on input "Employment type" at bounding box center [508, 220] width 9 height 9
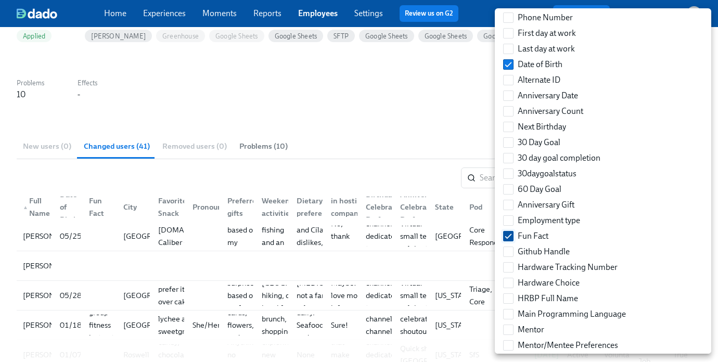
click at [512, 235] on input "Fun Fact" at bounding box center [508, 236] width 9 height 9
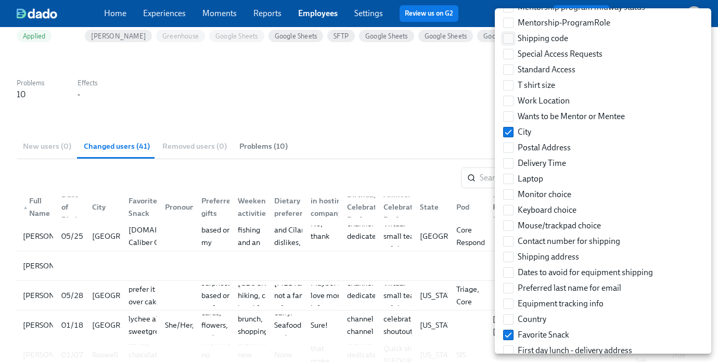
scroll to position [572, 0]
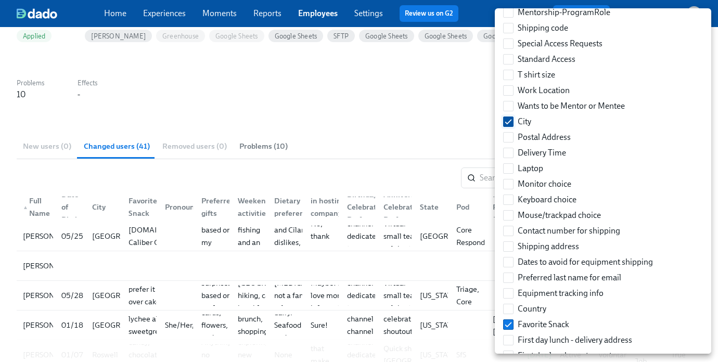
click at [509, 118] on input "City" at bounding box center [508, 121] width 9 height 9
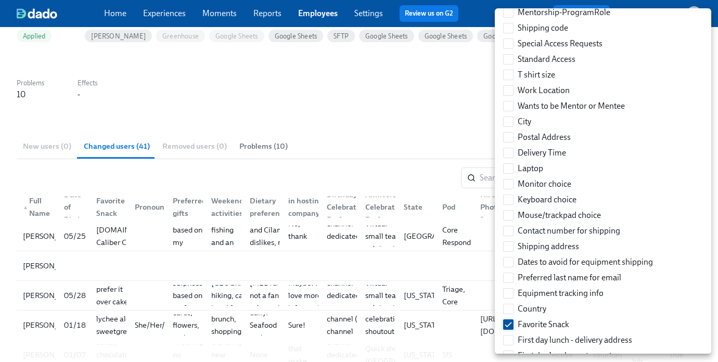
click at [507, 325] on input "Favorite Snack" at bounding box center [508, 324] width 9 height 9
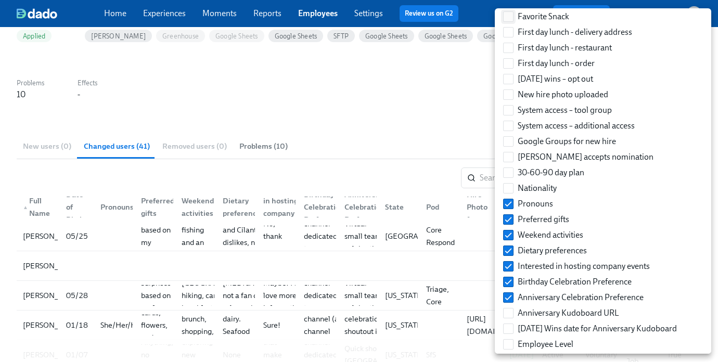
scroll to position [920, 0]
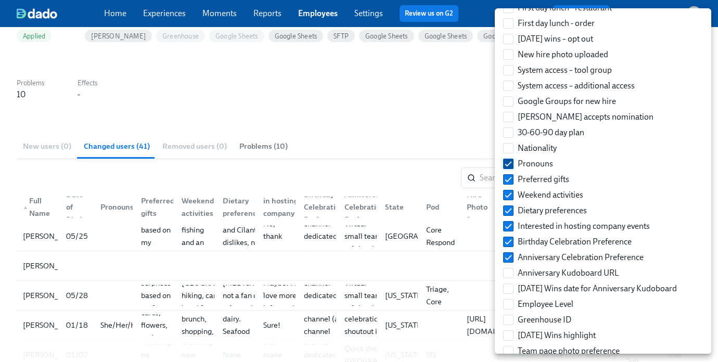
click at [511, 162] on input "Pronouns" at bounding box center [508, 163] width 9 height 9
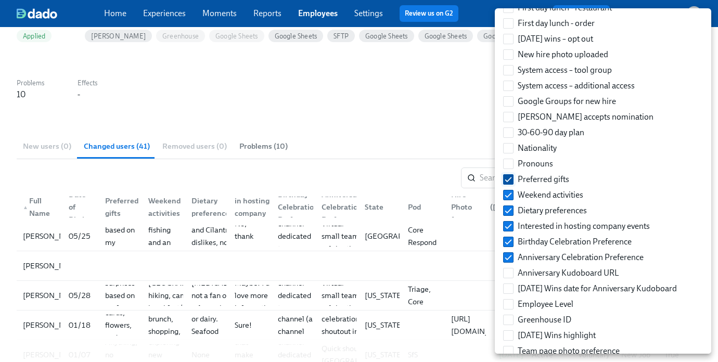
click at [511, 186] on label "Preferred gifts" at bounding box center [536, 180] width 74 height 16
click at [511, 184] on input "Preferred gifts" at bounding box center [508, 179] width 9 height 9
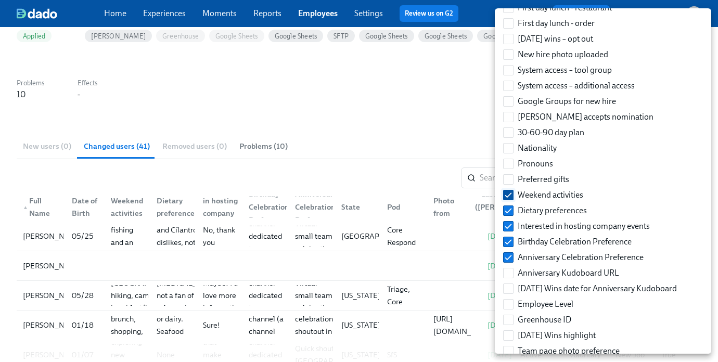
click at [511, 197] on input "Weekend activities" at bounding box center [508, 195] width 9 height 9
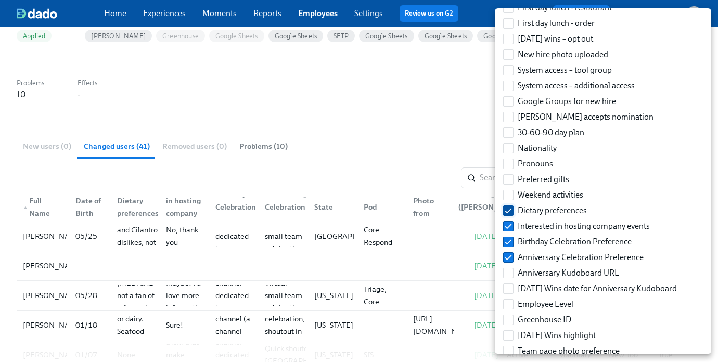
click at [511, 206] on input "Dietary preferences" at bounding box center [508, 210] width 9 height 9
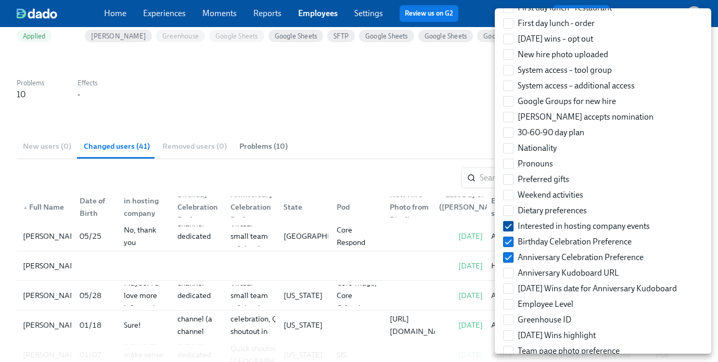
click at [509, 222] on input "Interested in hosting company events" at bounding box center [508, 226] width 9 height 9
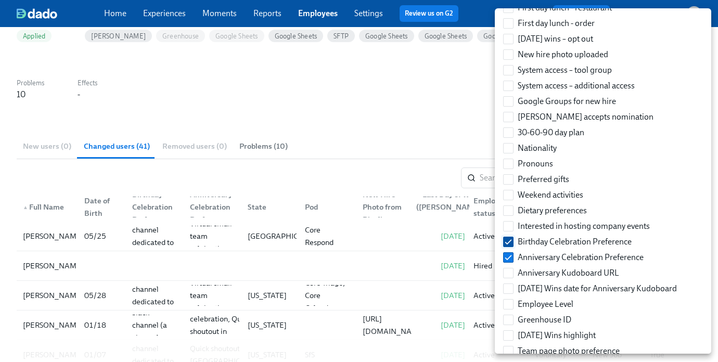
click at [509, 235] on label "Birthday Celebration Preference" at bounding box center [567, 242] width 137 height 16
click at [509, 237] on input "Birthday Celebration Preference" at bounding box center [508, 241] width 9 height 9
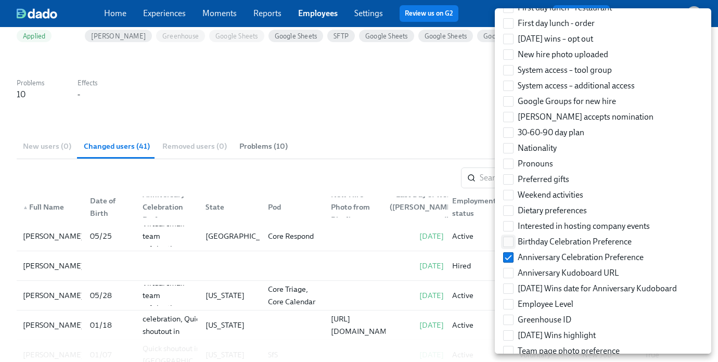
click at [509, 241] on input "Birthday Celebration Preference" at bounding box center [508, 241] width 9 height 9
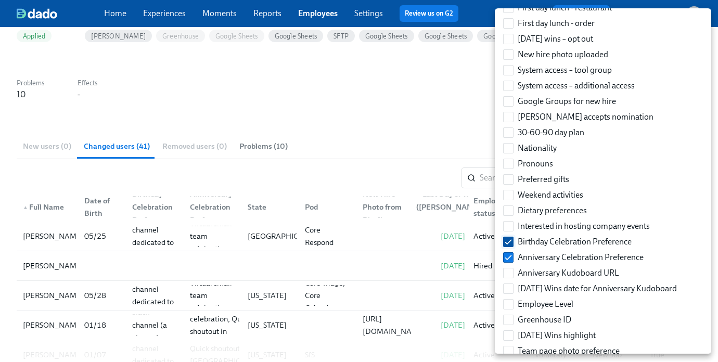
click at [509, 241] on input "Birthday Celebration Preference" at bounding box center [508, 241] width 9 height 9
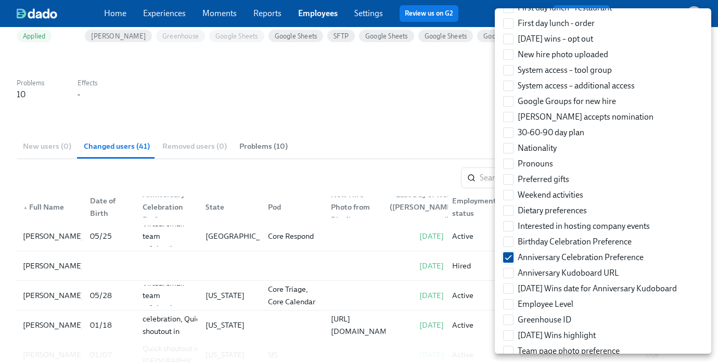
click at [509, 263] on label "Anniversary Celebration Preference" at bounding box center [573, 258] width 149 height 16
click at [509, 262] on input "Anniversary Celebration Preference" at bounding box center [508, 257] width 9 height 9
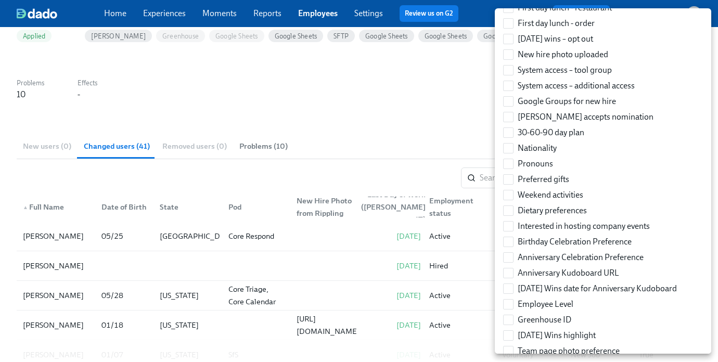
click at [434, 114] on div at bounding box center [359, 181] width 718 height 362
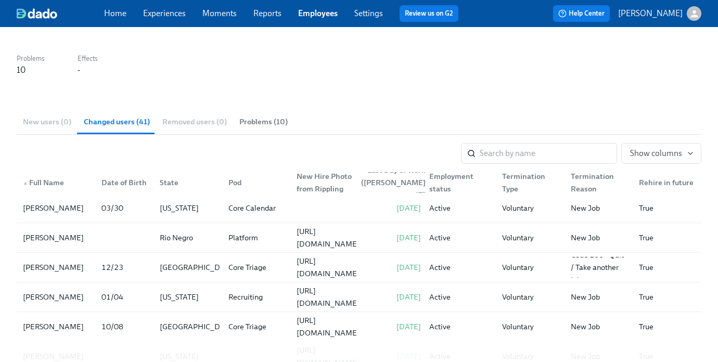
scroll to position [367, 0]
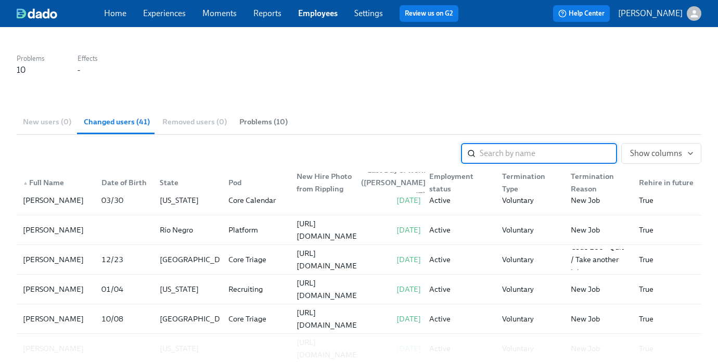
click at [571, 147] on input "search" at bounding box center [548, 153] width 137 height 21
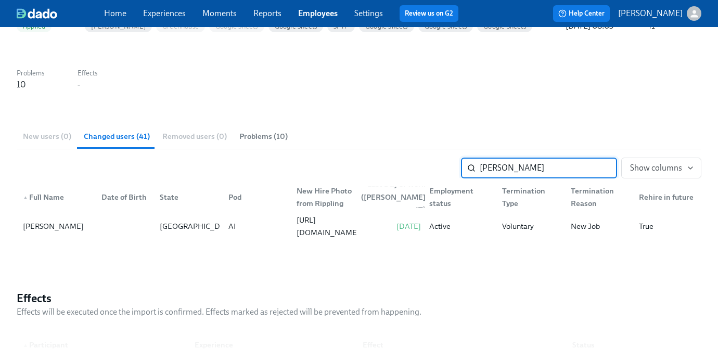
scroll to position [0, 0]
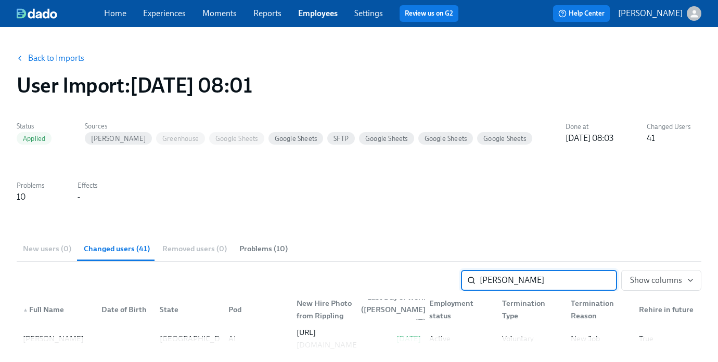
click at [45, 63] on link "Back to Imports" at bounding box center [56, 58] width 56 height 10
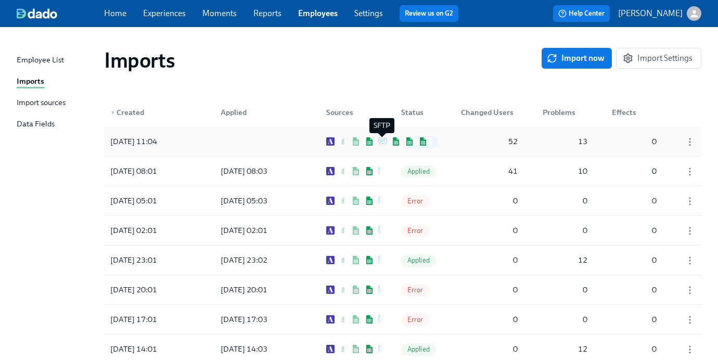
click at [384, 139] on img at bounding box center [382, 141] width 9 height 8
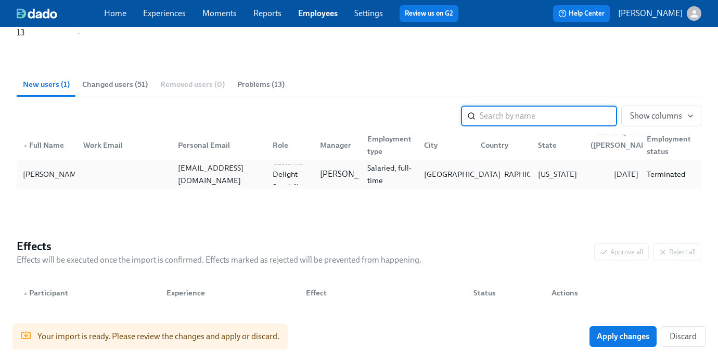
scroll to position [158, 0]
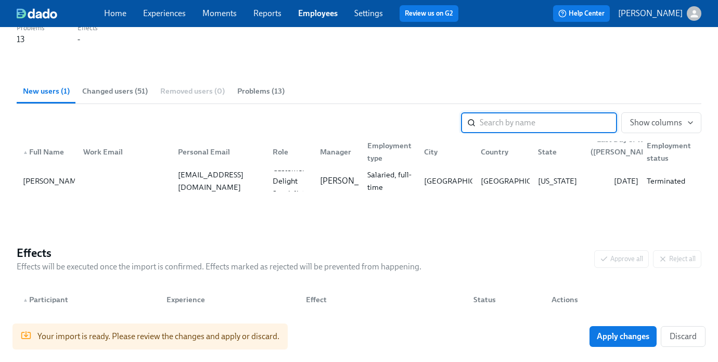
click at [143, 88] on span "Changed users (51)" at bounding box center [115, 91] width 66 height 12
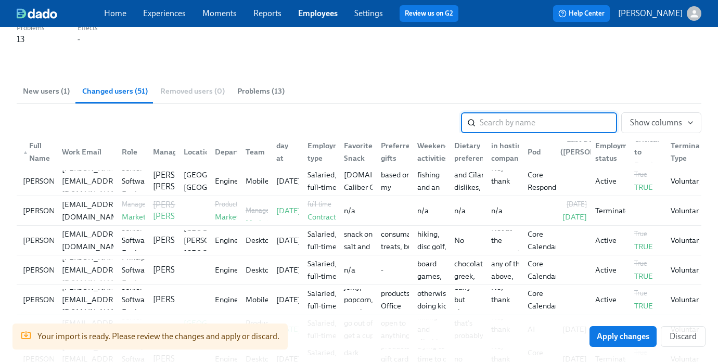
click at [243, 88] on span "Problems (13)" at bounding box center [260, 91] width 47 height 12
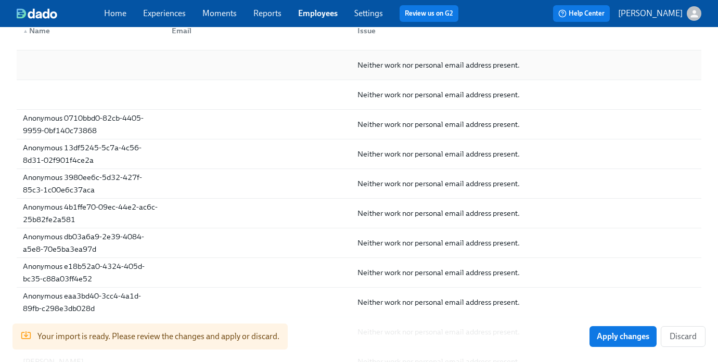
scroll to position [0, 0]
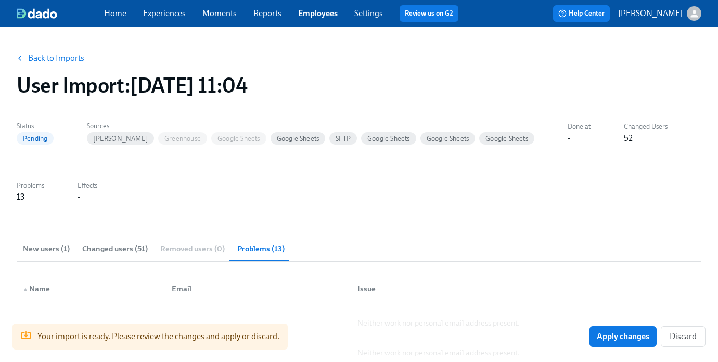
click at [108, 250] on span "Changed users (51)" at bounding box center [115, 249] width 66 height 12
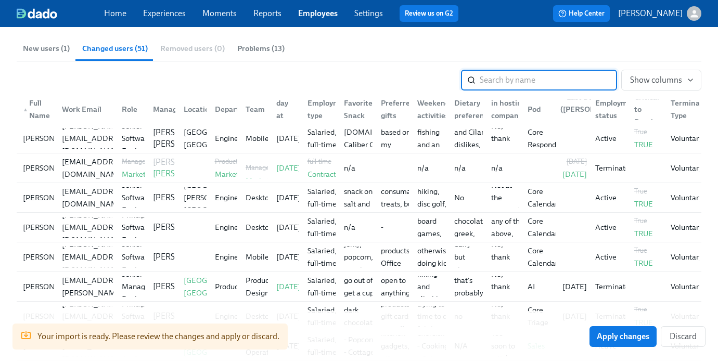
scroll to position [200, 0]
click at [571, 86] on button "Show columns" at bounding box center [661, 80] width 80 height 21
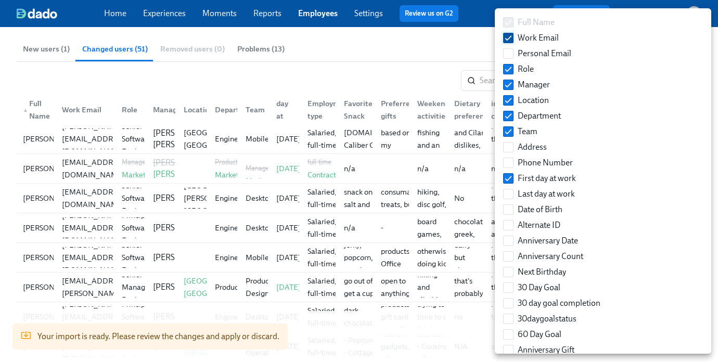
click at [509, 44] on label "Work Email" at bounding box center [531, 38] width 64 height 16
click at [509, 43] on input "Work Email" at bounding box center [508, 37] width 9 height 9
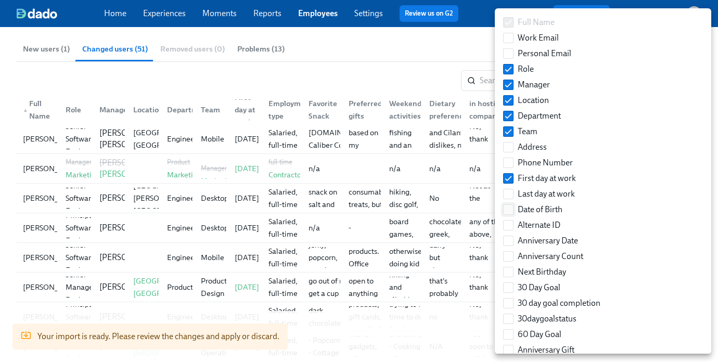
click at [508, 208] on input "Date of Birth" at bounding box center [508, 209] width 9 height 9
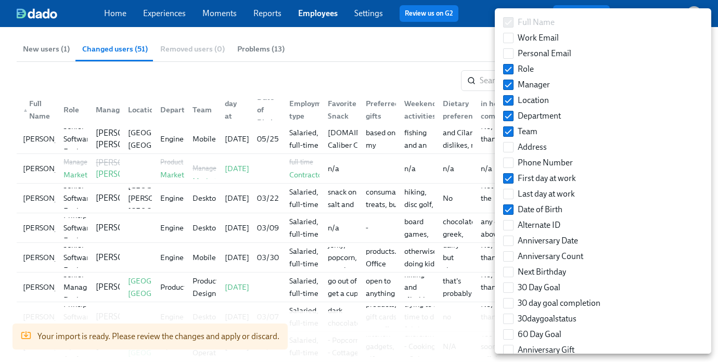
click at [278, 63] on div at bounding box center [359, 181] width 718 height 362
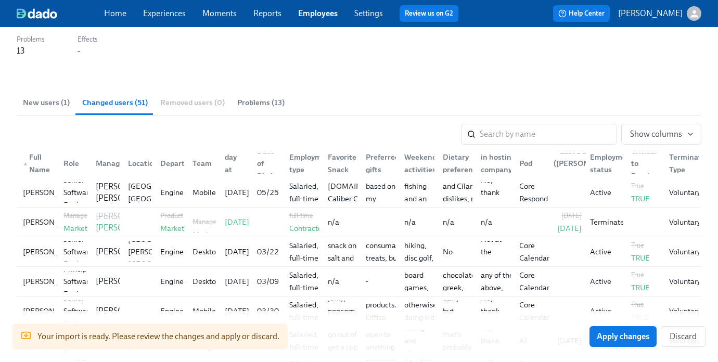
scroll to position [147, 0]
click at [304, 34] on div "Status Pending Sources Ashby Greenhouse Google Sheets Google Sheets SFTP Google…" at bounding box center [359, 13] width 685 height 84
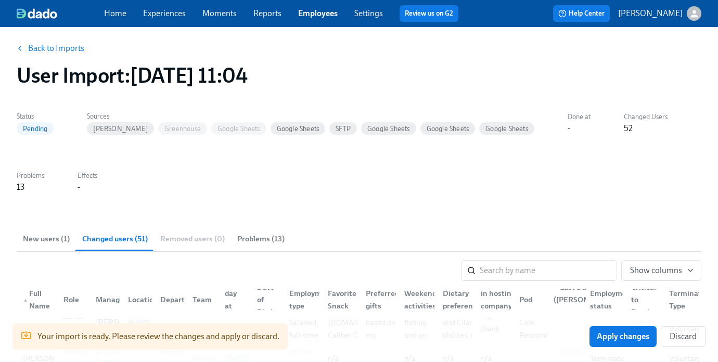
scroll to position [0, 0]
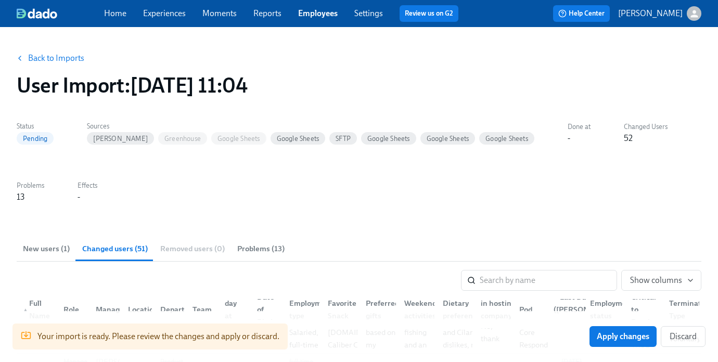
click at [55, 54] on link "Back to Imports" at bounding box center [56, 58] width 56 height 10
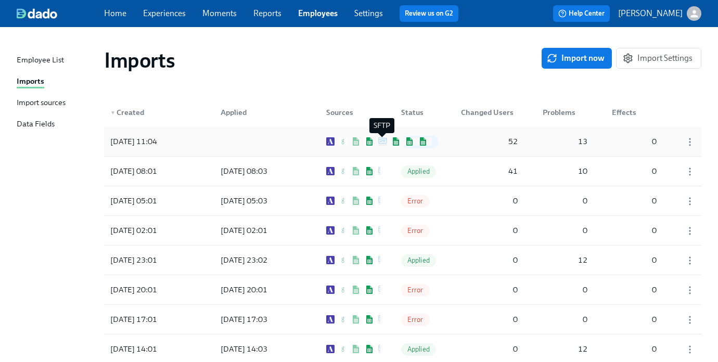
click at [384, 142] on img at bounding box center [382, 141] width 9 height 8
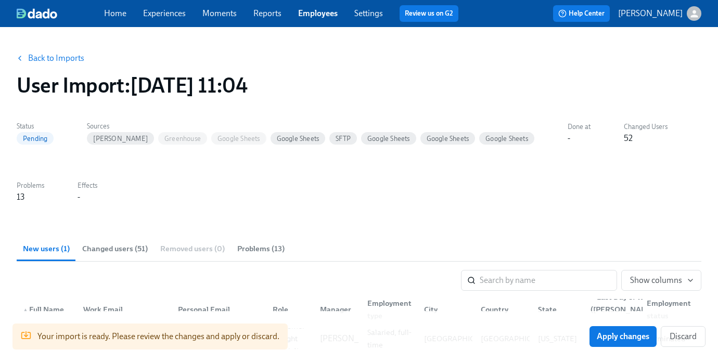
click at [329, 139] on span "SFTP" at bounding box center [343, 139] width 28 height 8
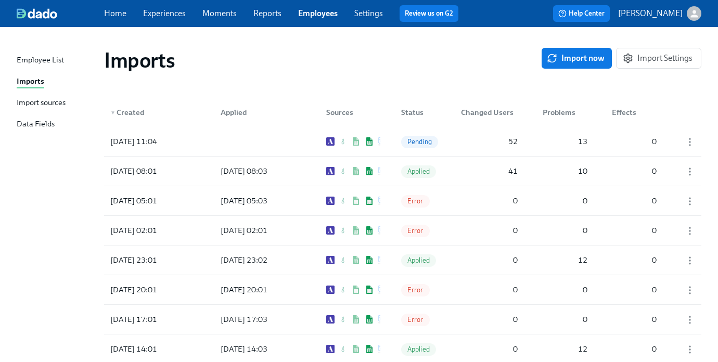
click at [44, 108] on div "Import sources" at bounding box center [41, 103] width 49 height 13
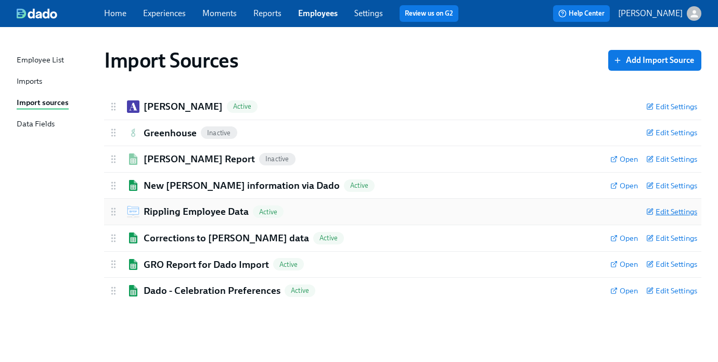
click at [571, 213] on span "Edit Settings" at bounding box center [671, 212] width 51 height 10
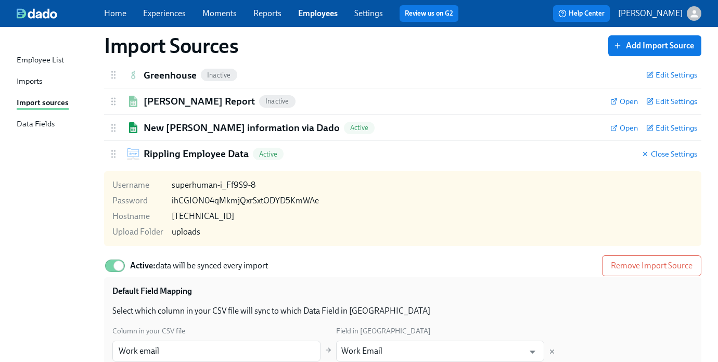
scroll to position [55, 0]
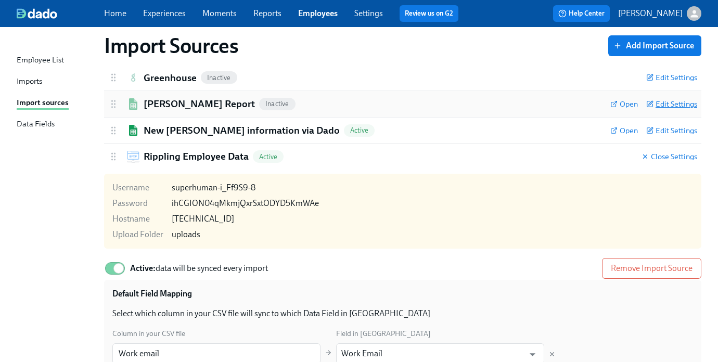
click at [571, 105] on span "Edit Settings" at bounding box center [671, 104] width 51 height 10
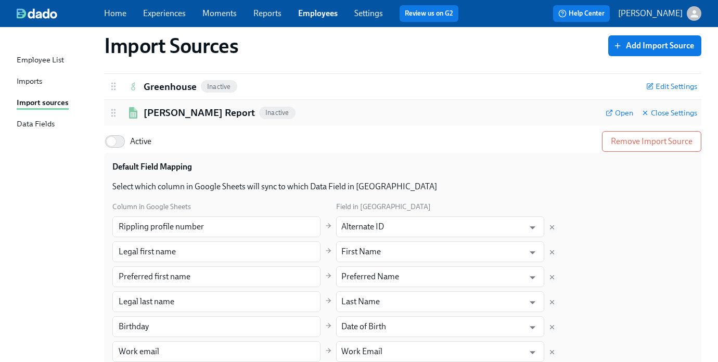
scroll to position [40, 0]
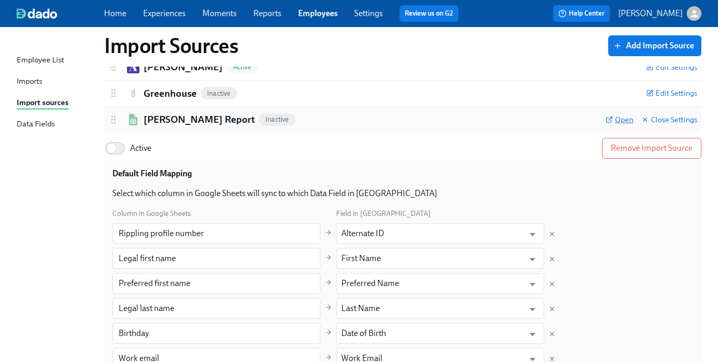
click at [571, 119] on span "Open" at bounding box center [620, 120] width 28 height 10
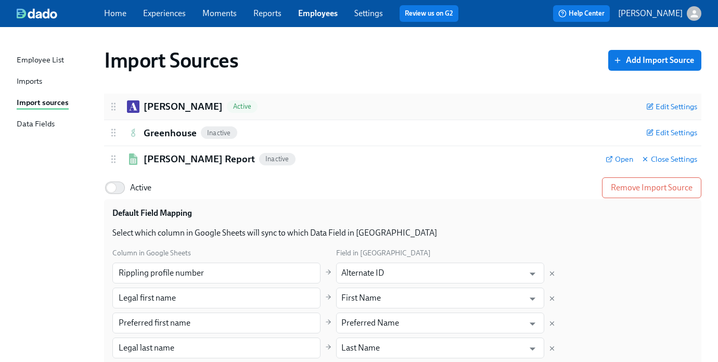
click at [255, 109] on div "Ashby Active" at bounding box center [373, 107] width 530 height 14
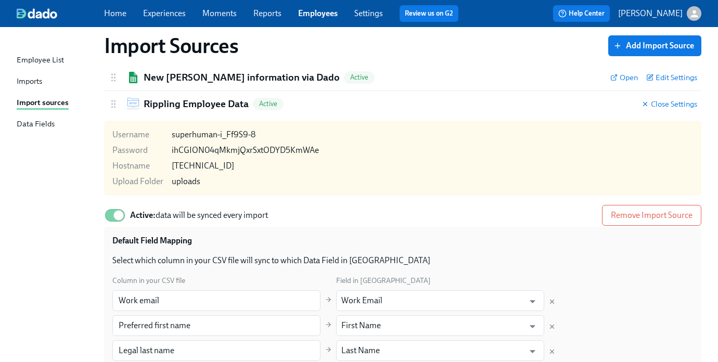
scroll to position [1137, 0]
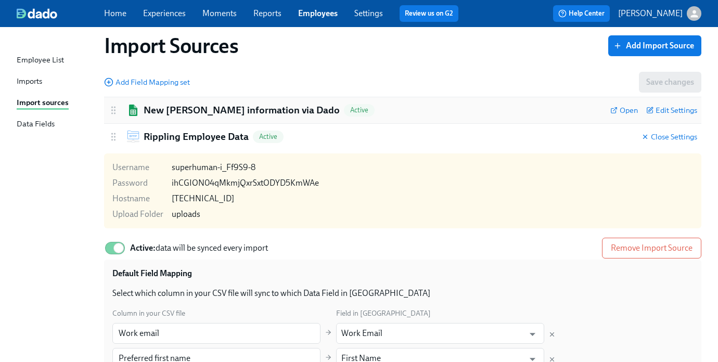
click at [209, 111] on h2 "New Joiner information via Dado" at bounding box center [242, 111] width 196 height 14
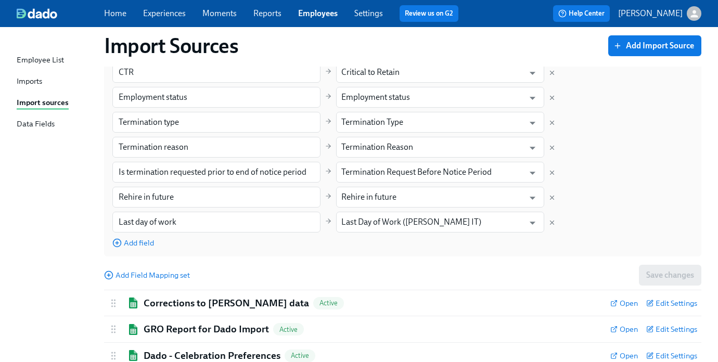
scroll to position [2324, 0]
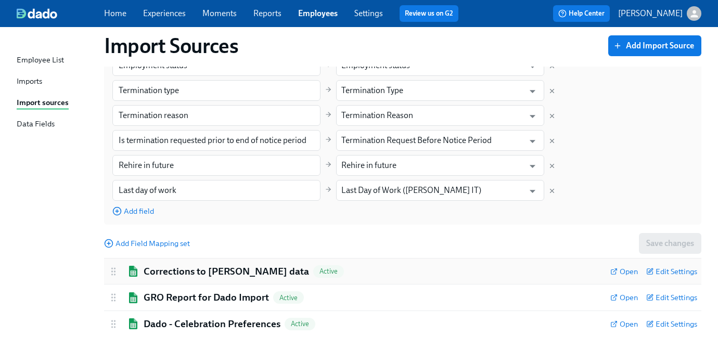
click at [214, 267] on h2 "Corrections to Ashby data" at bounding box center [227, 272] width 166 height 14
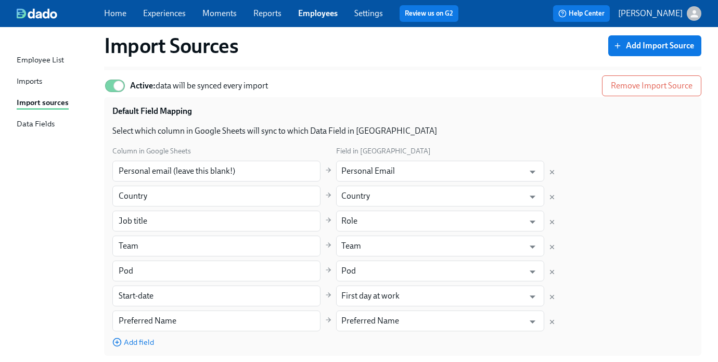
scroll to position [2643, 0]
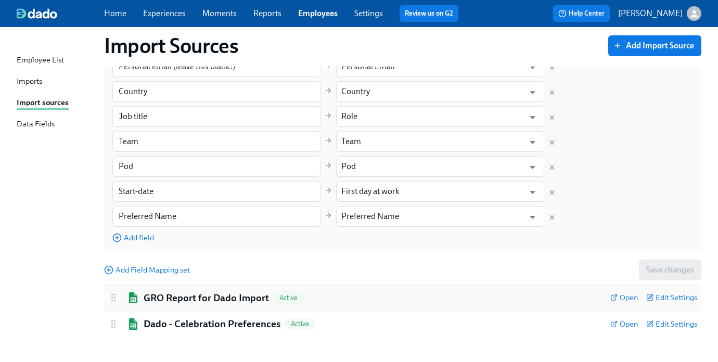
click at [181, 302] on h2 "GRO Report for Dado Import" at bounding box center [206, 298] width 125 height 14
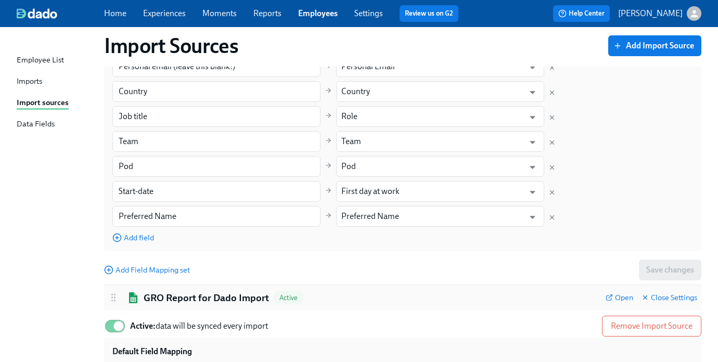
scroll to position [2911, 0]
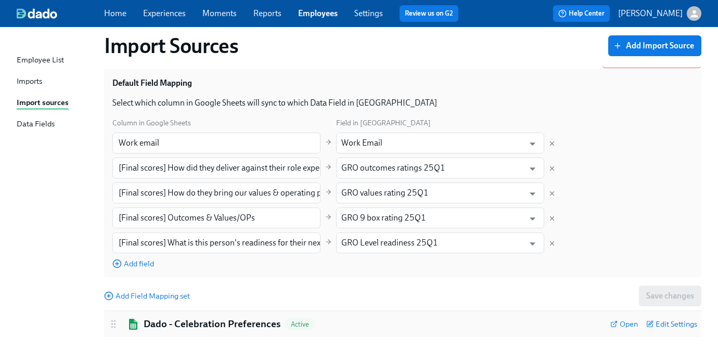
click at [176, 320] on h2 "Dado - Celebration Preferences" at bounding box center [212, 325] width 137 height 14
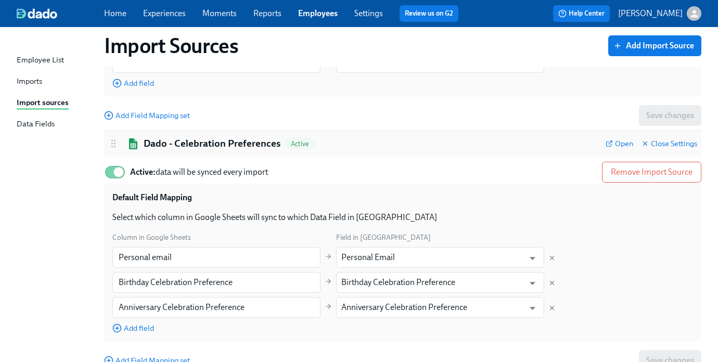
scroll to position [3130, 0]
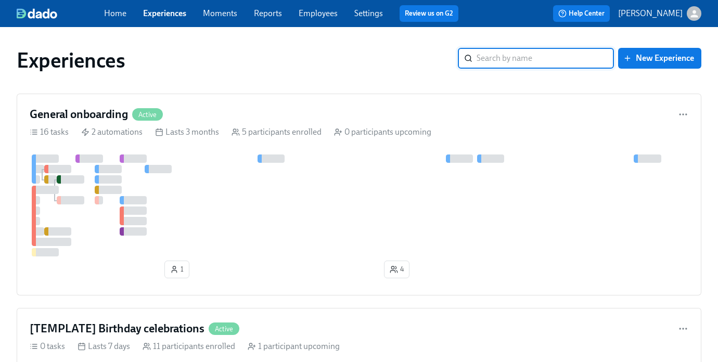
scroll to position [814, 0]
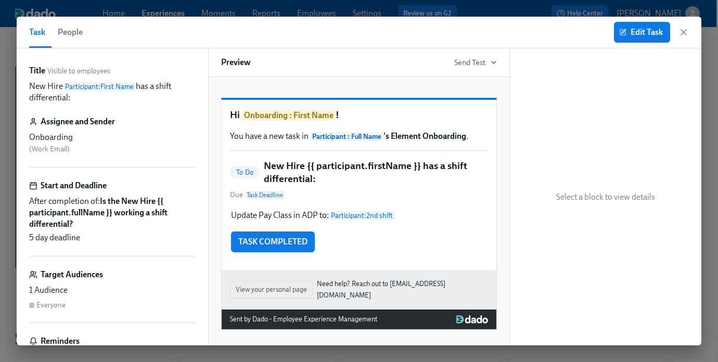
scroll to position [0, 1280]
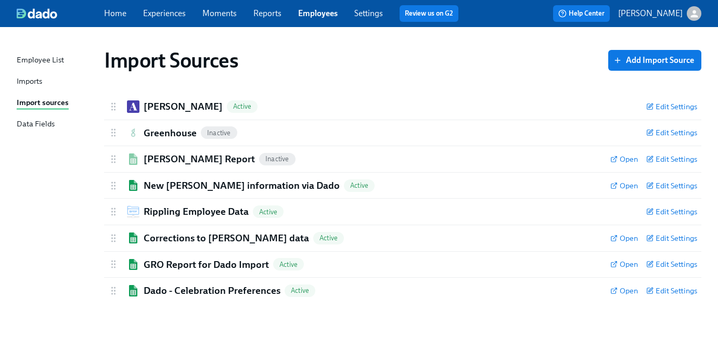
click at [157, 15] on link "Experiences" at bounding box center [164, 13] width 43 height 10
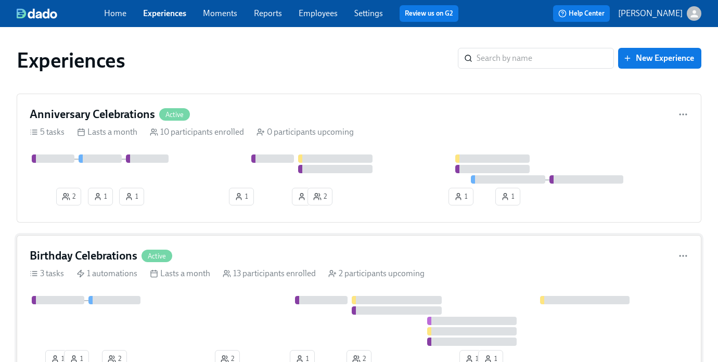
click at [129, 263] on h4 "Birthday Celebrations" at bounding box center [84, 256] width 108 height 16
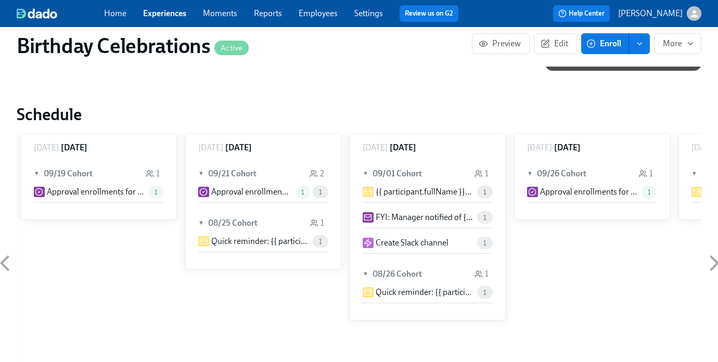
scroll to position [392, 0]
click at [128, 194] on p "Approval enrollments for {{ participant.calculatedFields.birthday.date | MMM Do…" at bounding box center [95, 192] width 97 height 11
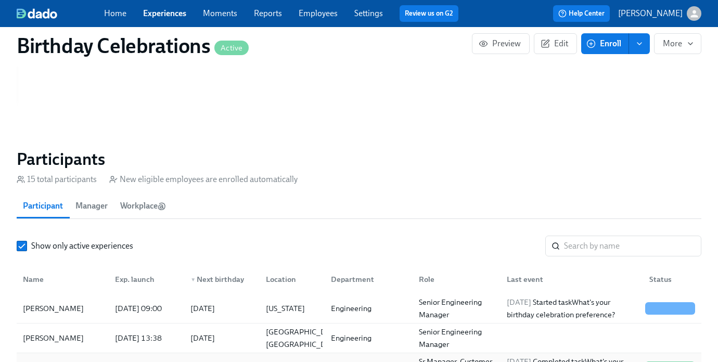
scroll to position [668, 0]
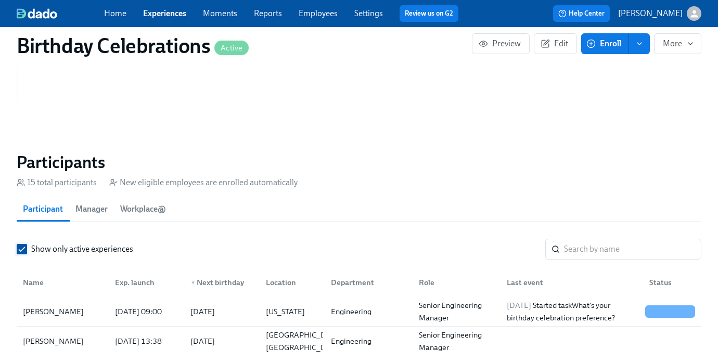
click at [22, 245] on input "Show only active experiences" at bounding box center [21, 249] width 9 height 9
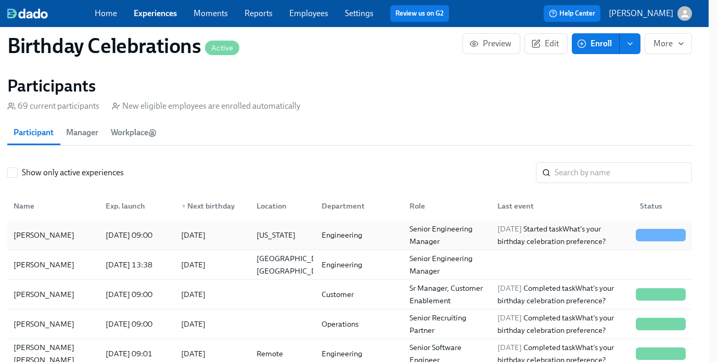
scroll to position [744, 0]
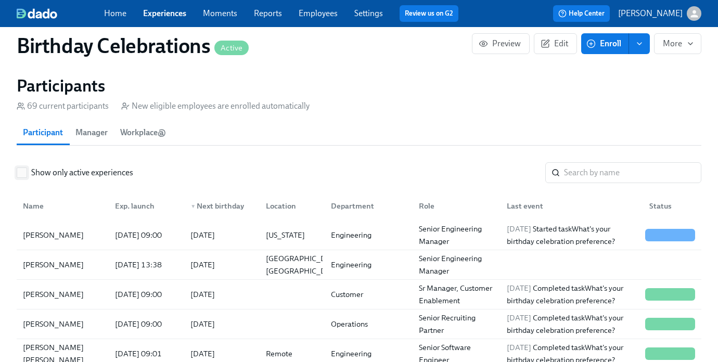
click at [29, 174] on label "Show only active experiences" at bounding box center [75, 172] width 117 height 11
click at [27, 174] on input "Show only active experiences" at bounding box center [21, 172] width 9 height 9
click at [160, 8] on link "Experiences" at bounding box center [164, 13] width 43 height 10
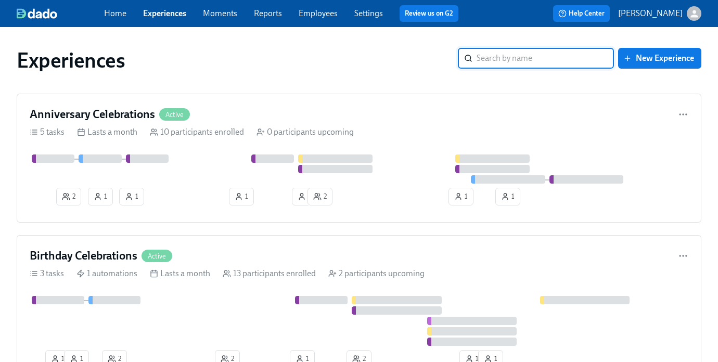
click at [326, 12] on link "Employees" at bounding box center [318, 13] width 39 height 10
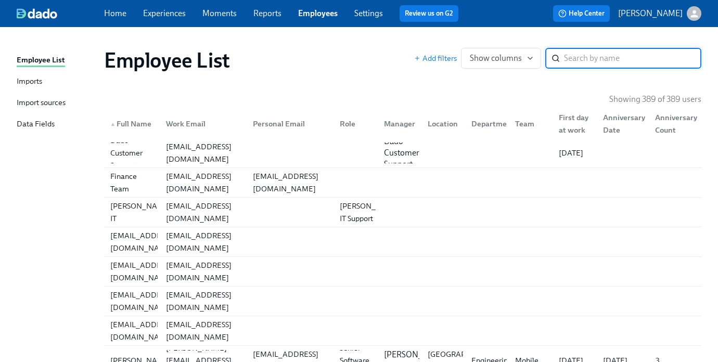
click at [565, 118] on div "First day at work" at bounding box center [575, 123] width 40 height 25
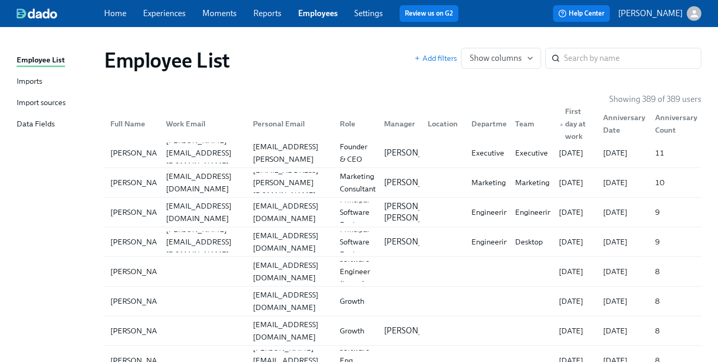
click at [559, 125] on span "▲" at bounding box center [561, 124] width 5 height 5
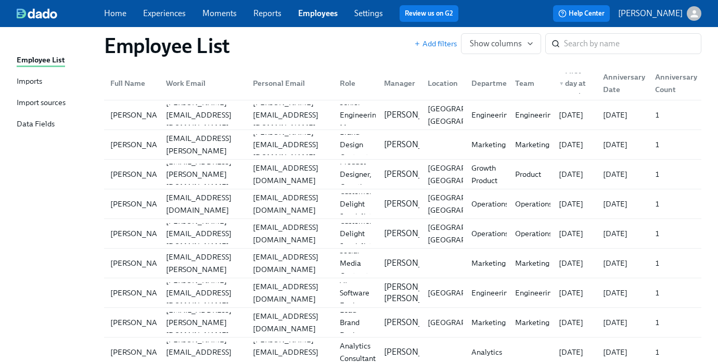
scroll to position [2503, 0]
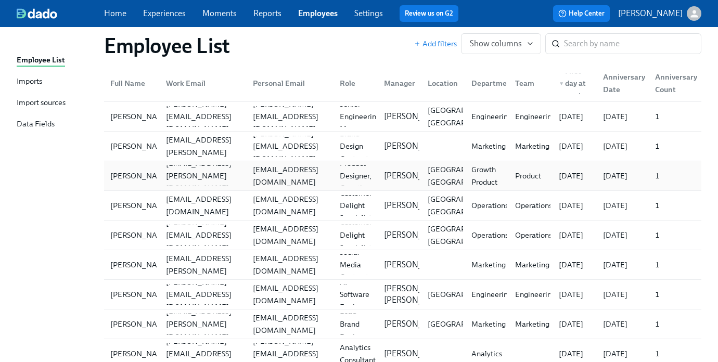
click at [574, 180] on div "07/21/2025" at bounding box center [571, 176] width 33 height 12
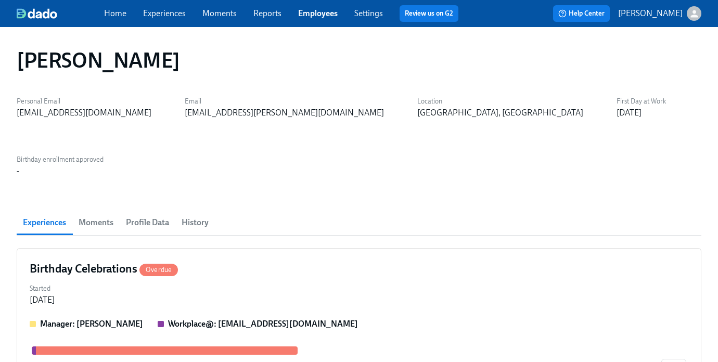
click at [159, 215] on span "Profile Data" at bounding box center [147, 222] width 43 height 15
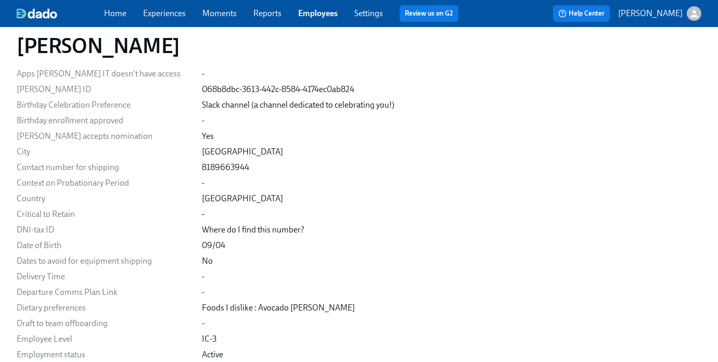
scroll to position [895, 0]
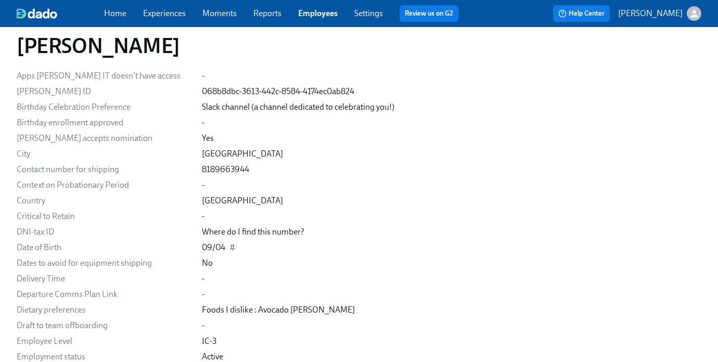
click at [231, 245] on icon "button" at bounding box center [233, 248] width 6 height 6
click at [232, 245] on icon "button" at bounding box center [233, 248] width 6 height 6
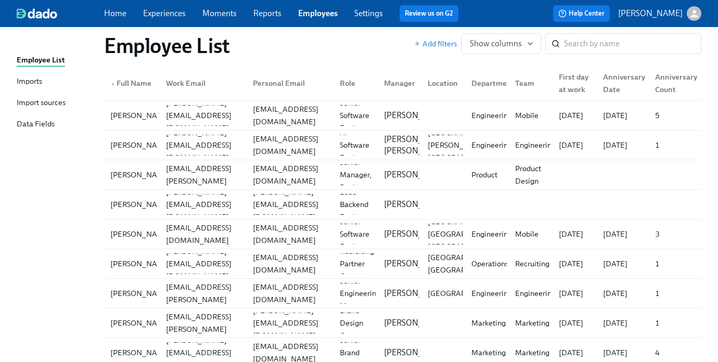
scroll to position [1345, 0]
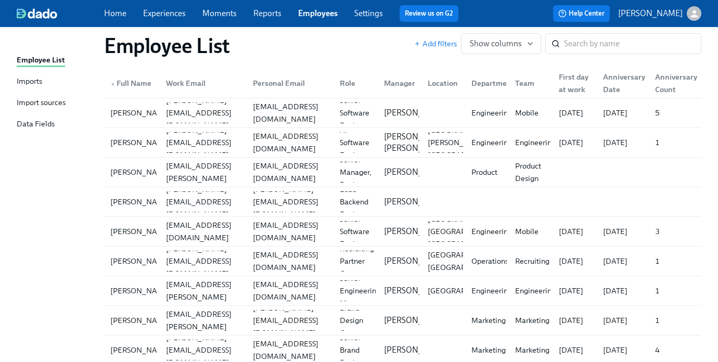
click at [577, 83] on div "First day at work" at bounding box center [575, 83] width 40 height 25
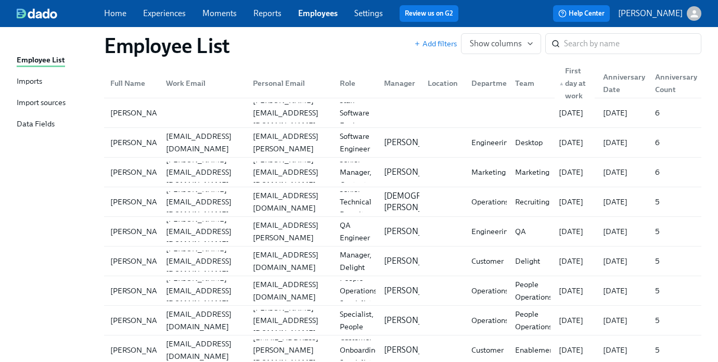
click at [582, 81] on div "▲ First day at work" at bounding box center [575, 83] width 40 height 37
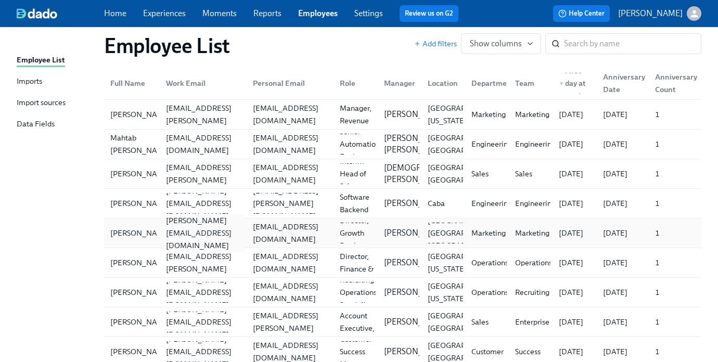
scroll to position [2834, 0]
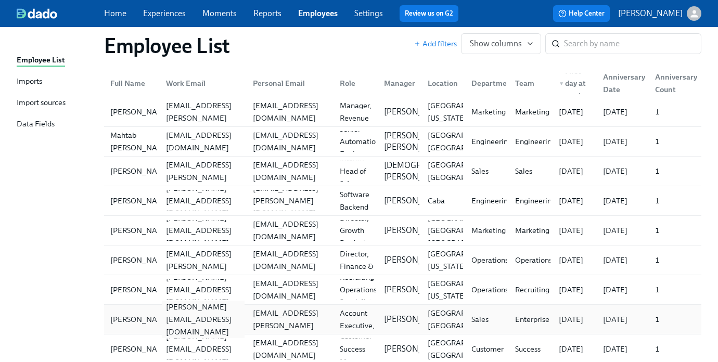
click at [192, 325] on div "matthew@superhuman.com" at bounding box center [203, 319] width 83 height 37
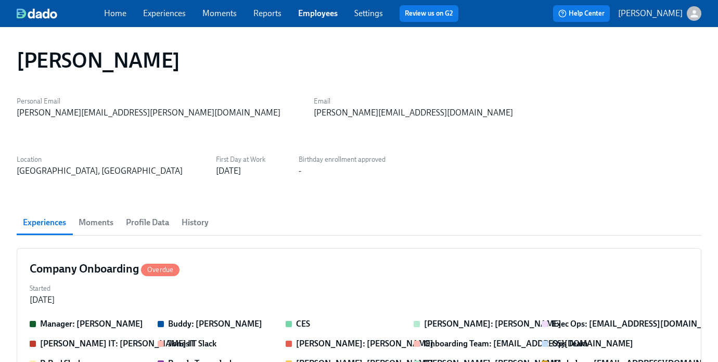
scroll to position [0, 113]
click at [151, 215] on span "Profile Data" at bounding box center [147, 222] width 43 height 15
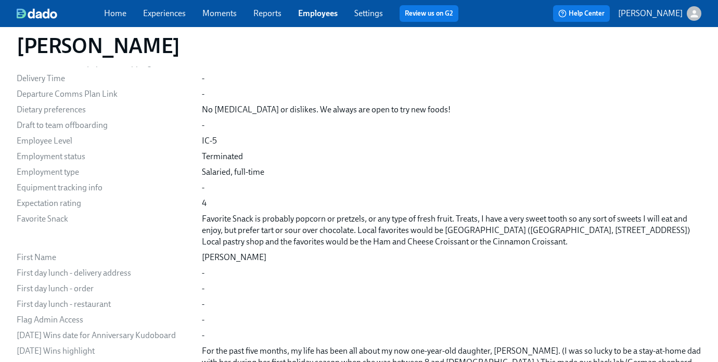
scroll to position [1056, 0]
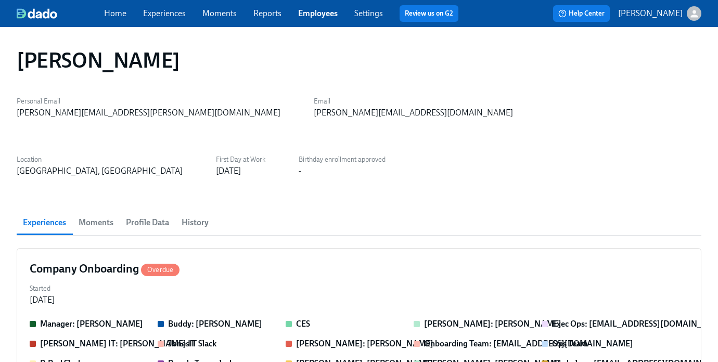
scroll to position [0, 113]
click at [200, 215] on span "History" at bounding box center [195, 222] width 27 height 15
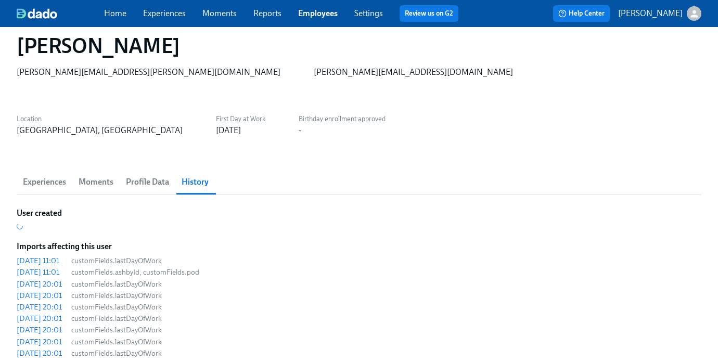
scroll to position [20, 0]
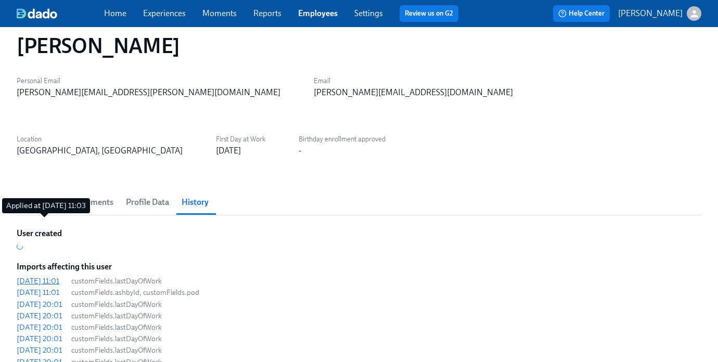
click at [48, 276] on div "2025/07/11 11:01" at bounding box center [38, 281] width 43 height 10
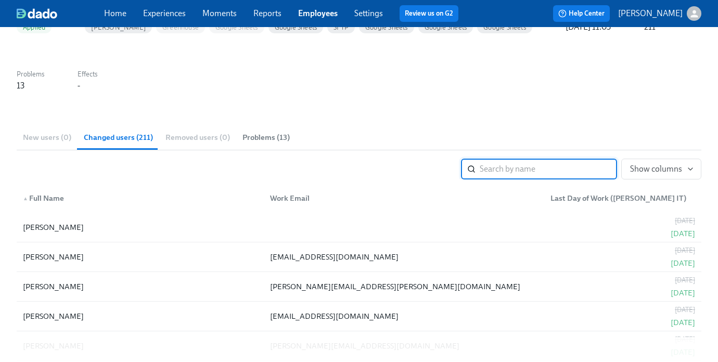
scroll to position [112, 0]
click at [272, 134] on span "Problems (13)" at bounding box center [266, 137] width 47 height 12
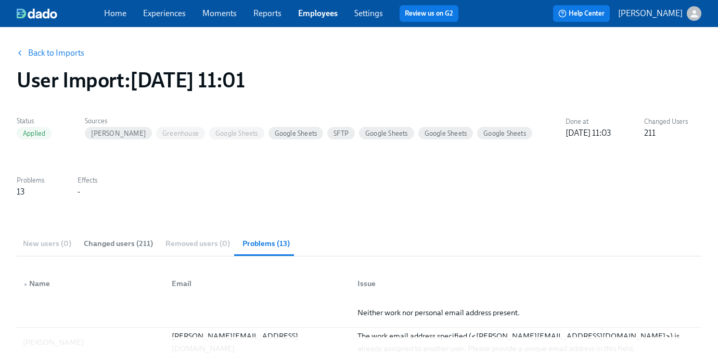
scroll to position [6, 0]
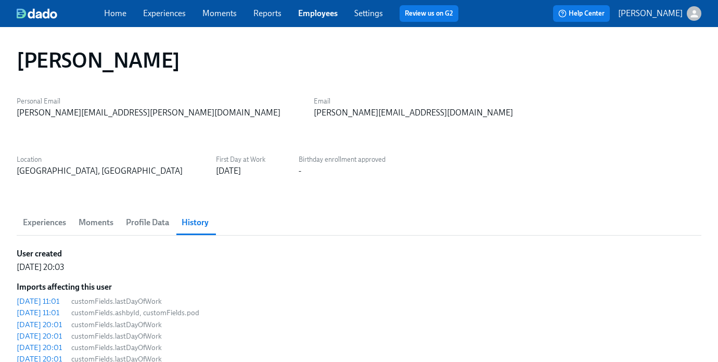
scroll to position [159, 0]
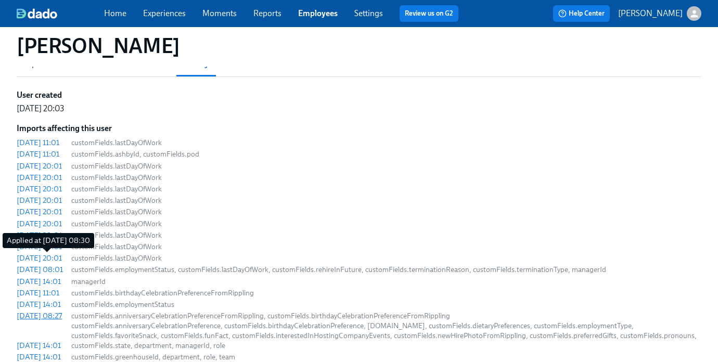
click at [62, 311] on div "2025/04/22 08:27" at bounding box center [39, 316] width 45 height 10
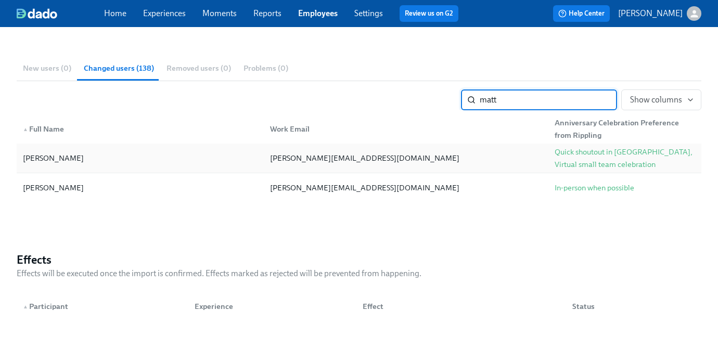
type input "matt"
click at [578, 157] on div "Quick shoutout in Slack, Virtual small team celebration" at bounding box center [625, 158] width 141 height 25
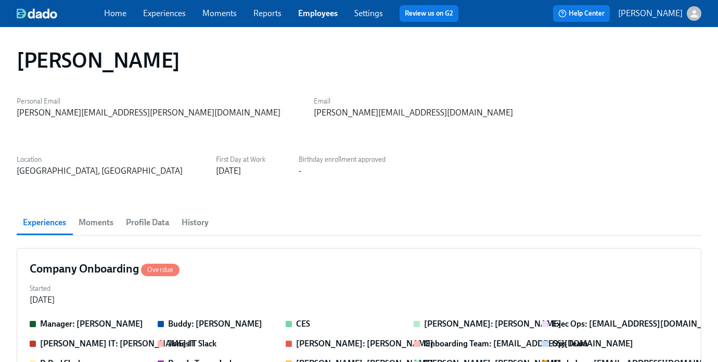
scroll to position [0, 113]
click at [324, 12] on link "Employees" at bounding box center [318, 13] width 40 height 10
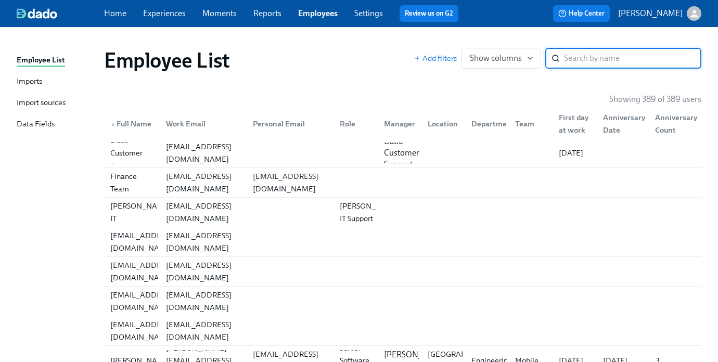
click at [590, 59] on input "search" at bounding box center [632, 58] width 137 height 21
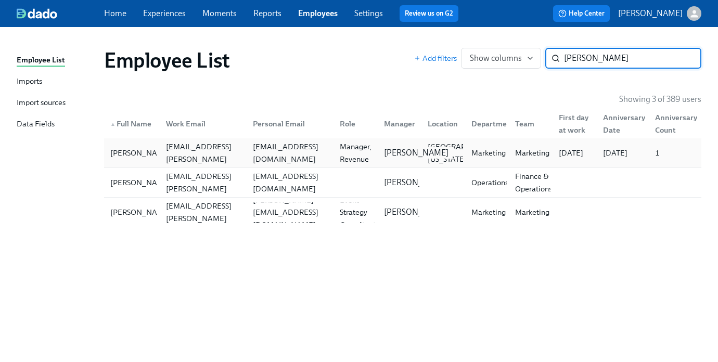
type input "katie"
click at [382, 150] on div "Harmony Anderson" at bounding box center [416, 152] width 73 height 11
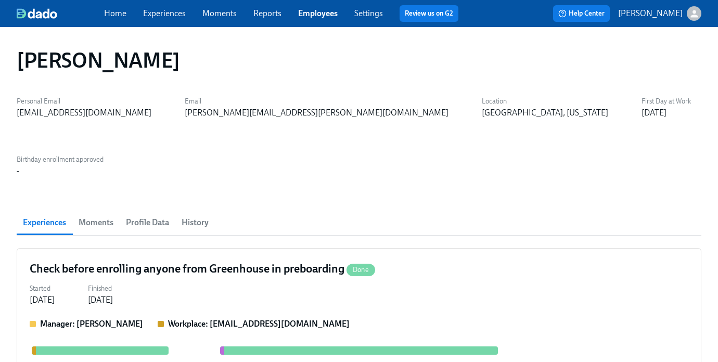
click at [153, 215] on span "Profile Data" at bounding box center [147, 222] width 43 height 15
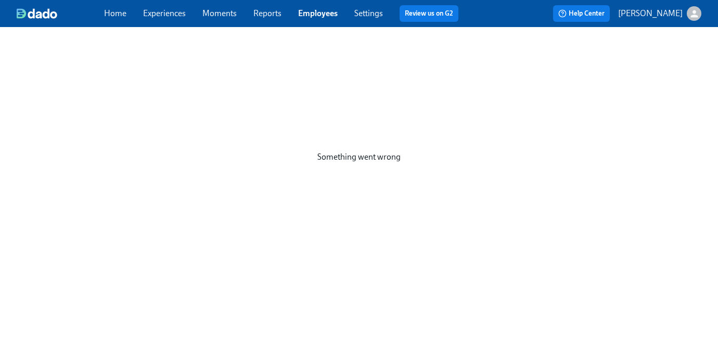
click at [155, 10] on link "Experiences" at bounding box center [164, 13] width 43 height 10
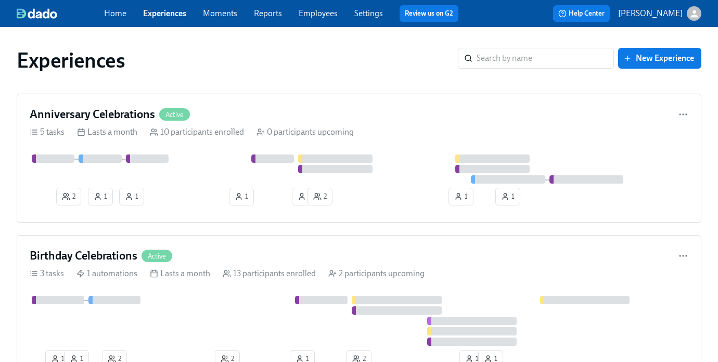
click at [318, 9] on link "Employees" at bounding box center [318, 13] width 39 height 10
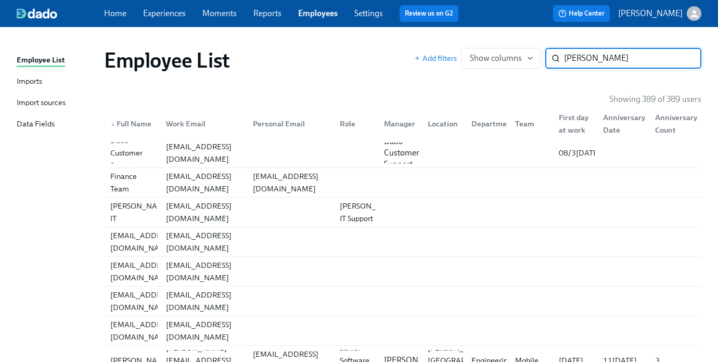
type input "[PERSON_NAME]"
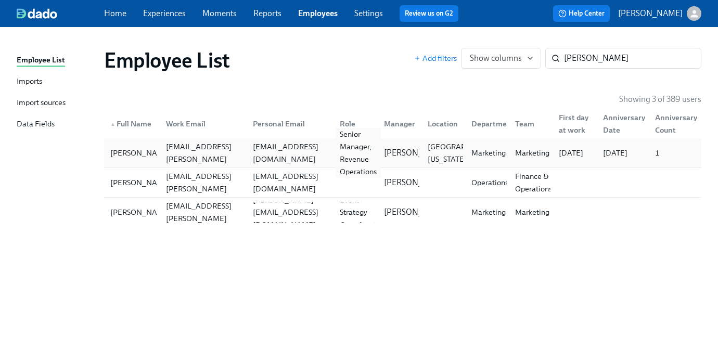
click at [359, 156] on div "Senior Manager, Revenue Operations" at bounding box center [358, 153] width 45 height 50
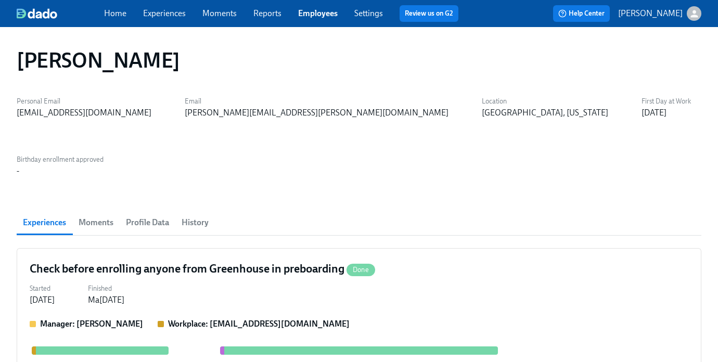
click at [157, 215] on span "Profile Data" at bounding box center [147, 222] width 43 height 15
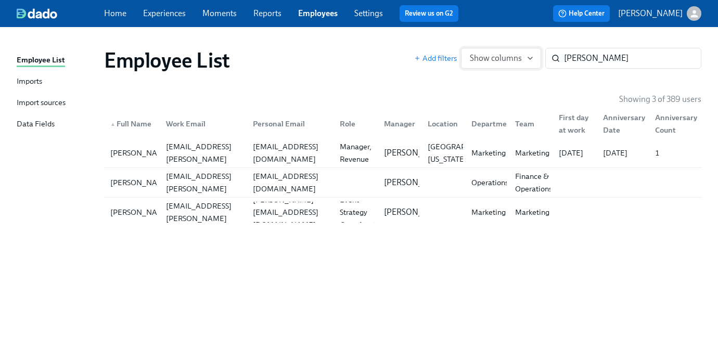
click at [522, 57] on span "Show columns" at bounding box center [501, 58] width 62 height 10
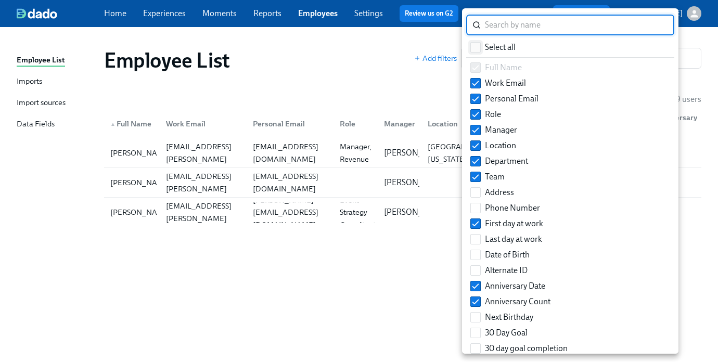
click at [494, 46] on span "Select all" at bounding box center [500, 47] width 31 height 11
click at [480, 46] on input "Select all" at bounding box center [475, 47] width 9 height 9
checkbox input "true"
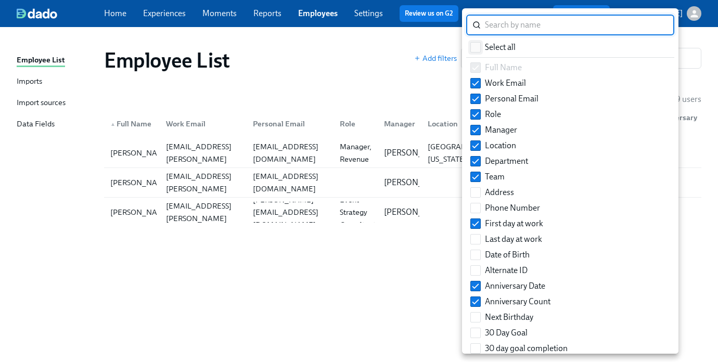
checkbox input "true"
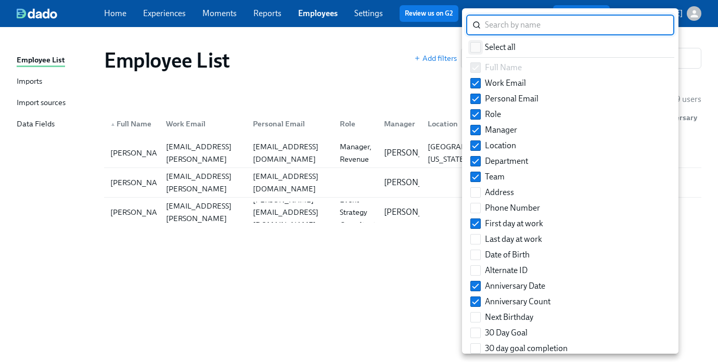
checkbox input "true"
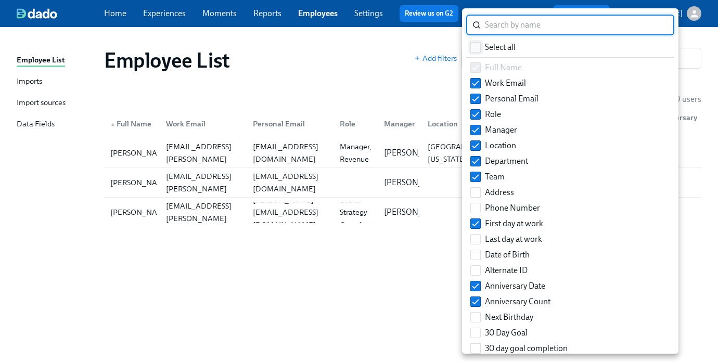
checkbox input "true"
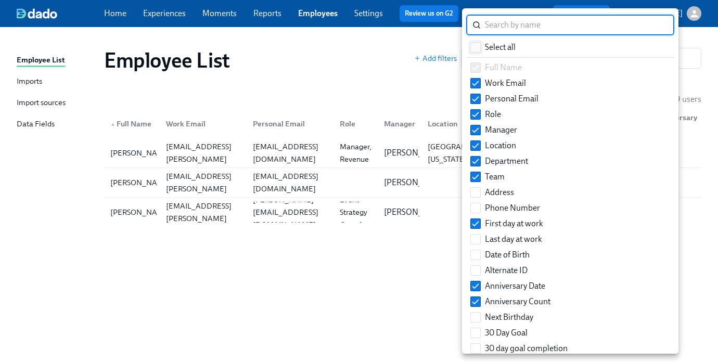
checkbox input "true"
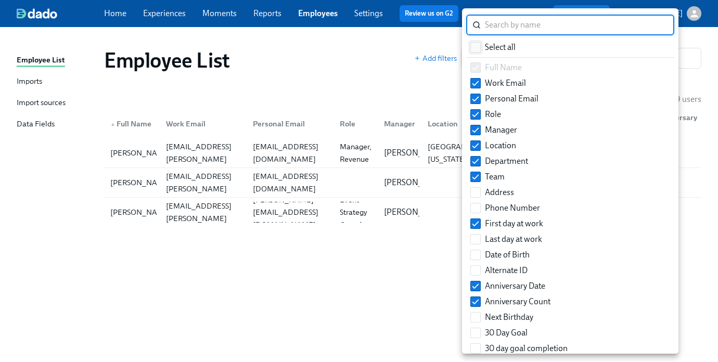
checkbox input "true"
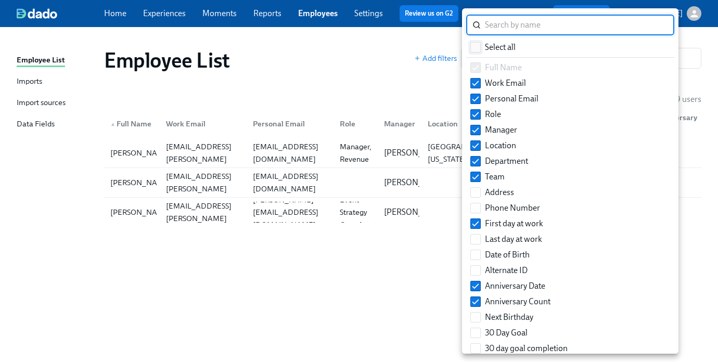
checkbox input "true"
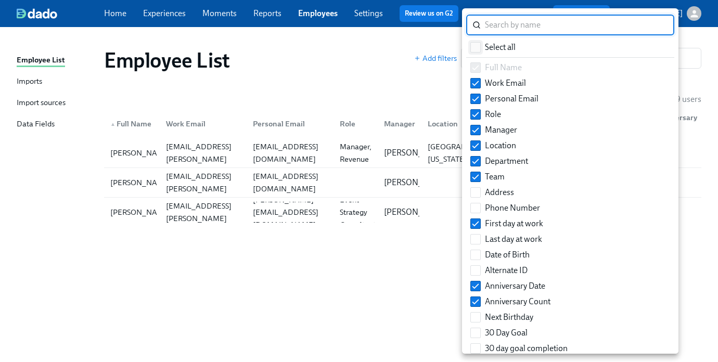
checkbox input "true"
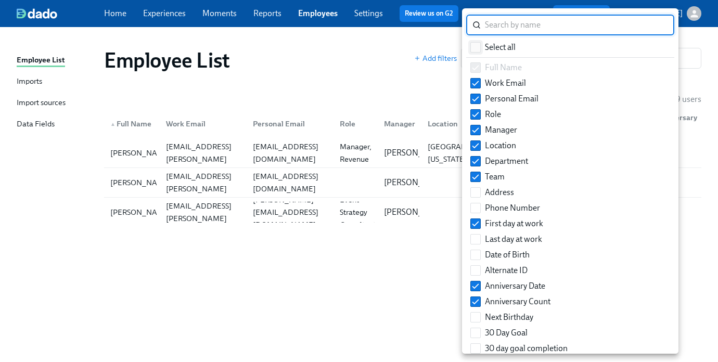
checkbox input "true"
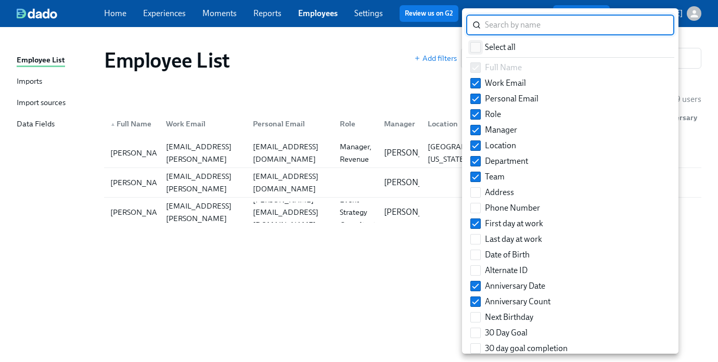
checkbox input "true"
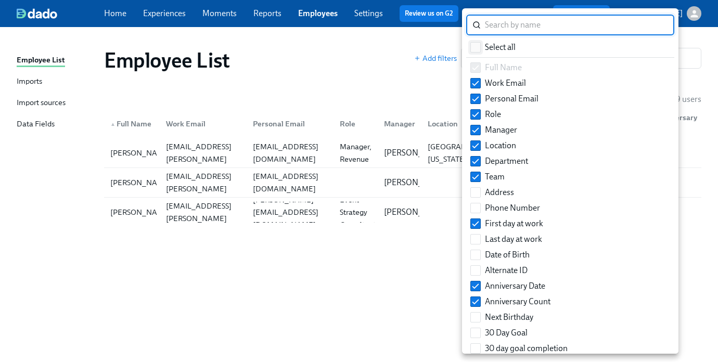
checkbox input "true"
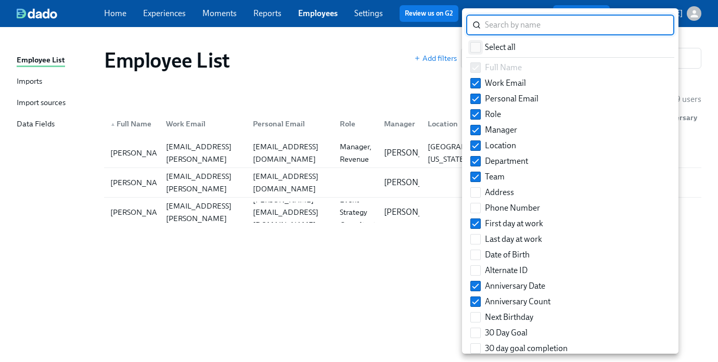
checkbox input "true"
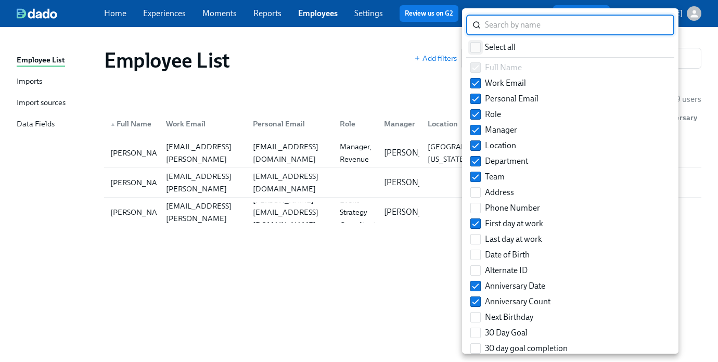
checkbox input "true"
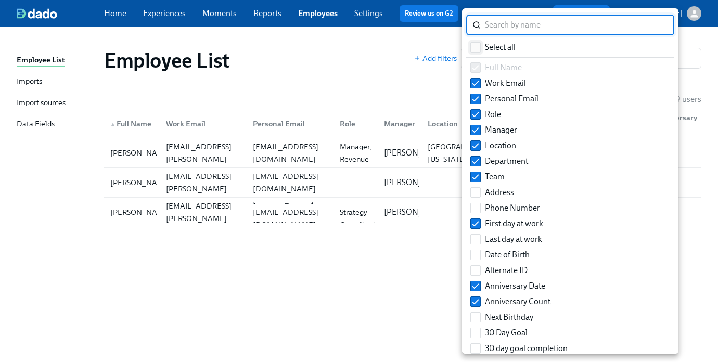
checkbox input "true"
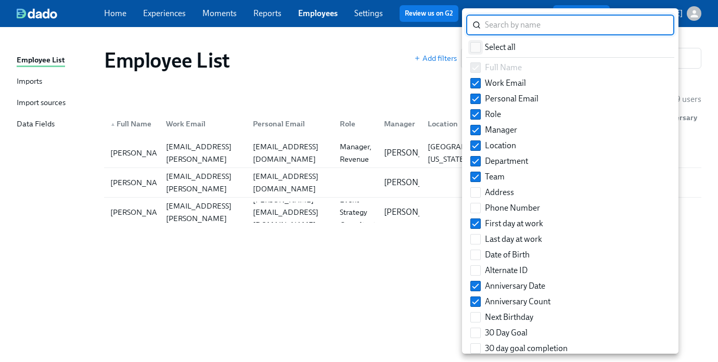
checkbox input "true"
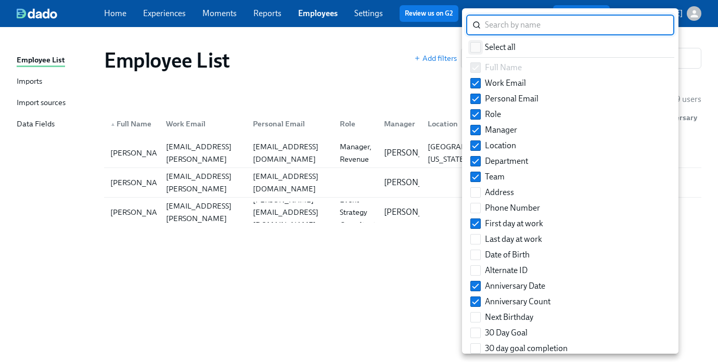
checkbox input "true"
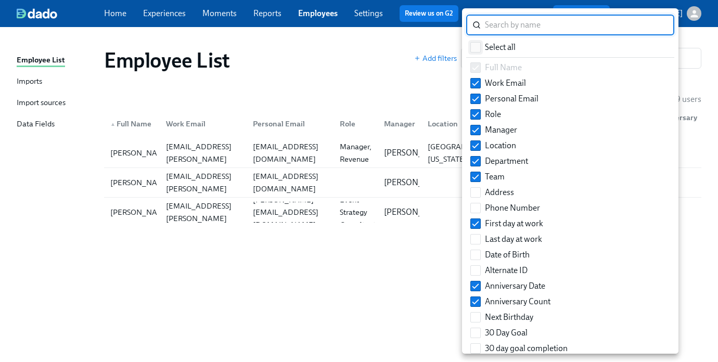
checkbox input "true"
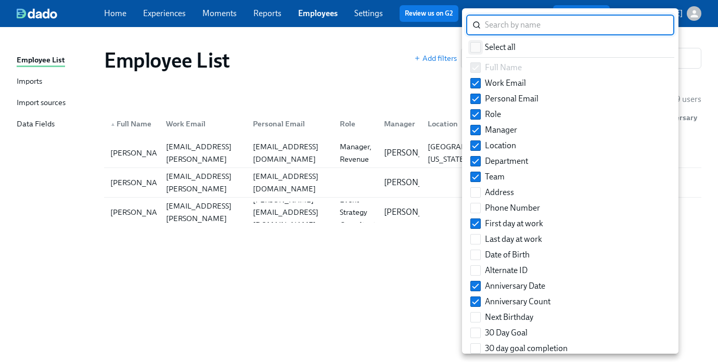
checkbox input "true"
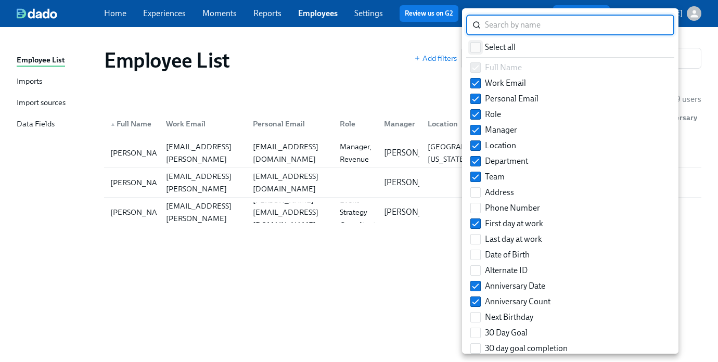
checkbox input "true"
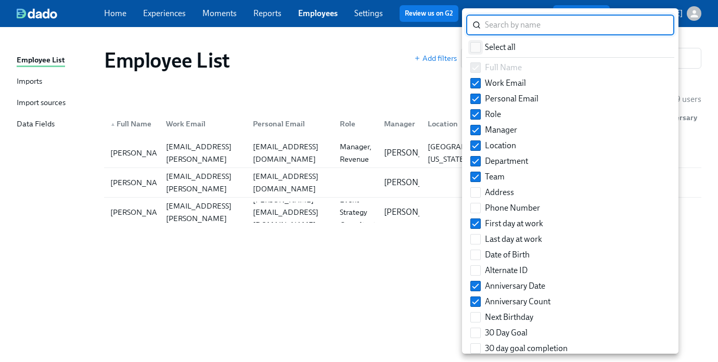
checkbox input "true"
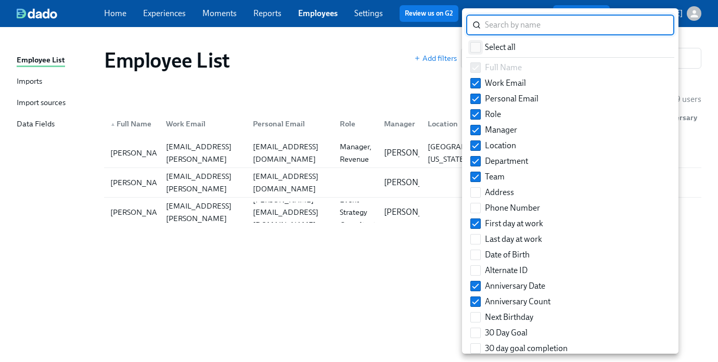
checkbox input "true"
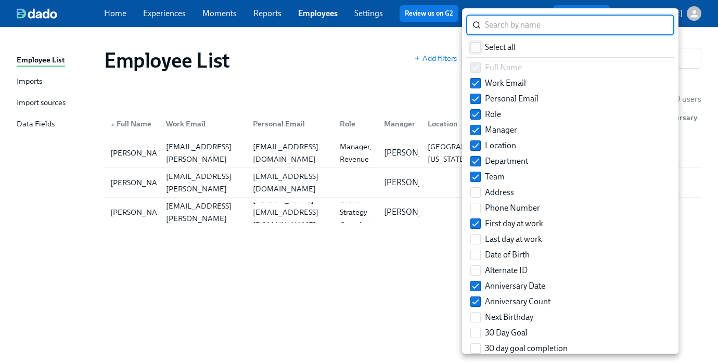
checkbox input "true"
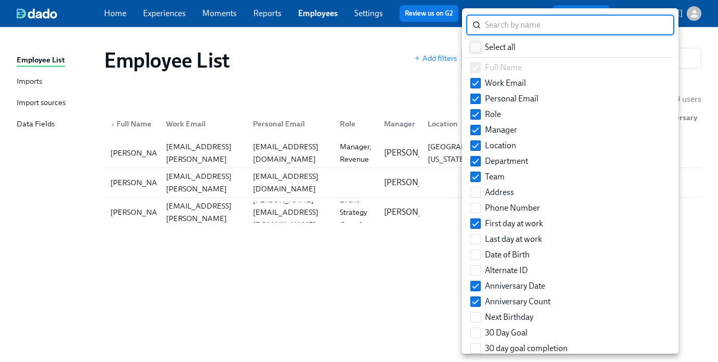
checkbox input "true"
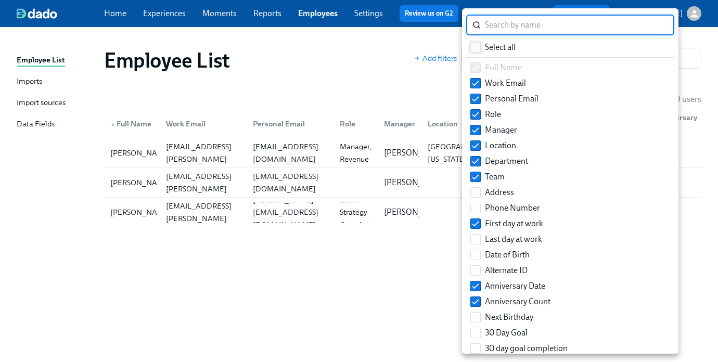
checkbox input "true"
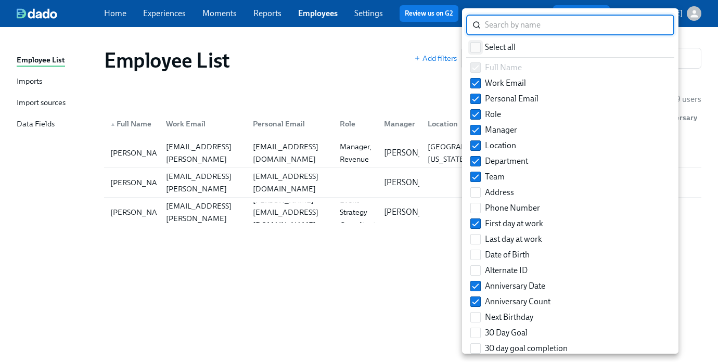
checkbox input "true"
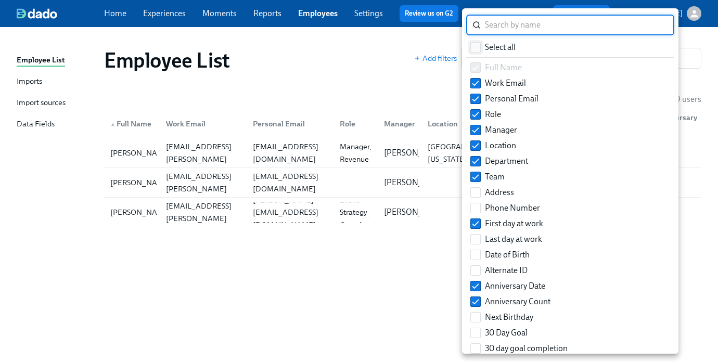
checkbox input "true"
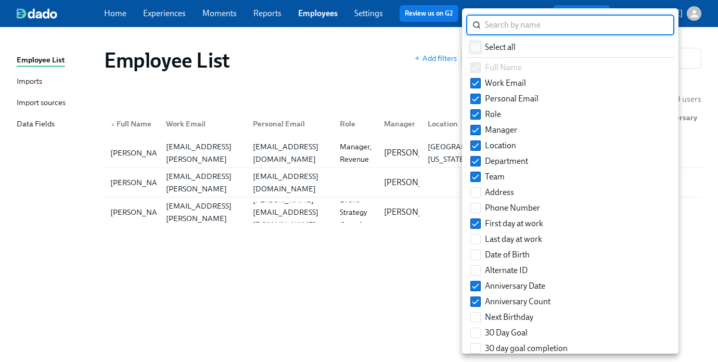
checkbox input "true"
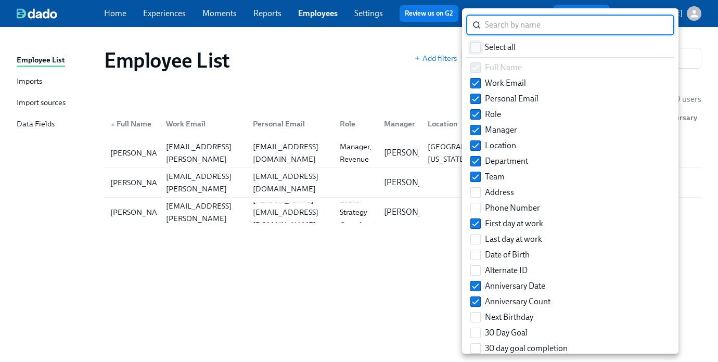
checkbox input "true"
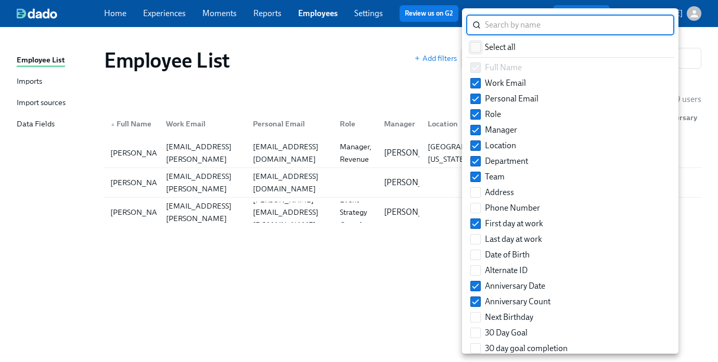
checkbox input "true"
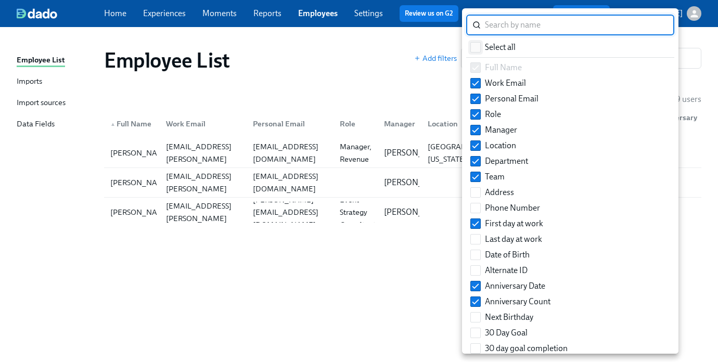
checkbox input "true"
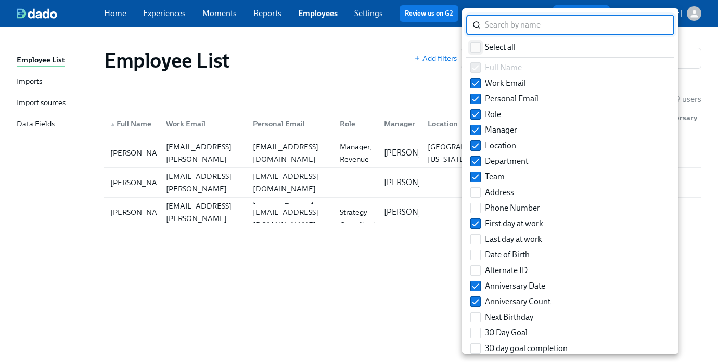
checkbox input "true"
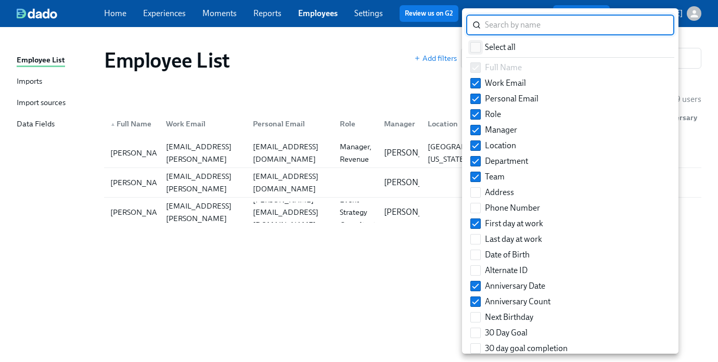
checkbox input "true"
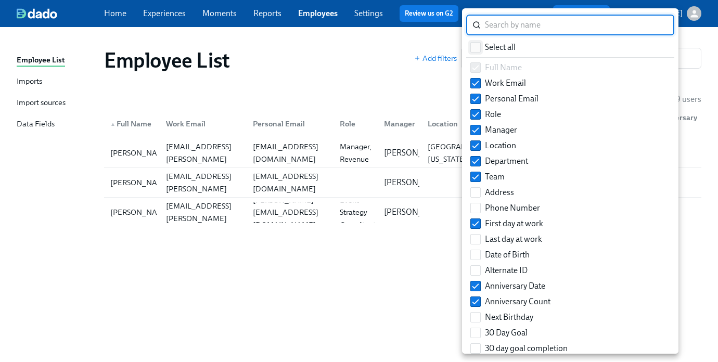
checkbox input "true"
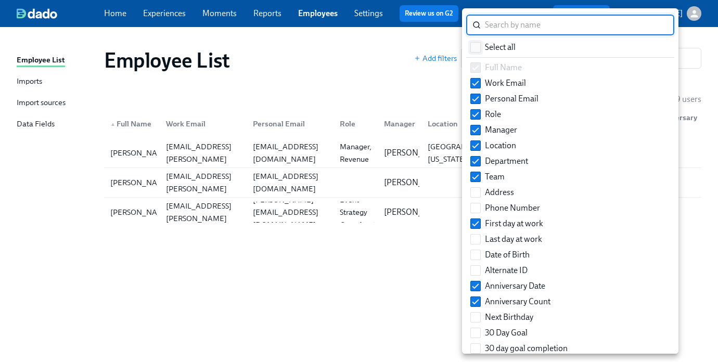
checkbox input "true"
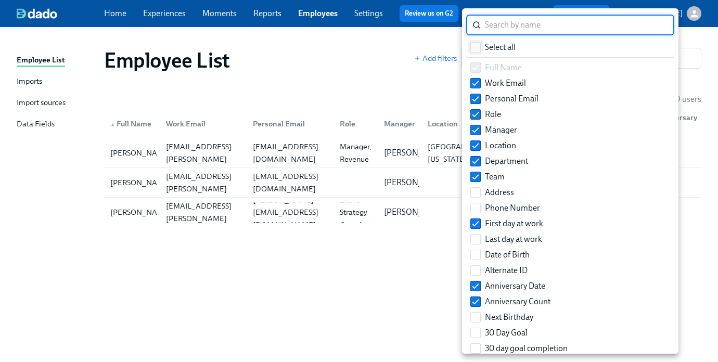
checkbox input "true"
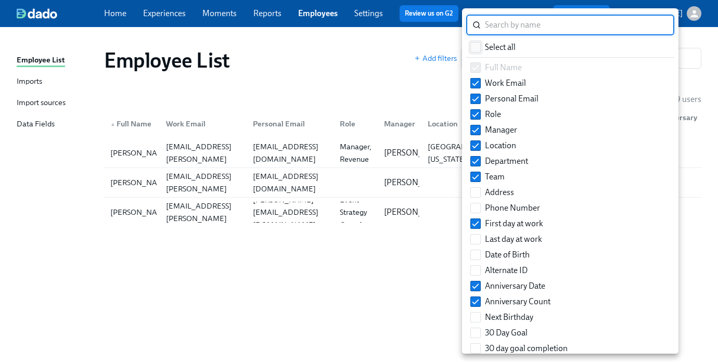
checkbox input "true"
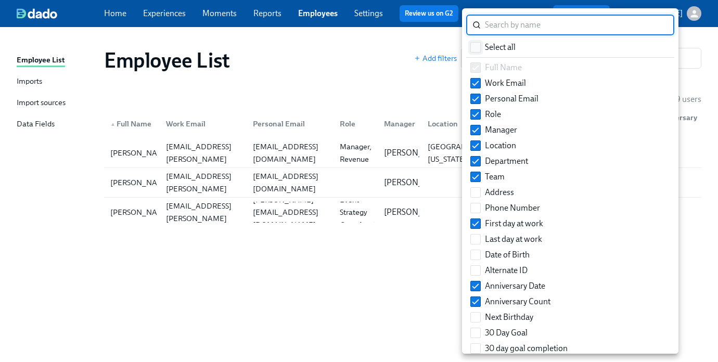
checkbox input "true"
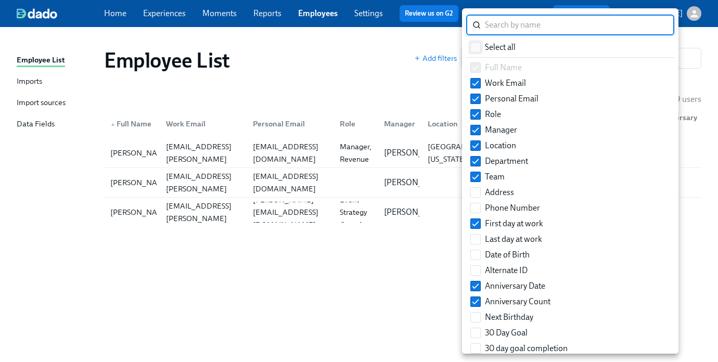
checkbox input "true"
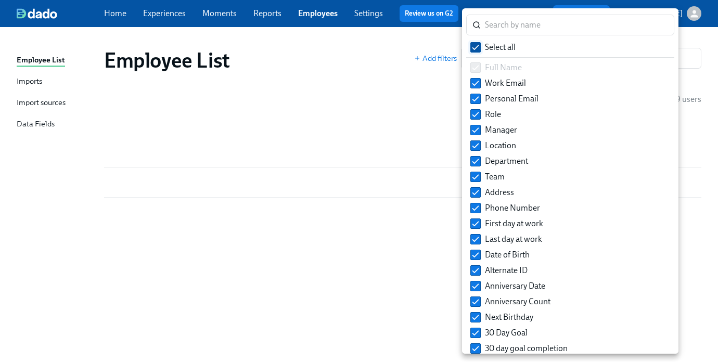
click at [494, 48] on span "Select all" at bounding box center [500, 47] width 31 height 11
click at [480, 48] on input "Select all" at bounding box center [475, 47] width 9 height 9
checkbox input "false"
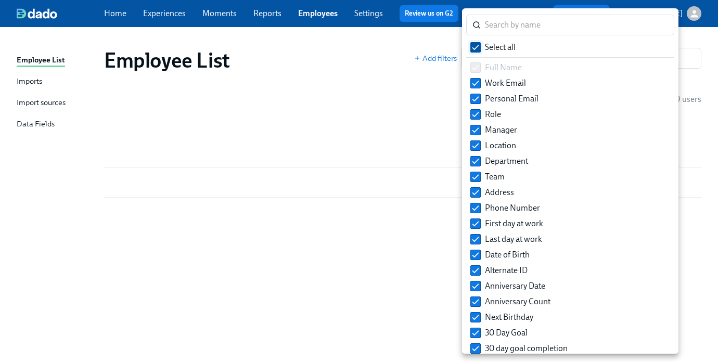
checkbox input "false"
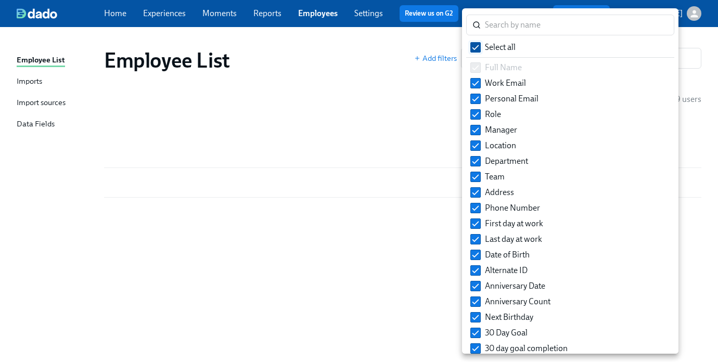
checkbox input "false"
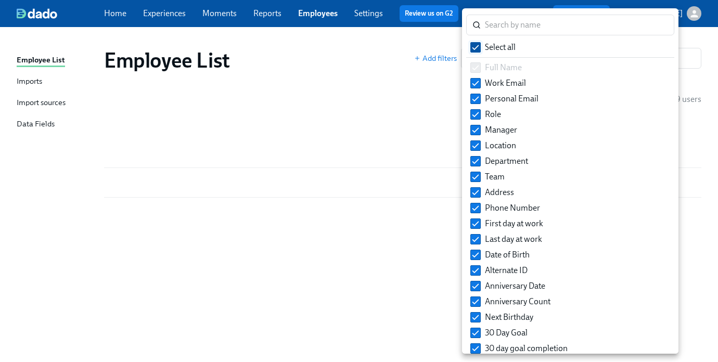
checkbox input "false"
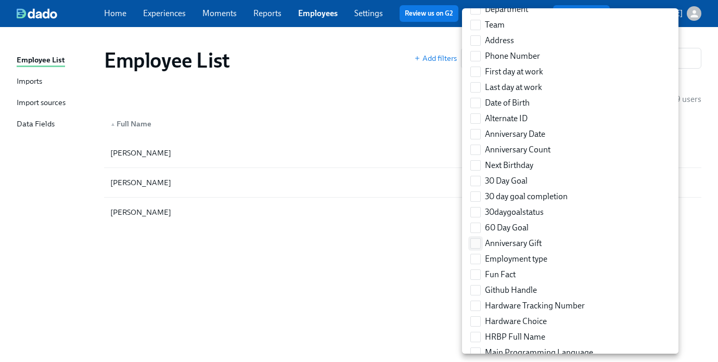
scroll to position [145, 0]
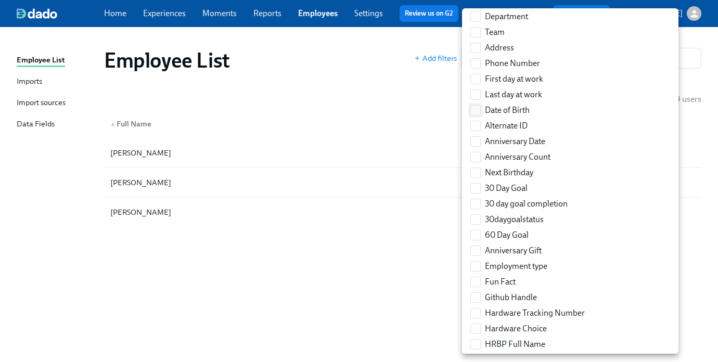
click at [474, 106] on input "Date of Birth" at bounding box center [475, 110] width 9 height 9
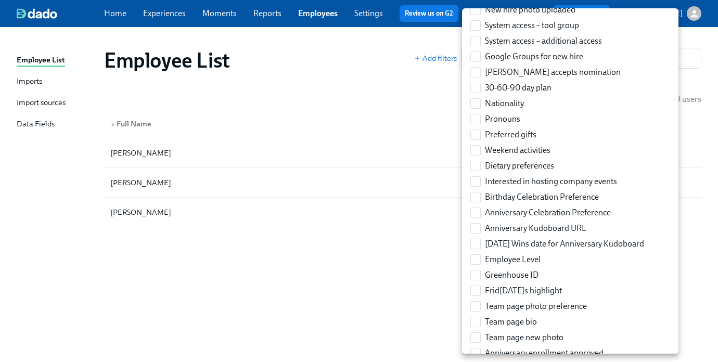
scroll to position [1018, 0]
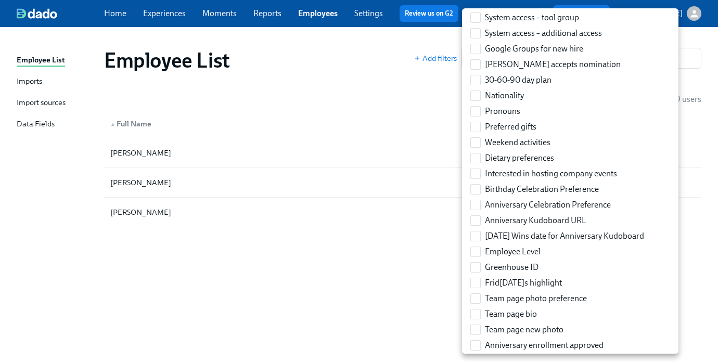
click at [417, 220] on div at bounding box center [359, 181] width 718 height 362
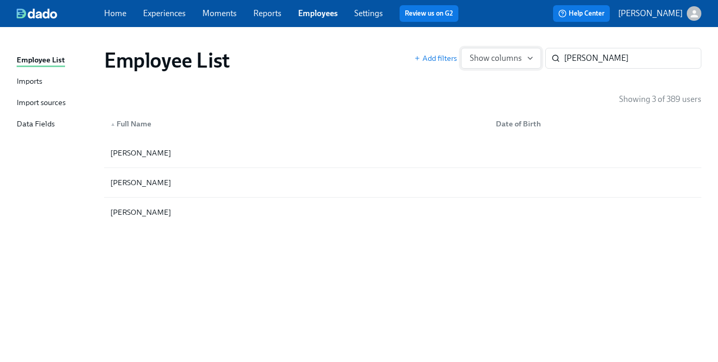
click at [531, 59] on icon "button" at bounding box center [530, 58] width 8 height 8
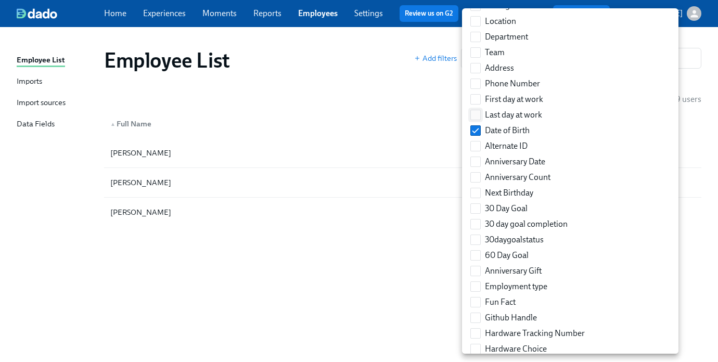
scroll to position [125, 0]
click at [518, 285] on span "Employment type" at bounding box center [516, 285] width 62 height 11
click at [480, 285] on input "Employment type" at bounding box center [475, 285] width 9 height 9
click at [361, 202] on div at bounding box center [359, 181] width 718 height 362
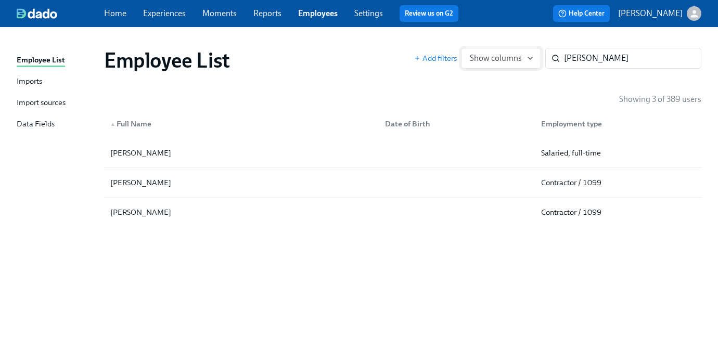
click at [492, 58] on span "Show columns" at bounding box center [501, 58] width 62 height 10
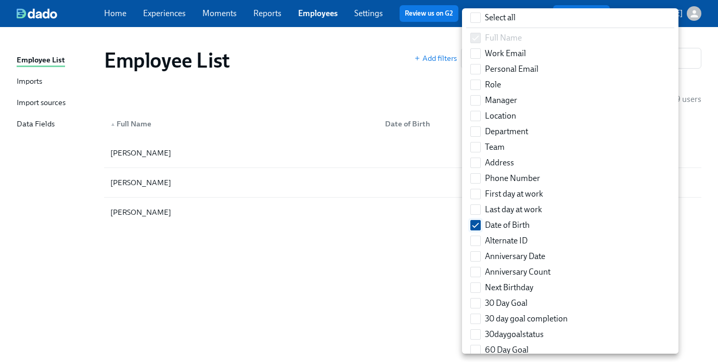
scroll to position [31, 0]
click at [503, 286] on span "Next Birthday" at bounding box center [509, 286] width 48 height 11
click at [480, 286] on input "Next Birthday" at bounding box center [475, 286] width 9 height 9
click at [389, 265] on div at bounding box center [359, 181] width 718 height 362
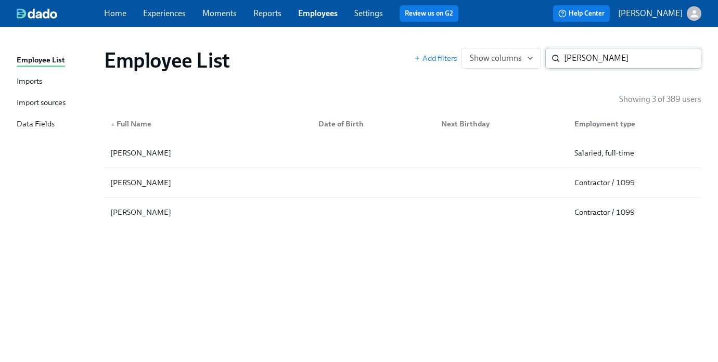
click at [563, 60] on div "katie ​" at bounding box center [623, 58] width 156 height 21
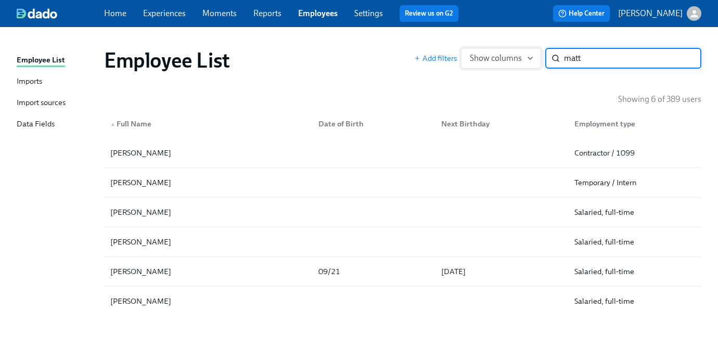
click at [526, 55] on icon "button" at bounding box center [530, 58] width 8 height 8
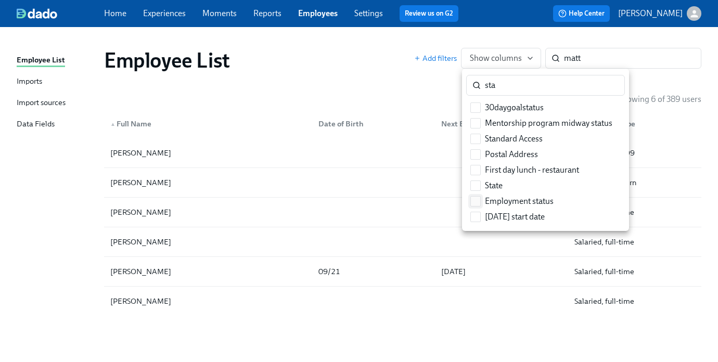
click at [519, 199] on span "Employment status" at bounding box center [519, 201] width 69 height 11
click at [480, 199] on input "Employment status" at bounding box center [475, 201] width 9 height 9
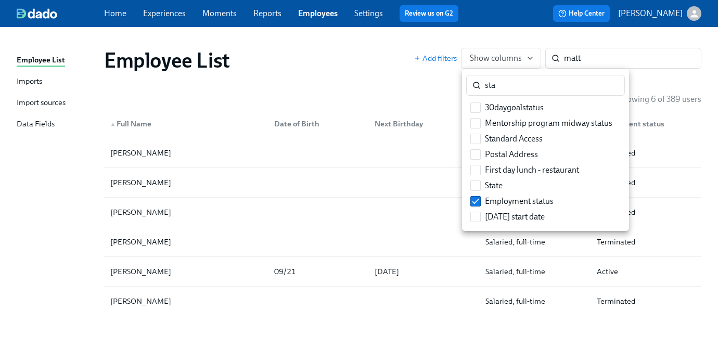
click at [358, 64] on div at bounding box center [359, 181] width 718 height 362
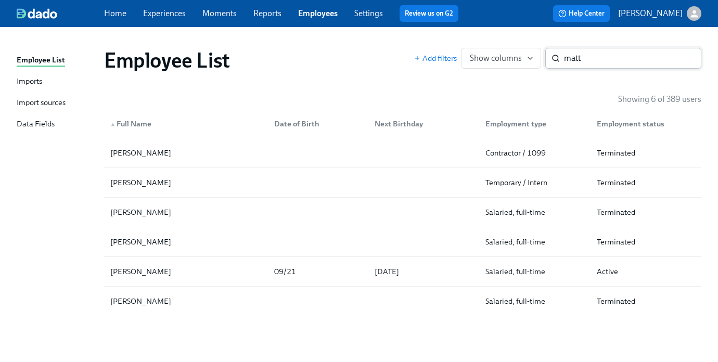
click at [570, 50] on input "matt" at bounding box center [632, 58] width 137 height 21
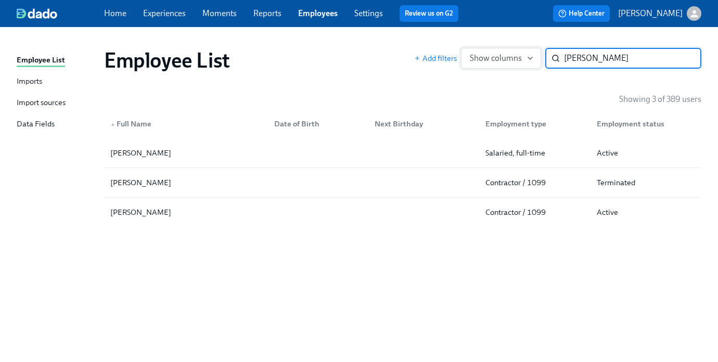
click at [524, 60] on span "Show columns" at bounding box center [501, 58] width 62 height 10
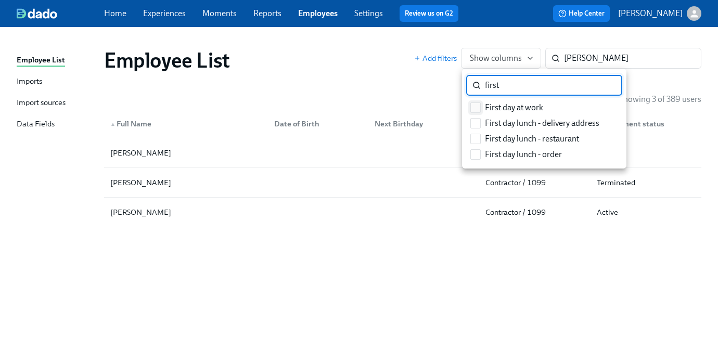
click at [513, 106] on span "First day at work" at bounding box center [514, 107] width 58 height 11
click at [480, 106] on input "First day at work" at bounding box center [475, 107] width 9 height 9
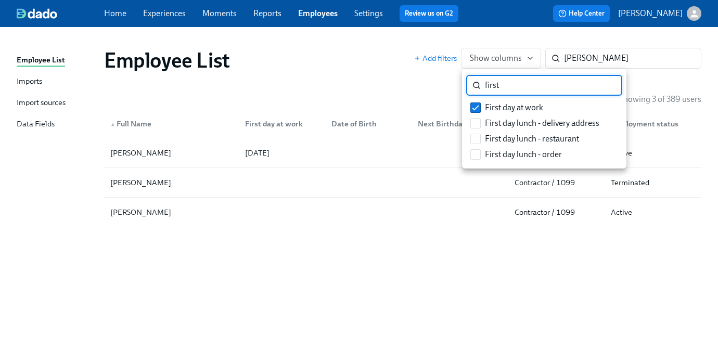
click at [600, 85] on input "first" at bounding box center [553, 85] width 137 height 21
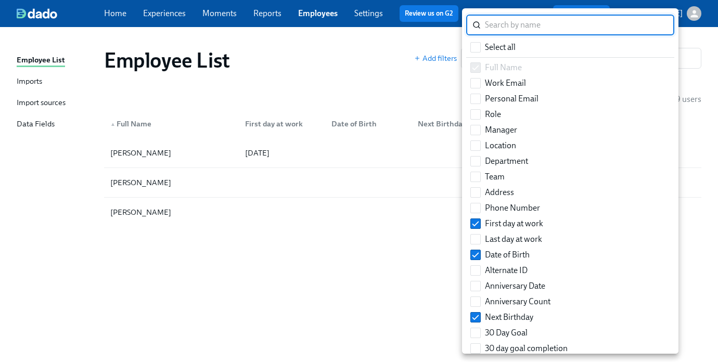
click at [694, 54] on div at bounding box center [359, 181] width 718 height 362
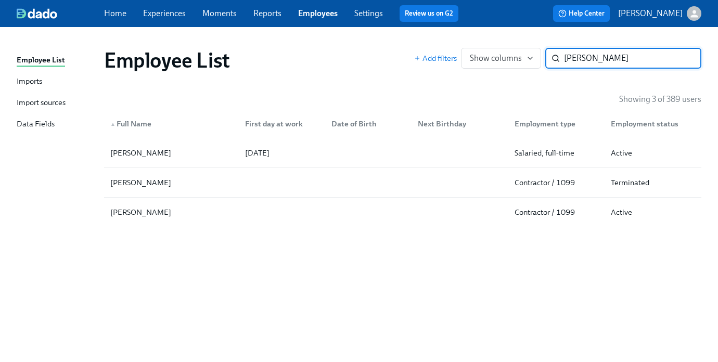
click at [643, 54] on input "katie" at bounding box center [632, 58] width 137 height 21
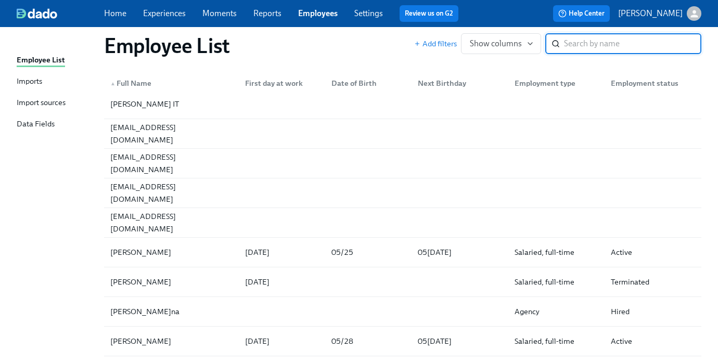
scroll to position [109, 0]
click at [268, 82] on div "First day at work" at bounding box center [274, 83] width 66 height 12
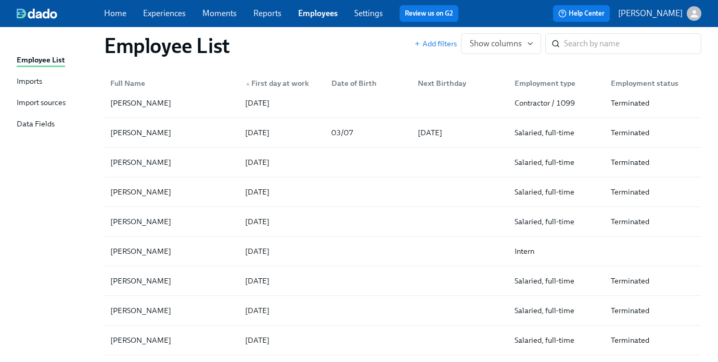
scroll to position [347, 0]
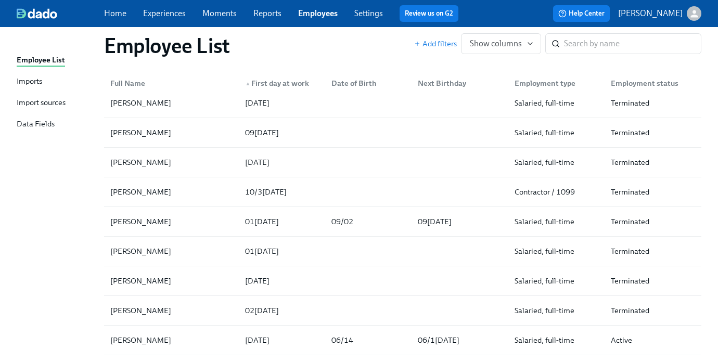
click at [273, 79] on div "▲ First day at work" at bounding box center [277, 83] width 72 height 12
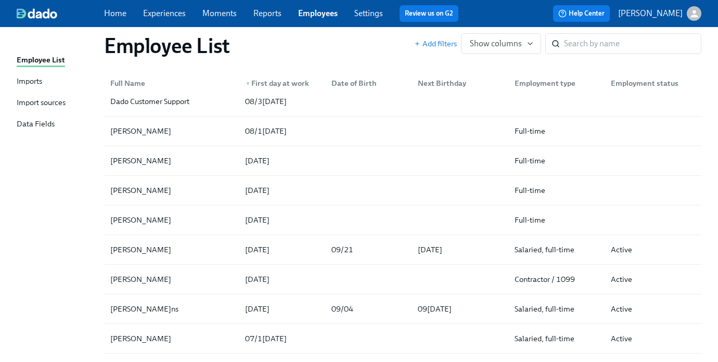
scroll to position [2636, 0]
click at [150, 246] on div "[PERSON_NAME]" at bounding box center [140, 249] width 69 height 12
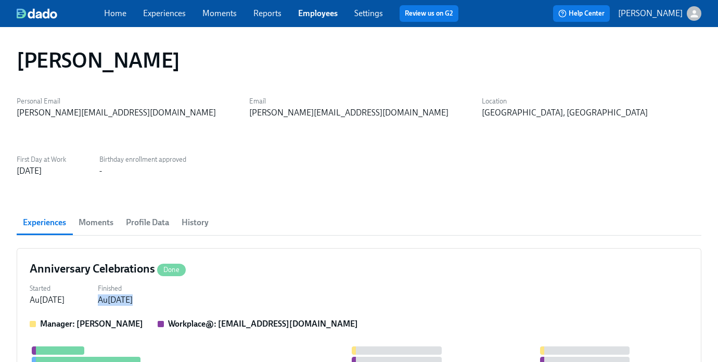
click at [133, 295] on div "Aug 08, 2025" at bounding box center [115, 300] width 35 height 11
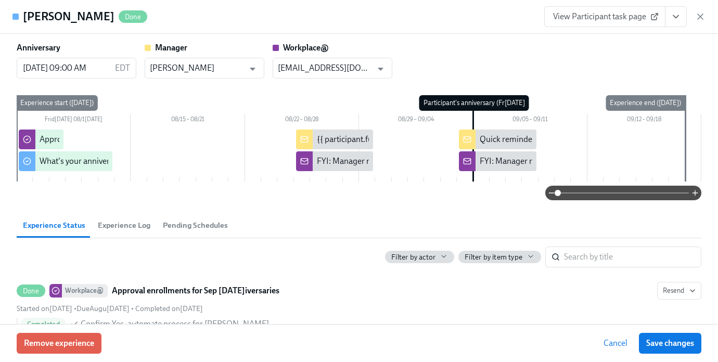
scroll to position [1, 0]
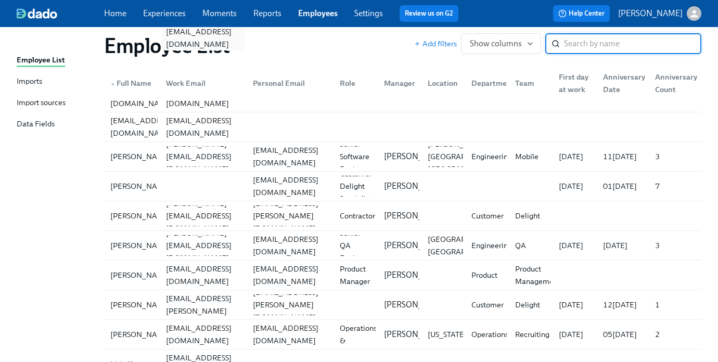
scroll to position [206, 0]
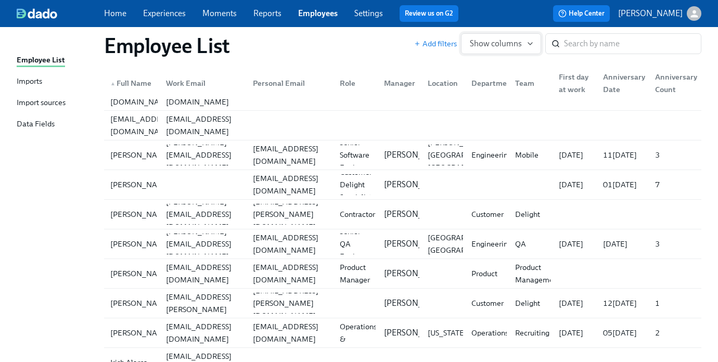
click at [510, 41] on span "Show columns" at bounding box center [501, 44] width 62 height 10
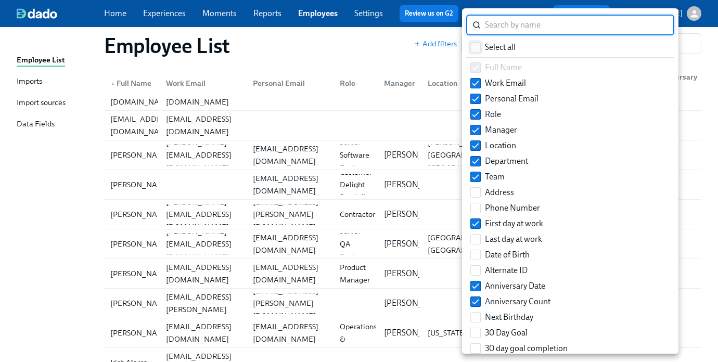
click at [484, 46] on label "Select all" at bounding box center [493, 48] width 54 height 16
click at [480, 46] on input "Select all" at bounding box center [475, 47] width 9 height 9
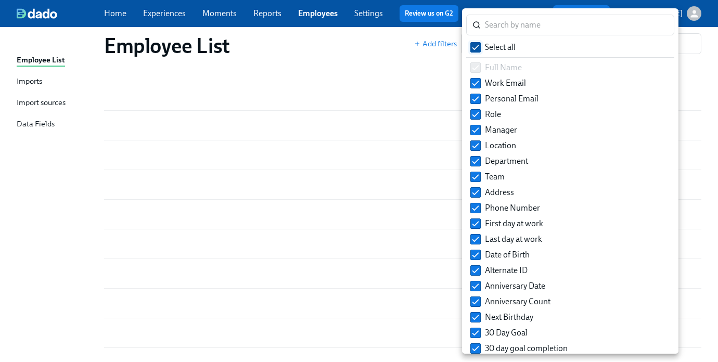
scroll to position [199, 0]
click at [484, 48] on label "Select all" at bounding box center [493, 48] width 54 height 16
click at [480, 48] on input "Select all" at bounding box center [475, 47] width 9 height 9
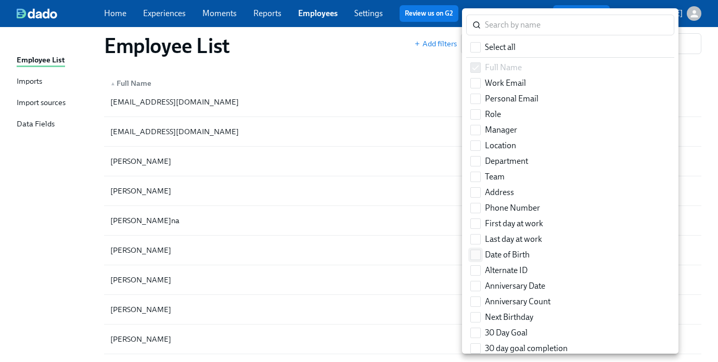
click at [482, 250] on label "Date of Birth" at bounding box center [500, 255] width 68 height 16
click at [480, 250] on input "Date of Birth" at bounding box center [475, 254] width 9 height 9
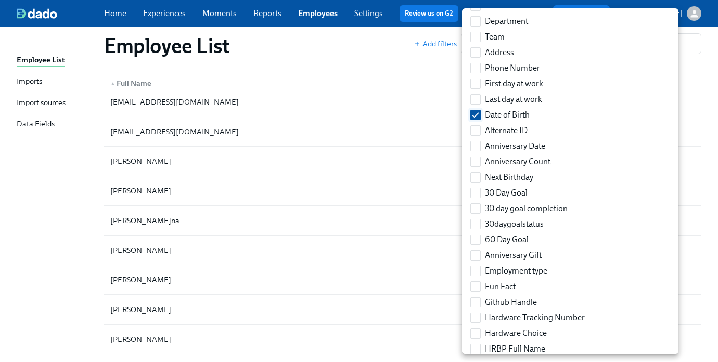
scroll to position [149, 0]
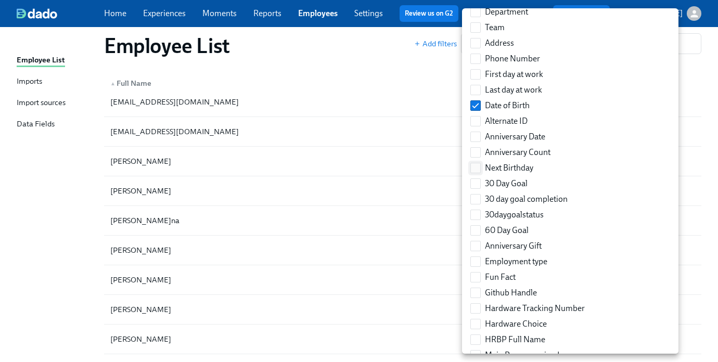
click at [479, 170] on input "Next Birthday" at bounding box center [475, 167] width 9 height 9
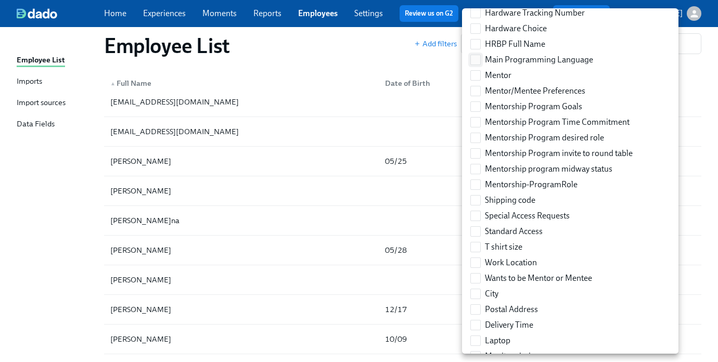
scroll to position [0, 0]
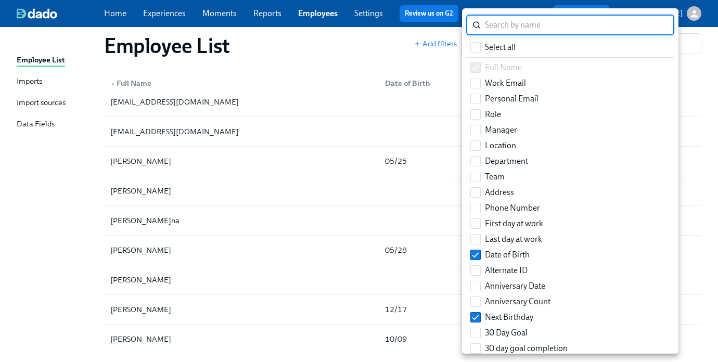
click at [502, 24] on input "search" at bounding box center [579, 25] width 189 height 21
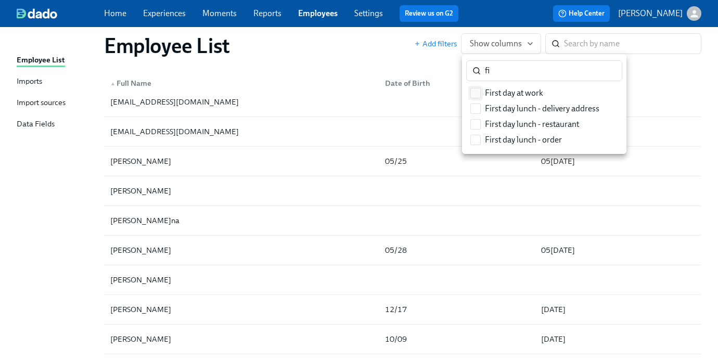
click at [500, 96] on span "First day at work" at bounding box center [514, 92] width 58 height 11
click at [480, 96] on input "First day at work" at bounding box center [475, 92] width 9 height 9
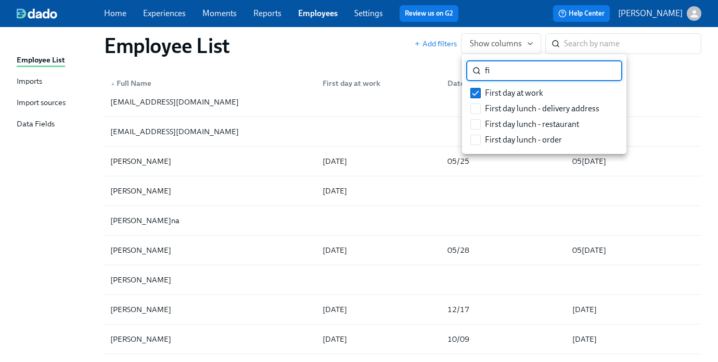
click at [501, 77] on input "fi" at bounding box center [553, 70] width 137 height 21
click at [606, 71] on input "fi" at bounding box center [553, 70] width 137 height 21
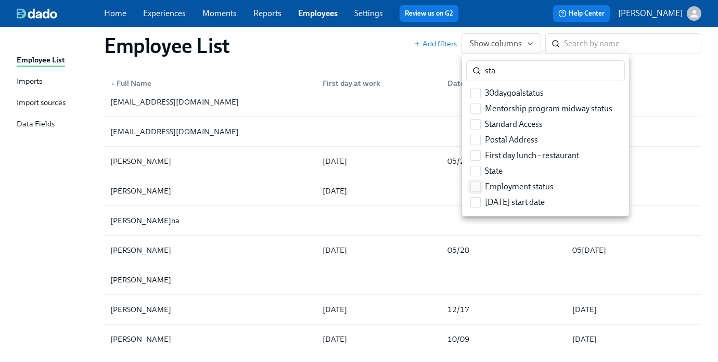
click at [543, 181] on span "Employment status" at bounding box center [519, 186] width 69 height 11
click at [480, 182] on input "Employment status" at bounding box center [475, 186] width 9 height 9
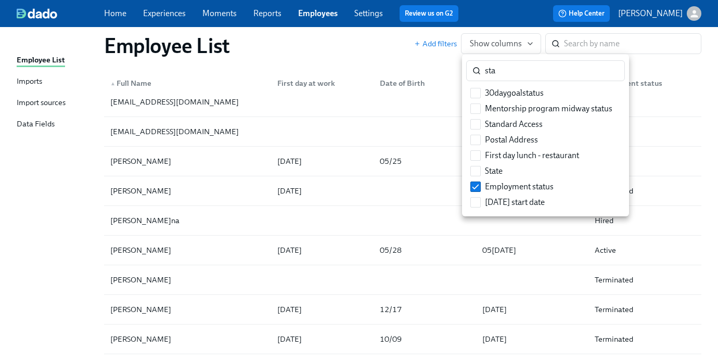
click at [663, 133] on div at bounding box center [359, 181] width 718 height 362
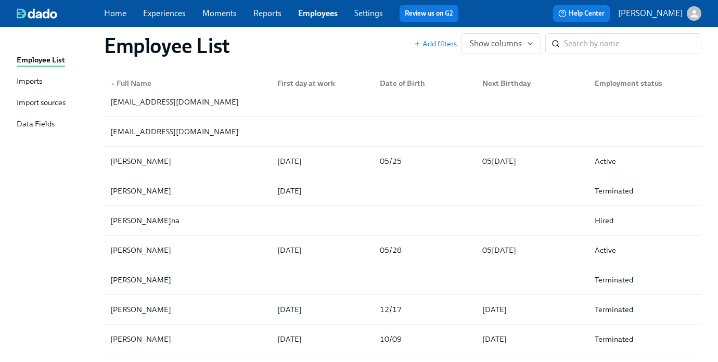
click at [297, 87] on div "First day at work" at bounding box center [306, 83] width 66 height 12
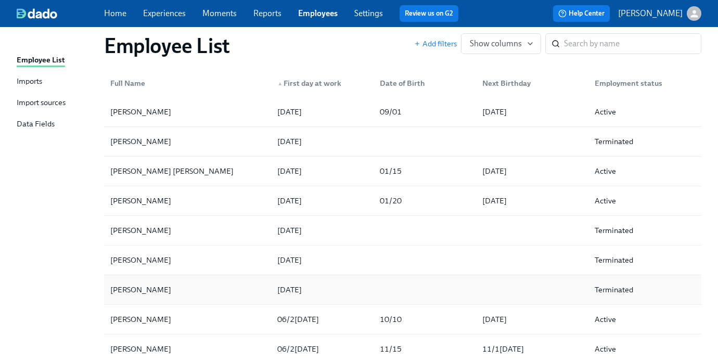
scroll to position [3500, 0]
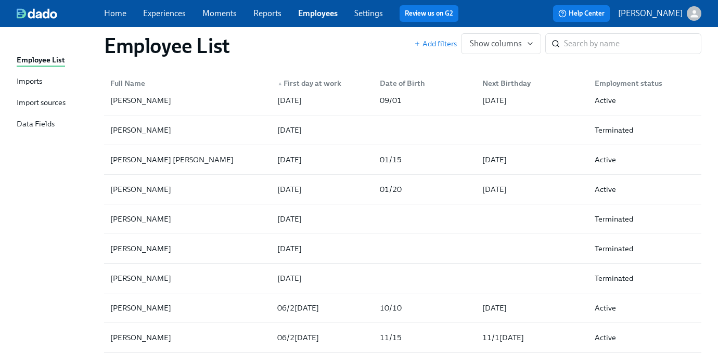
click at [631, 82] on div "Employment status" at bounding box center [629, 83] width 76 height 12
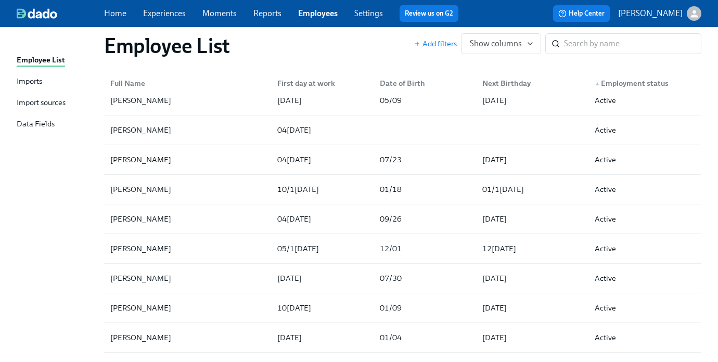
scroll to position [1616, 0]
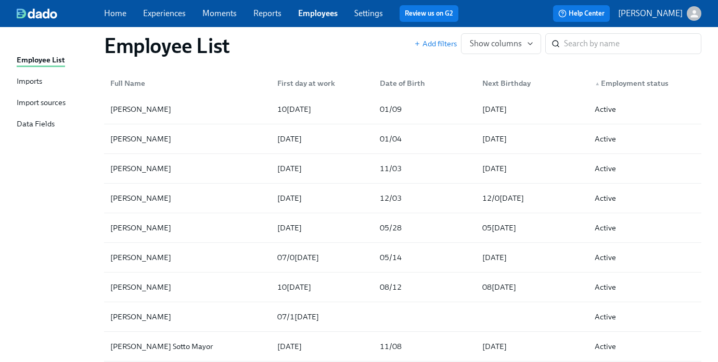
click at [308, 81] on div "First day at work" at bounding box center [306, 83] width 66 height 12
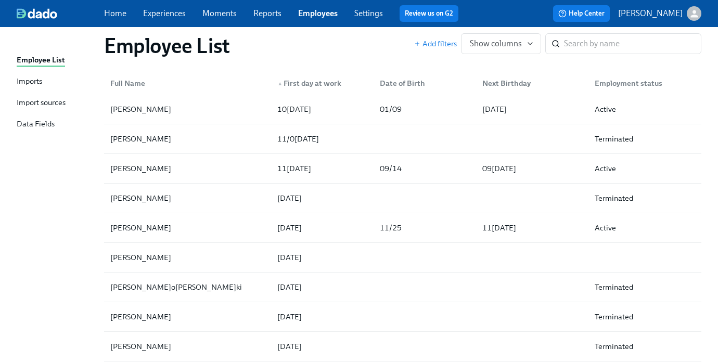
click at [621, 80] on div "Employment status" at bounding box center [629, 83] width 76 height 12
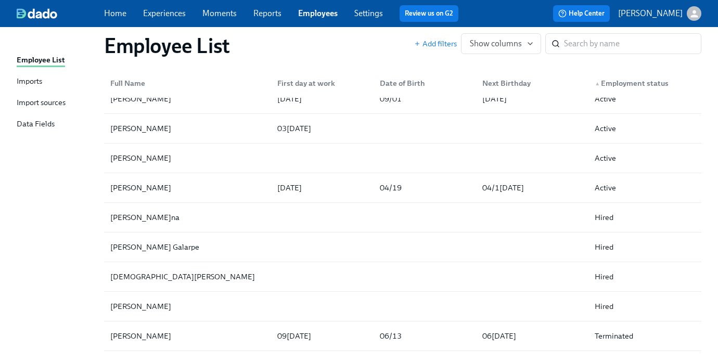
scroll to position [3650, 0]
click at [575, 43] on input "search" at bounding box center [632, 43] width 137 height 21
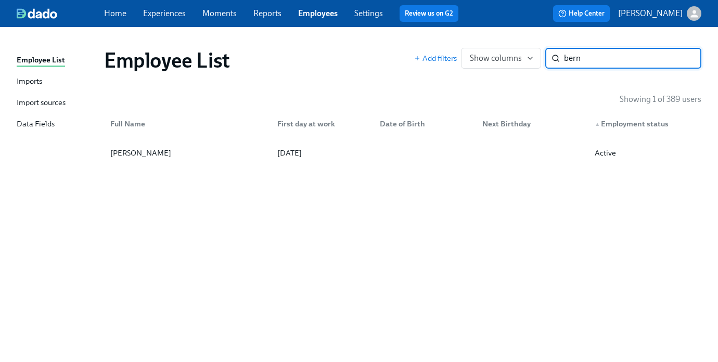
click at [569, 58] on input "bern" at bounding box center [632, 58] width 137 height 21
click at [567, 52] on input "dar" at bounding box center [632, 58] width 137 height 21
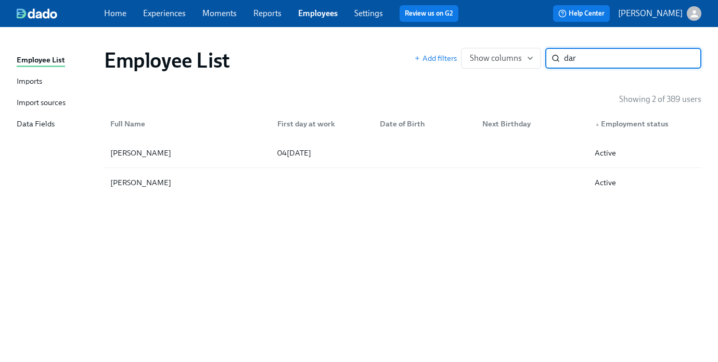
click at [567, 52] on input "dar" at bounding box center [632, 58] width 137 height 21
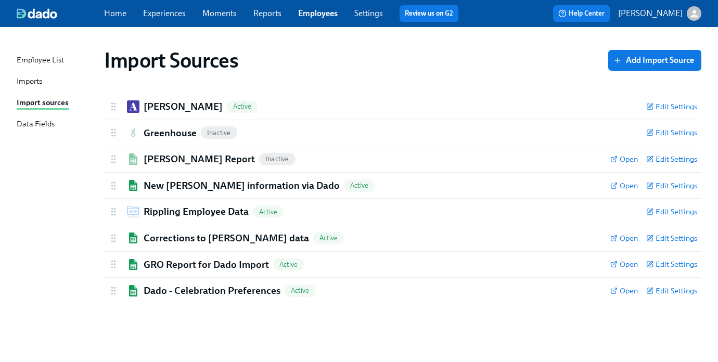
click at [161, 16] on link "Experiences" at bounding box center [164, 13] width 43 height 10
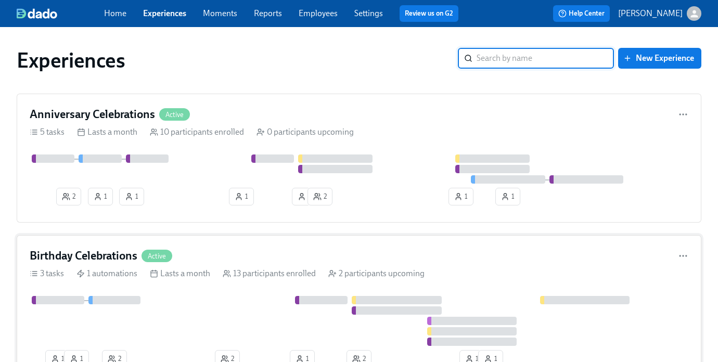
click at [181, 256] on div "Birthday Celebrations Active" at bounding box center [359, 256] width 659 height 16
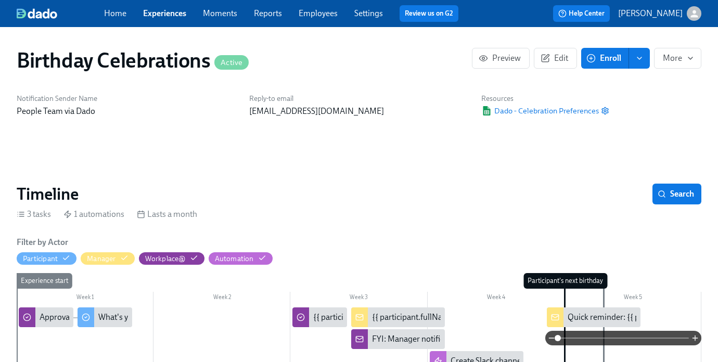
scroll to position [0, 1641]
click at [641, 60] on icon "enroll" at bounding box center [640, 58] width 8 height 8
click at [621, 86] on span "Enroll manually" at bounding box center [612, 83] width 59 height 11
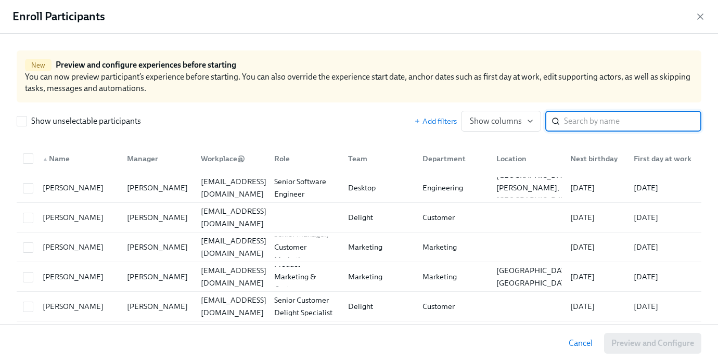
click at [629, 126] on input "search" at bounding box center [632, 121] width 137 height 21
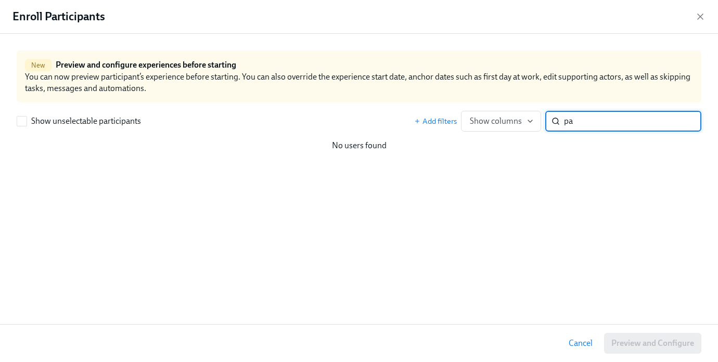
type input "p"
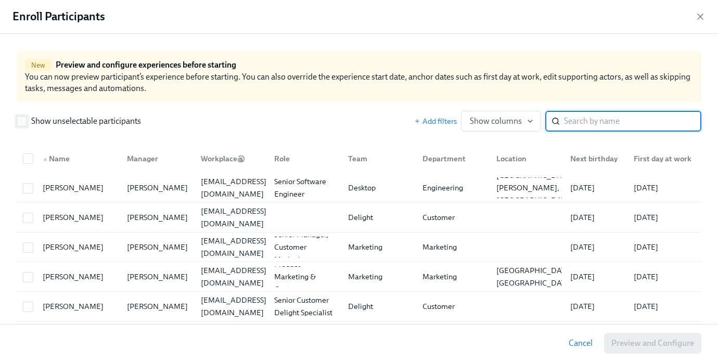
click at [97, 123] on span "Show unselectable participants" at bounding box center [86, 121] width 110 height 11
click at [27, 123] on input "Show unselectable participants" at bounding box center [21, 121] width 9 height 9
checkbox input "true"
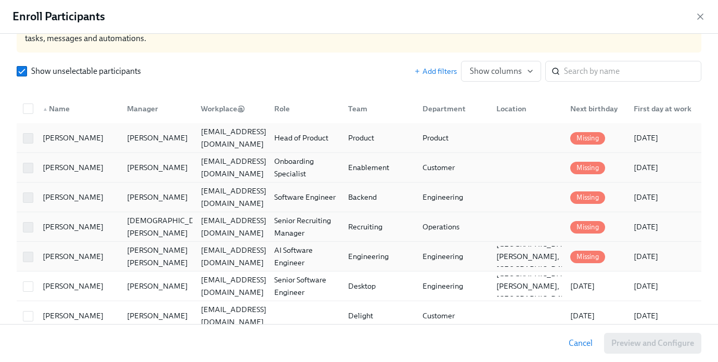
scroll to position [31, 0]
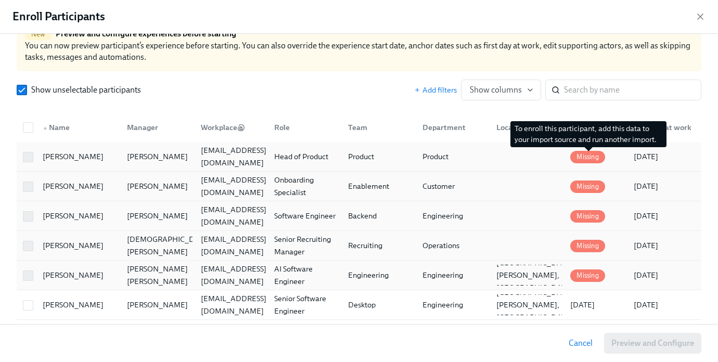
click at [587, 150] on div "Missing" at bounding box center [587, 156] width 43 height 13
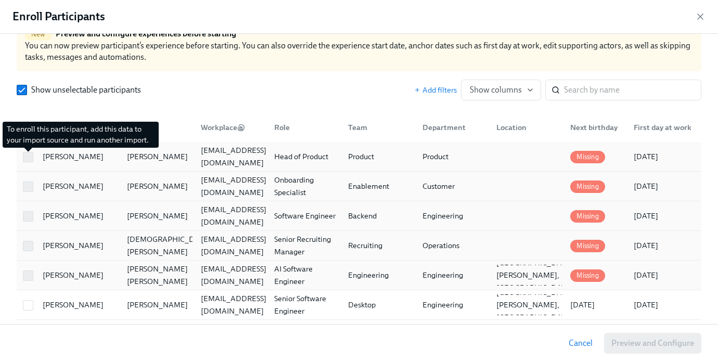
click at [31, 156] on span at bounding box center [28, 157] width 10 height 10
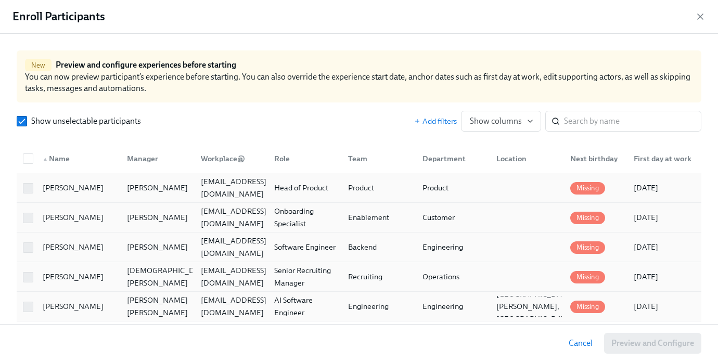
scroll to position [1, 0]
click at [29, 160] on input "checkbox" at bounding box center [27, 157] width 9 height 9
checkbox input "true"
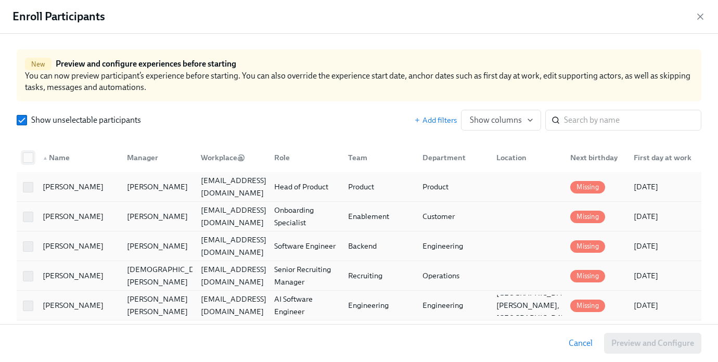
checkbox input "true"
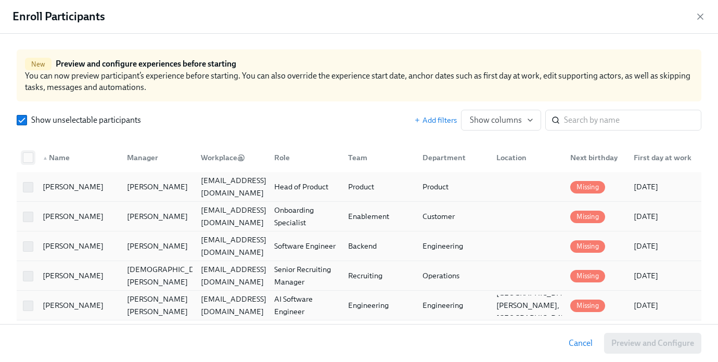
checkbox input "true"
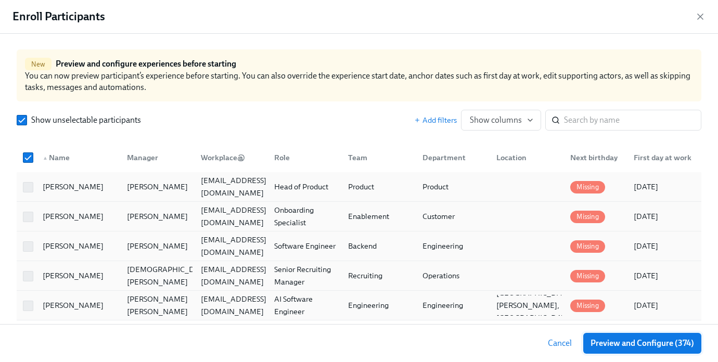
click at [615, 339] on span "Preview and Configure (374)" at bounding box center [643, 343] width 104 height 10
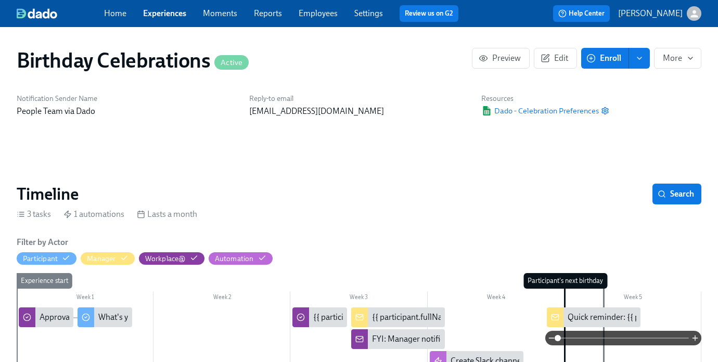
scroll to position [0, 1641]
click at [598, 109] on div "Dado - Celebration Preferences" at bounding box center [545, 111] width 128 height 10
click at [569, 112] on span "Dado - Celebration Preferences" at bounding box center [539, 111] width 117 height 10
click at [605, 111] on icon "button" at bounding box center [605, 111] width 8 height 8
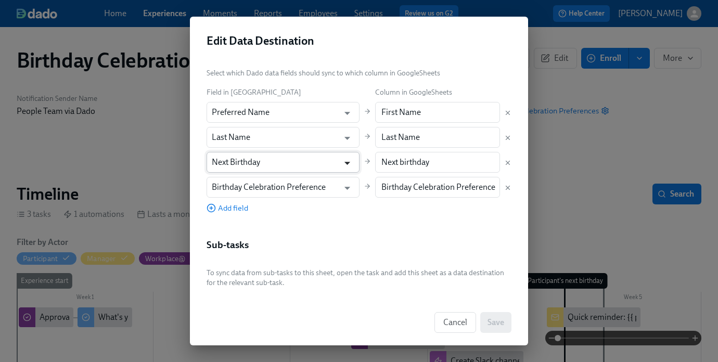
scroll to position [0, 0]
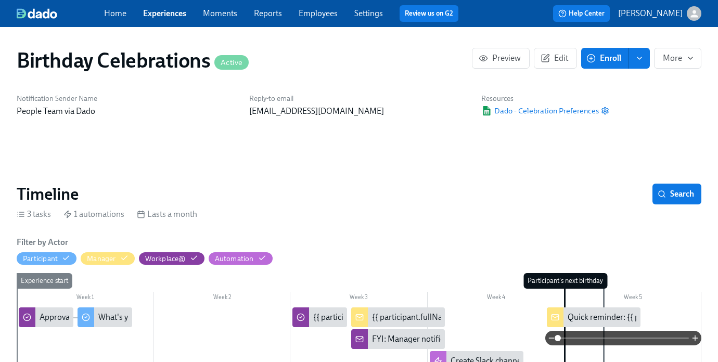
click at [641, 58] on icon "enroll" at bounding box center [640, 58] width 4 height 2
click at [618, 85] on span "Enroll manually" at bounding box center [612, 83] width 59 height 11
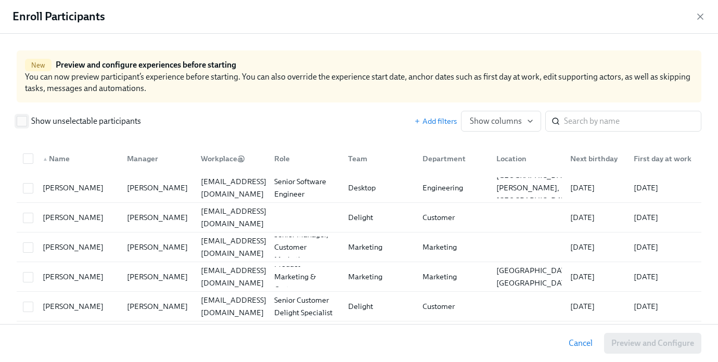
click at [30, 119] on label "Show unselectable participants" at bounding box center [79, 121] width 124 height 11
click at [27, 119] on input "Show unselectable participants" at bounding box center [21, 121] width 9 height 9
checkbox input "true"
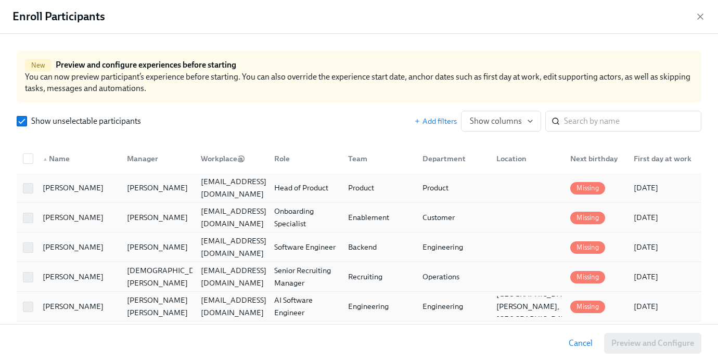
click at [662, 158] on div "First day at work" at bounding box center [663, 159] width 66 height 12
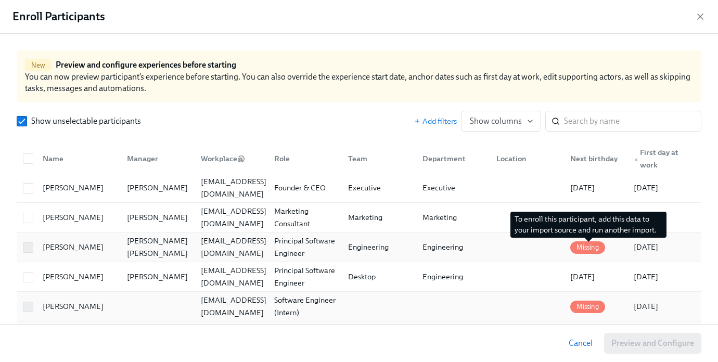
click at [586, 248] on span "Missing" at bounding box center [587, 248] width 34 height 8
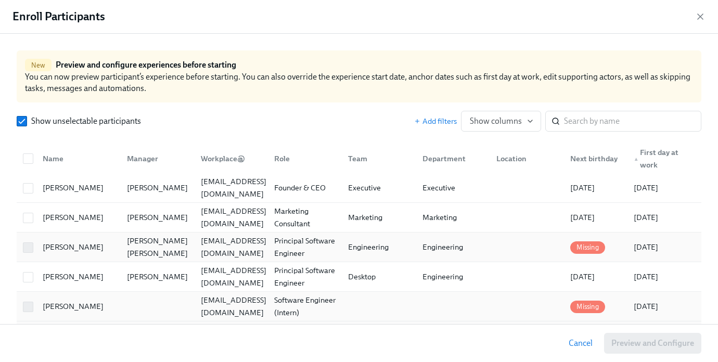
click at [24, 247] on span at bounding box center [28, 248] width 10 height 10
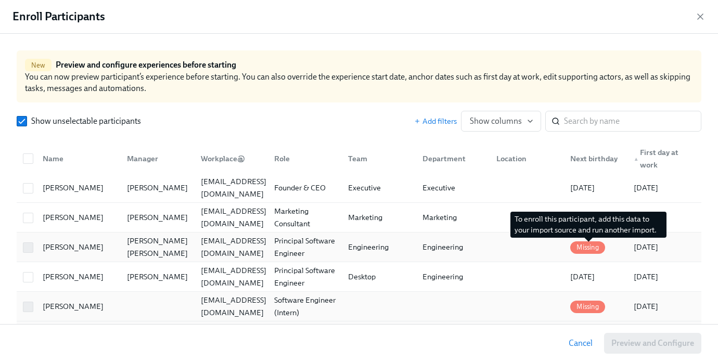
click at [592, 246] on span "Missing" at bounding box center [587, 248] width 34 height 8
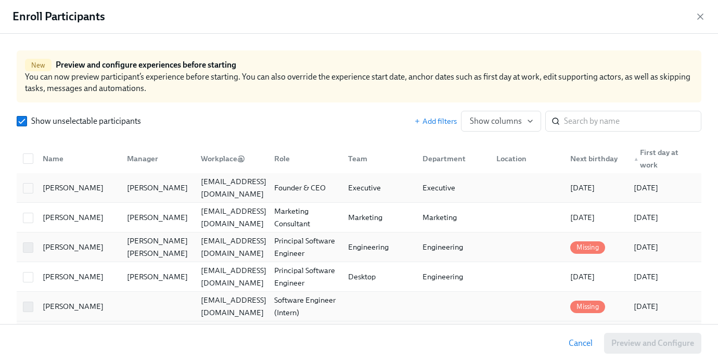
click at [60, 194] on div "[PERSON_NAME]" at bounding box center [73, 188] width 69 height 12
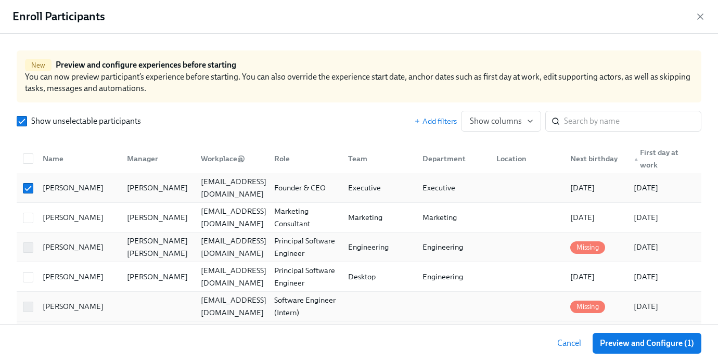
click at [60, 193] on div "[PERSON_NAME]" at bounding box center [73, 188] width 69 height 12
checkbox input "false"
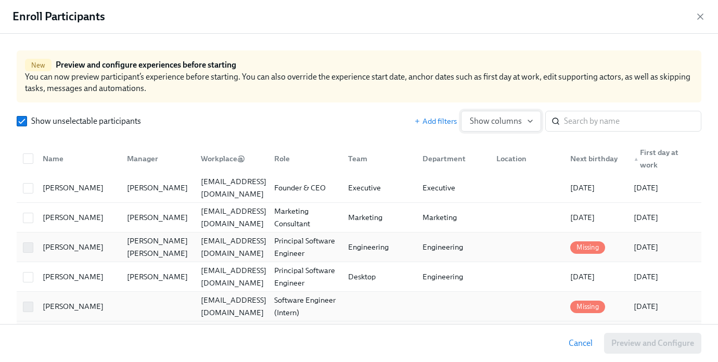
click at [505, 123] on span "Show columns" at bounding box center [501, 121] width 62 height 10
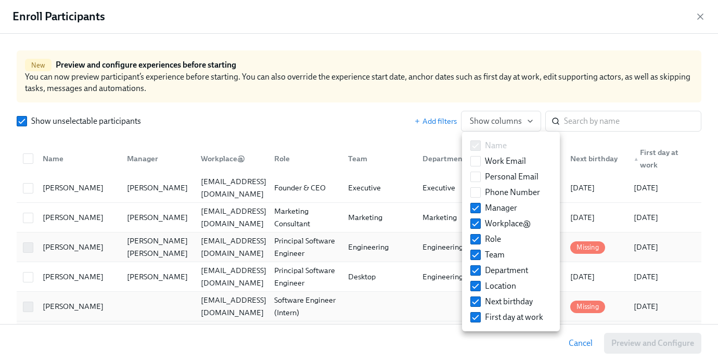
click at [701, 13] on div at bounding box center [359, 181] width 718 height 362
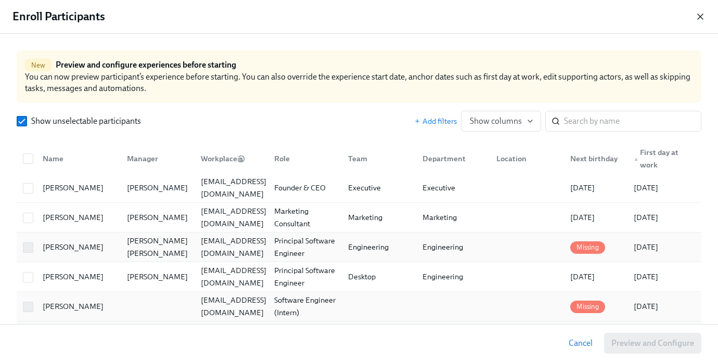
click at [700, 20] on icon "button" at bounding box center [700, 16] width 10 height 10
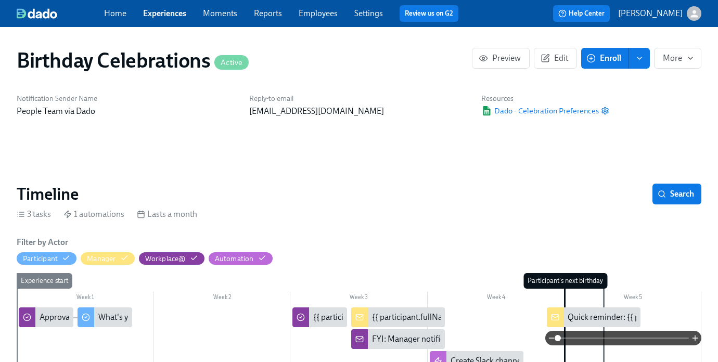
click at [177, 11] on link "Experiences" at bounding box center [164, 13] width 43 height 10
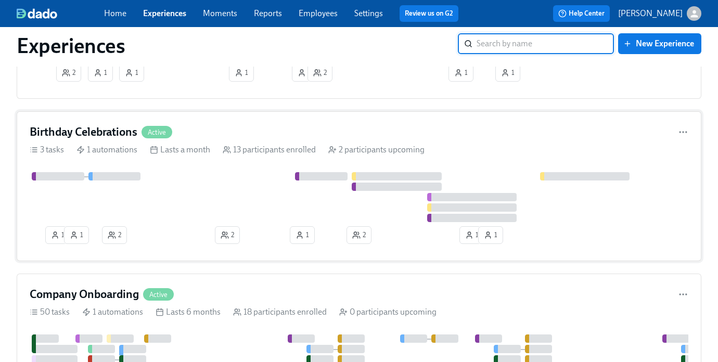
scroll to position [134, 0]
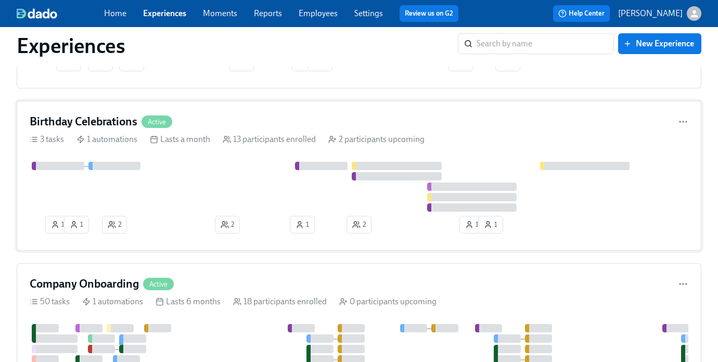
click at [113, 223] on icon "button" at bounding box center [112, 225] width 8 height 8
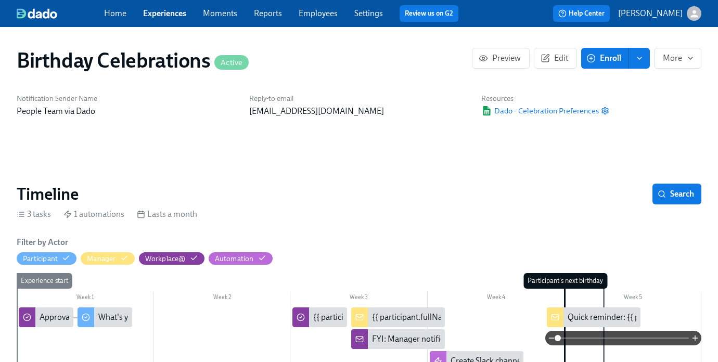
scroll to position [0, 1641]
click at [643, 54] on icon "enroll" at bounding box center [640, 58] width 8 height 8
click at [609, 57] on span "Enroll" at bounding box center [605, 58] width 33 height 10
click at [604, 60] on span "Enroll" at bounding box center [605, 58] width 33 height 10
click at [602, 60] on span "Enroll" at bounding box center [605, 58] width 33 height 10
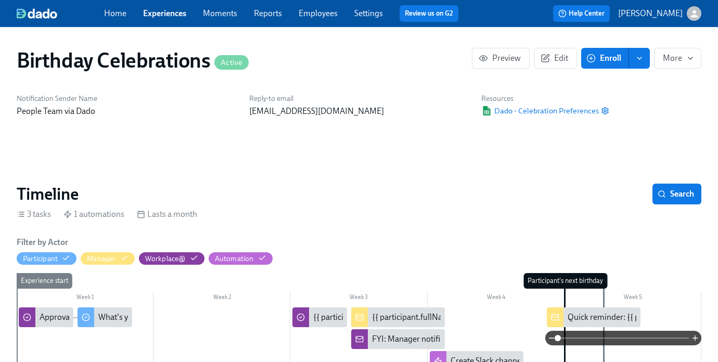
click at [641, 61] on icon "enroll" at bounding box center [640, 58] width 8 height 8
click at [611, 58] on span "Enroll" at bounding box center [605, 58] width 33 height 10
click at [606, 50] on button "Enroll" at bounding box center [605, 58] width 48 height 21
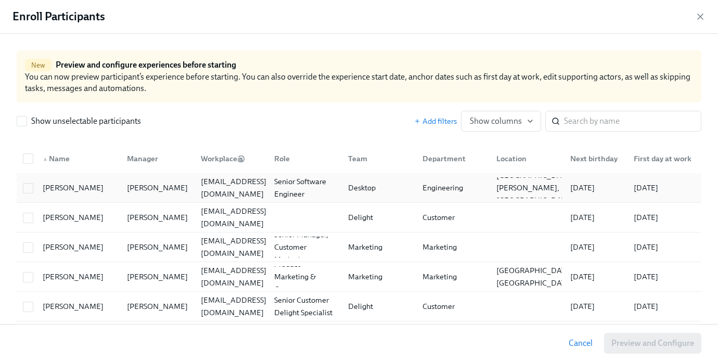
click at [69, 188] on div "[PERSON_NAME]" at bounding box center [73, 188] width 69 height 12
checkbox input "true"
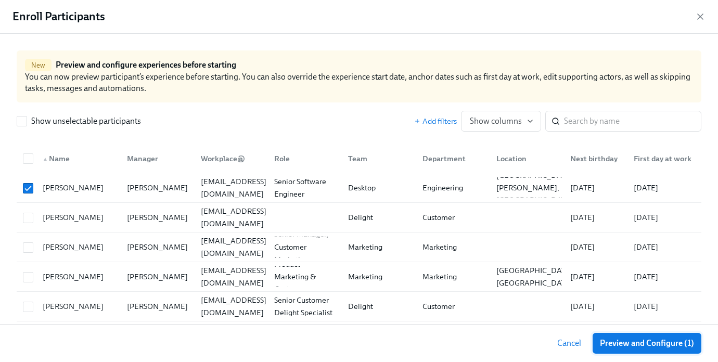
click at [652, 343] on span "Preview and Configure (1)" at bounding box center [647, 343] width 94 height 10
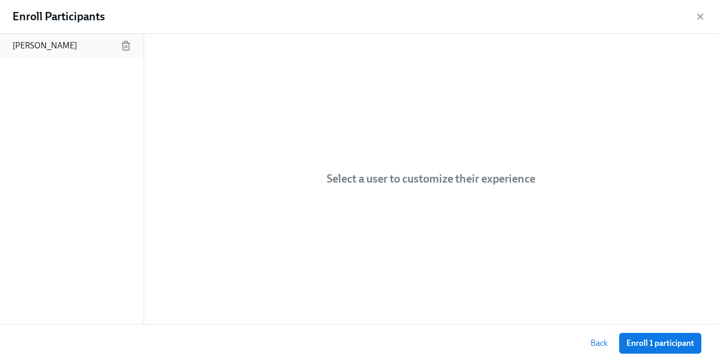
click at [32, 46] on p "[PERSON_NAME]" at bounding box center [44, 45] width 65 height 11
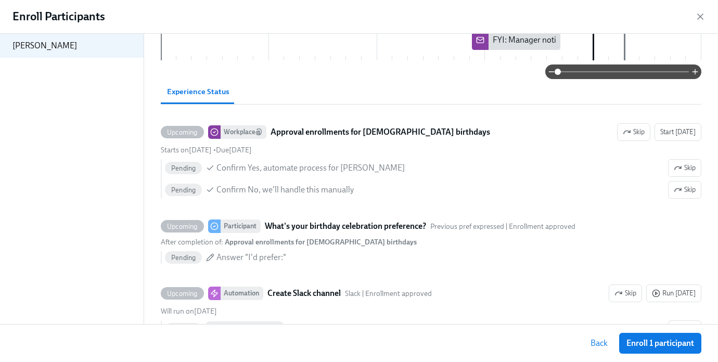
scroll to position [151, 0]
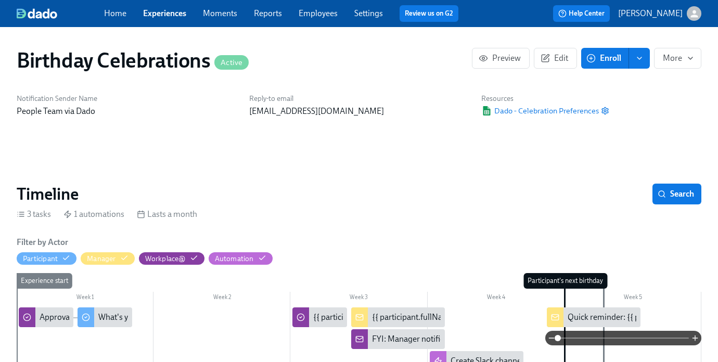
click at [599, 57] on span "Enroll" at bounding box center [605, 58] width 33 height 10
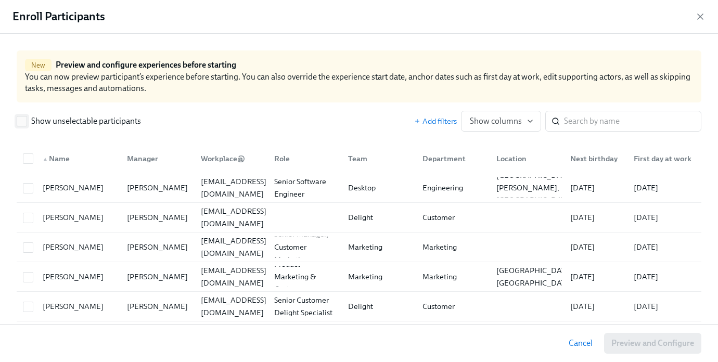
click at [53, 120] on span "Show unselectable participants" at bounding box center [86, 121] width 110 height 11
click at [27, 120] on input "Show unselectable participants" at bounding box center [21, 121] width 9 height 9
checkbox input "true"
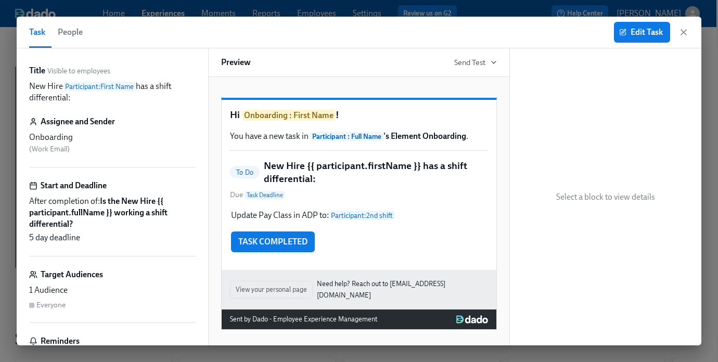
scroll to position [0, 1280]
